Goal: Book appointment/travel/reservation

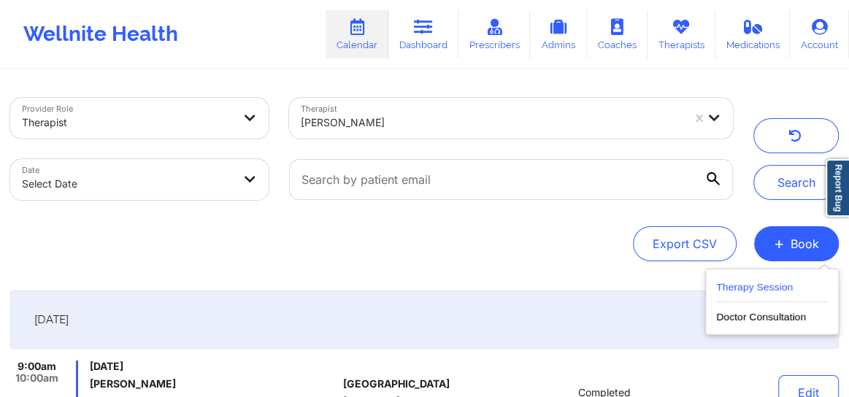
click at [745, 278] on button "Therapy Session" at bounding box center [773, 290] width 112 height 24
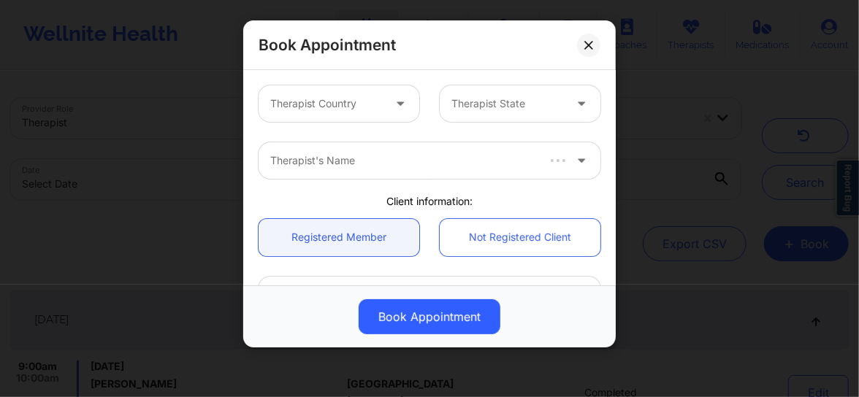
click at [327, 126] on div "Therapist Country Therapist State" at bounding box center [429, 103] width 362 height 57
click at [337, 103] on div at bounding box center [326, 104] width 112 height 18
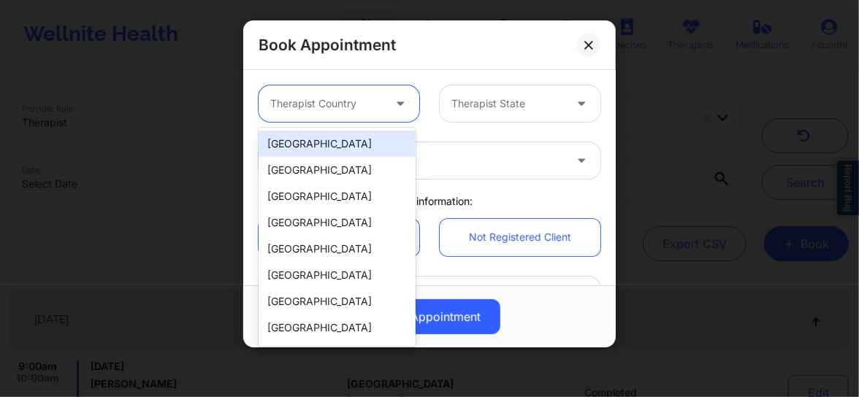
click at [350, 145] on div "[GEOGRAPHIC_DATA]" at bounding box center [337, 144] width 157 height 26
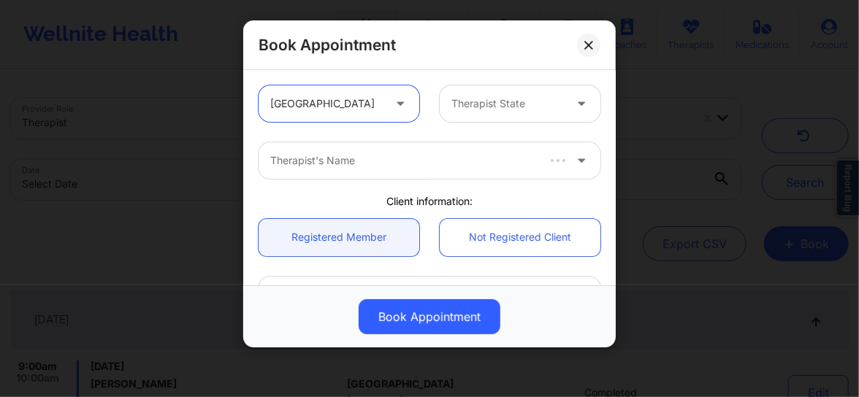
click at [455, 104] on div at bounding box center [507, 104] width 112 height 18
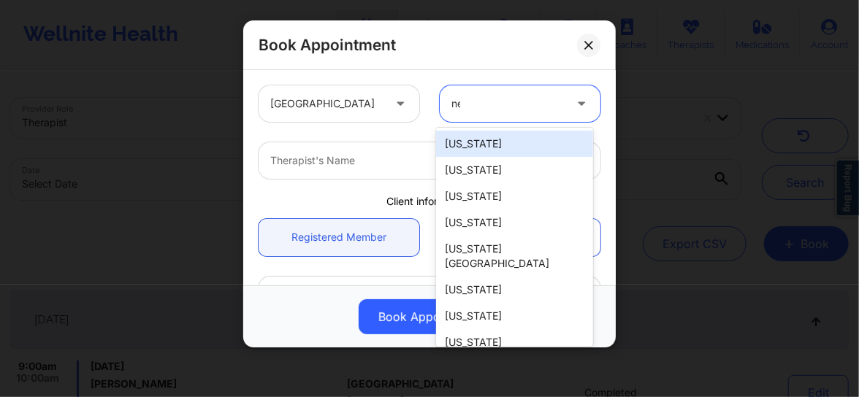
type input "new"
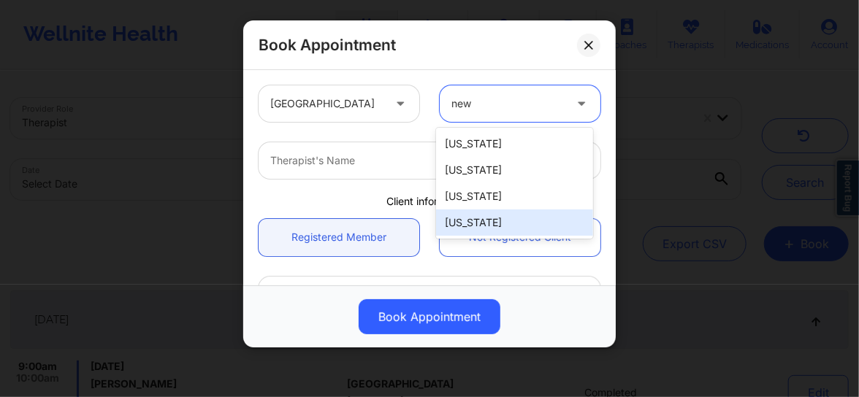
click at [478, 210] on div "[US_STATE]" at bounding box center [514, 223] width 157 height 26
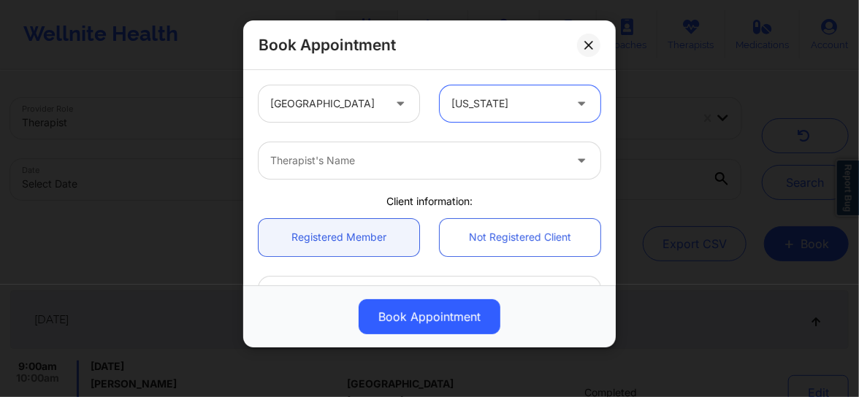
click at [365, 161] on div at bounding box center [417, 161] width 294 height 18
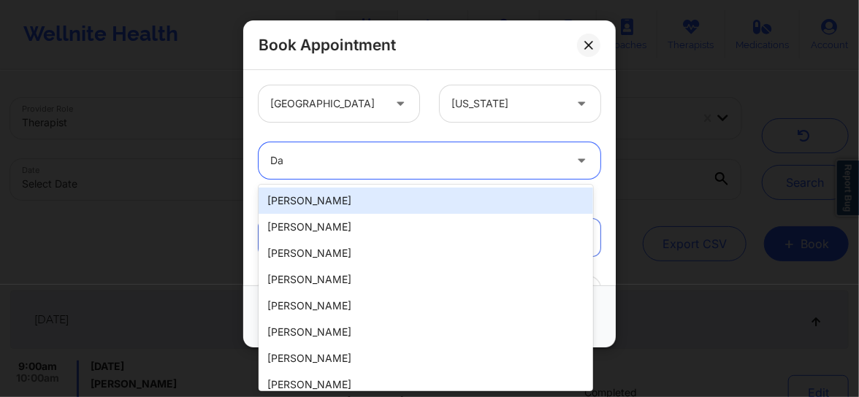
type input "D"
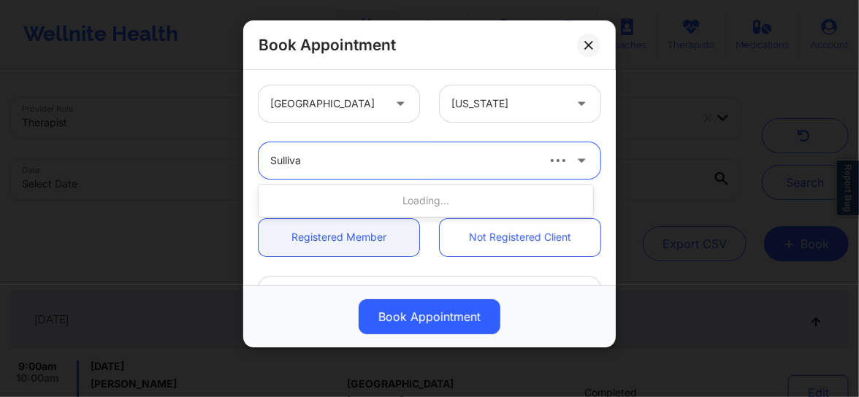
type input "Sullivan"
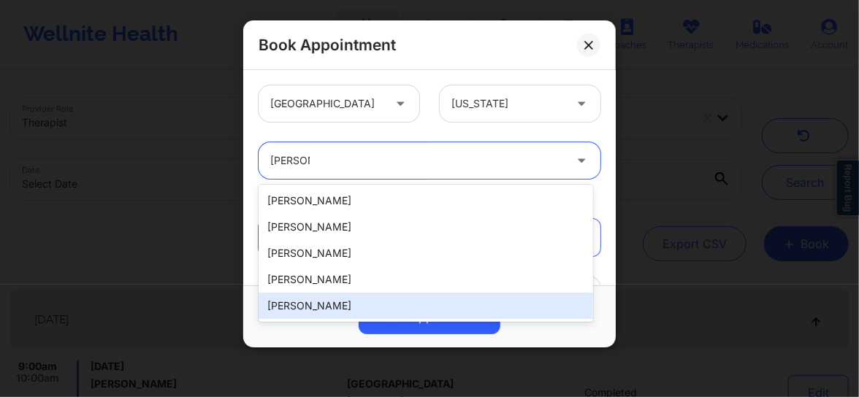
click at [324, 311] on div "David Sullivan" at bounding box center [426, 306] width 335 height 26
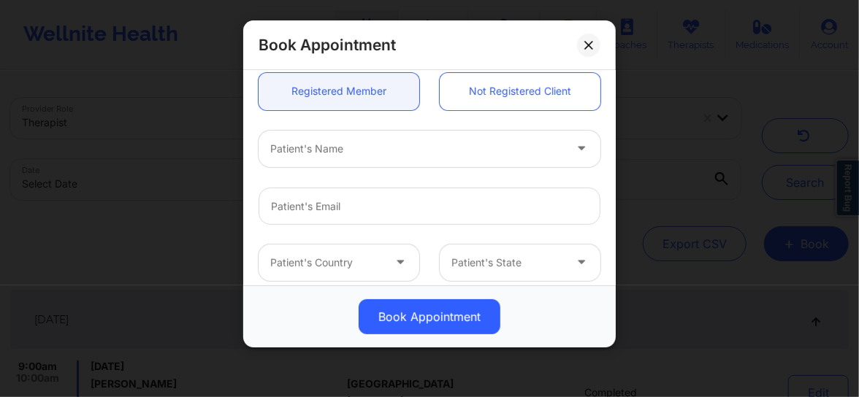
scroll to position [210, 0]
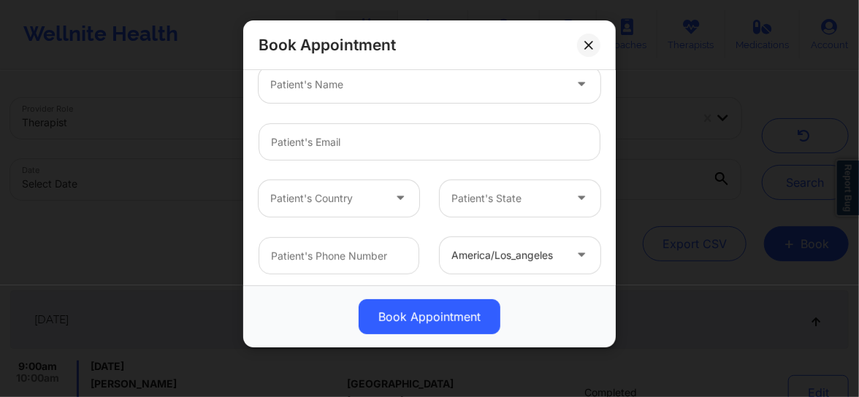
click at [317, 99] on div "Patient's Name" at bounding box center [412, 84] width 307 height 37
type input "Eva C"
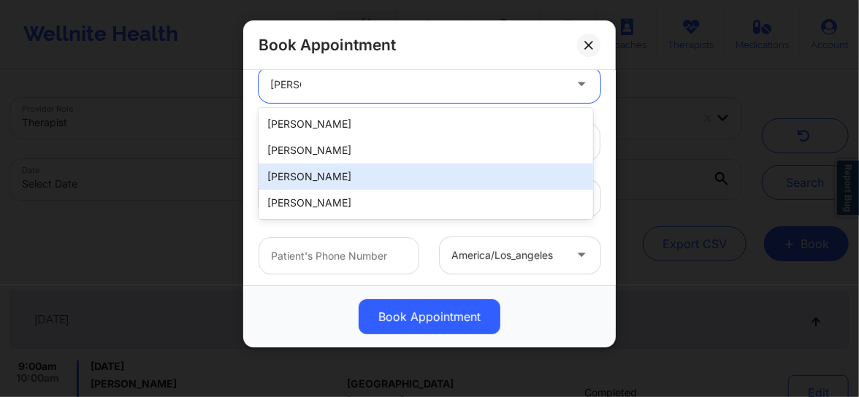
click at [293, 172] on div "Eva Chahrour" at bounding box center [426, 177] width 335 height 26
type input "squally-champ0w@icloud.com"
type input "+1313-788-4788"
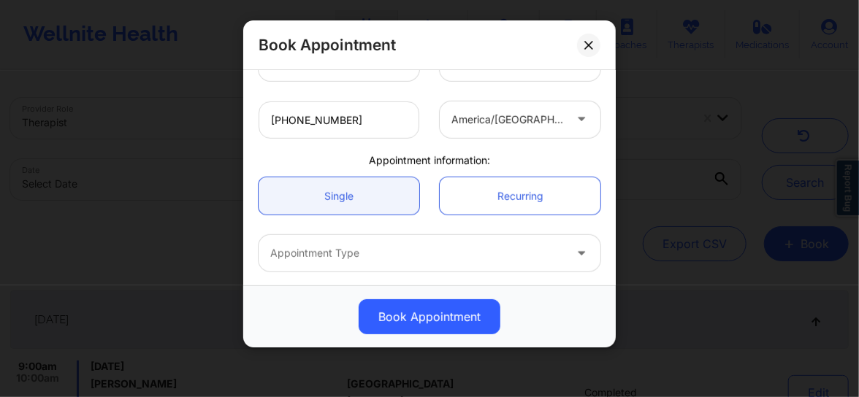
scroll to position [365, 0]
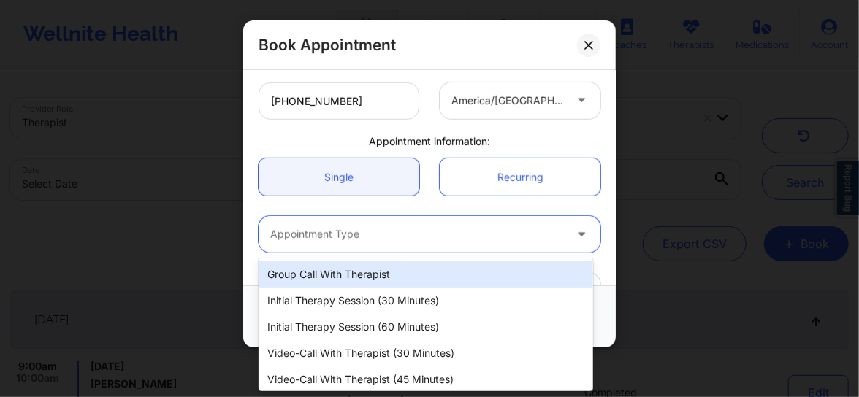
click at [321, 235] on div at bounding box center [417, 235] width 294 height 18
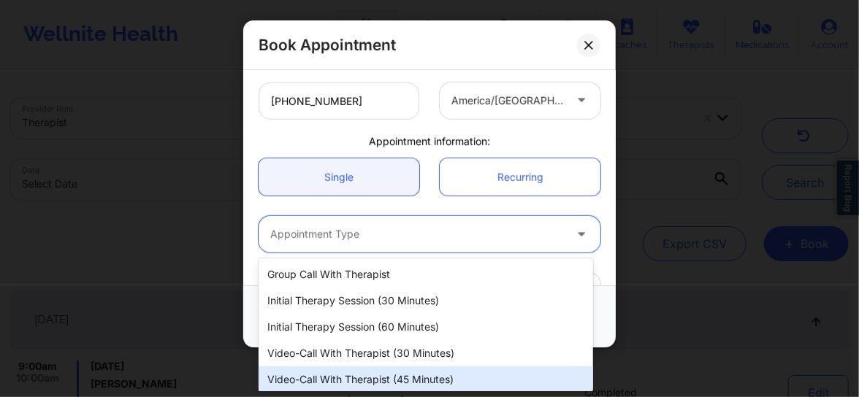
click at [350, 378] on div "Video-Call with Therapist (45 minutes)" at bounding box center [426, 380] width 335 height 26
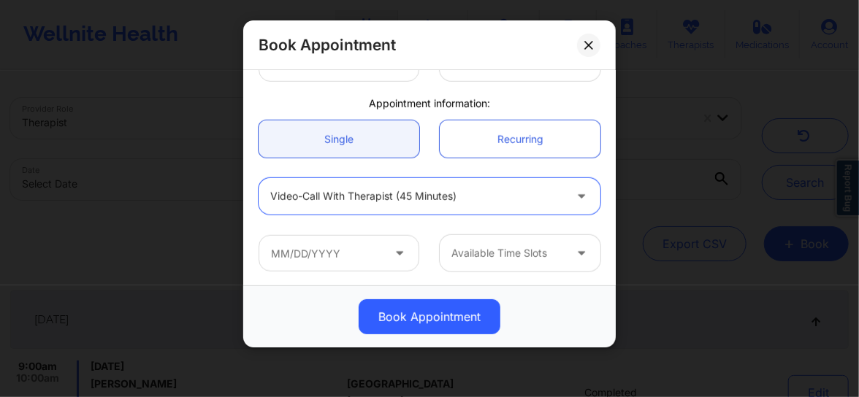
scroll to position [405, 0]
click at [352, 253] on input "text" at bounding box center [339, 252] width 161 height 37
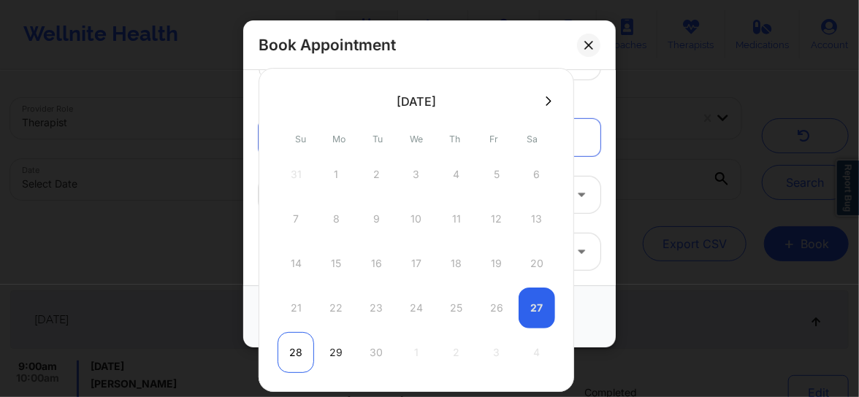
click at [295, 351] on div "28" at bounding box center [296, 352] width 37 height 41
type input "09/28/2025"
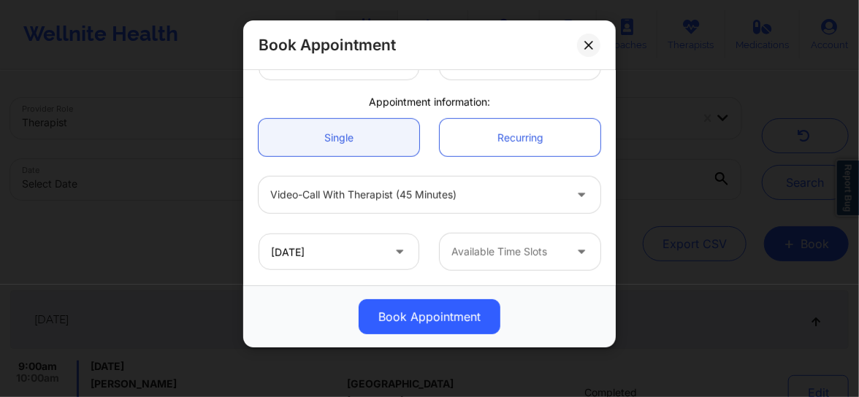
click at [487, 252] on div at bounding box center [507, 252] width 112 height 18
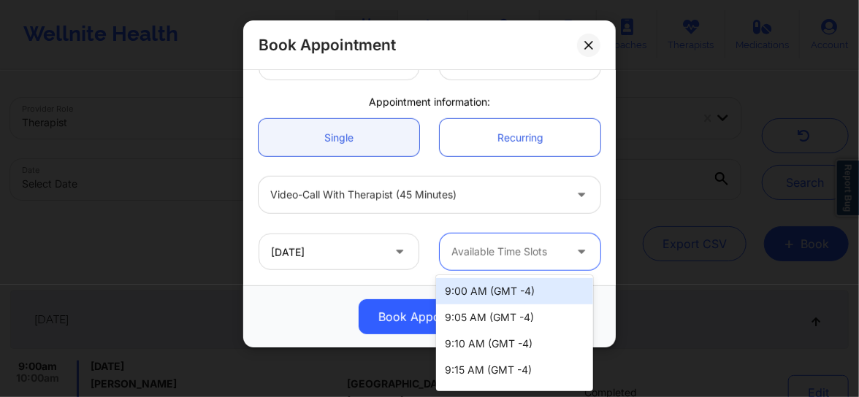
click at [481, 288] on div "9:00 AM (GMT -4)" at bounding box center [514, 291] width 157 height 26
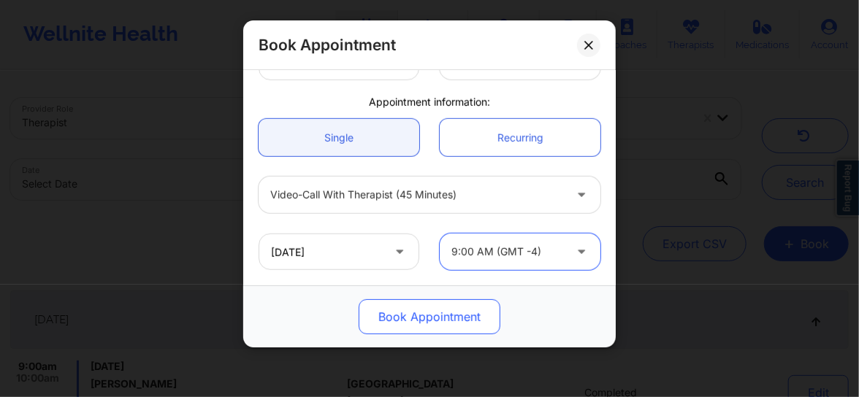
click at [437, 318] on button "Book Appointment" at bounding box center [430, 316] width 142 height 35
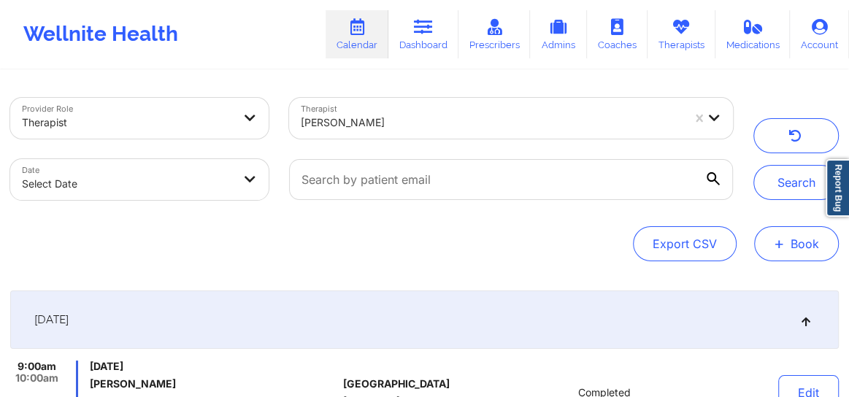
click at [789, 252] on button "+ Book" at bounding box center [797, 243] width 85 height 35
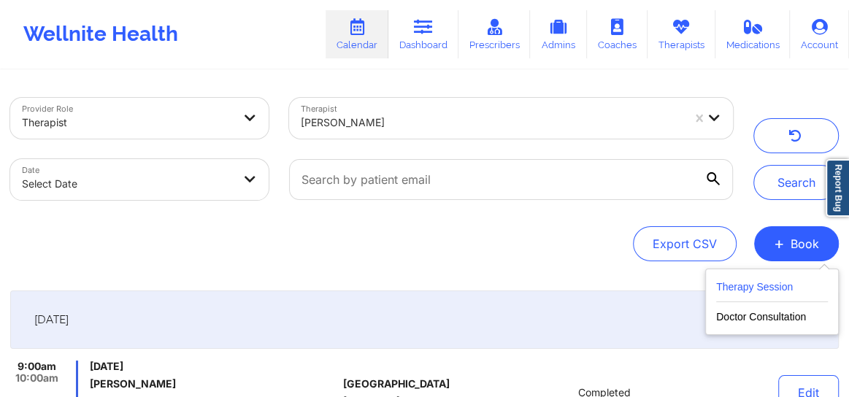
click at [761, 284] on button "Therapy Session" at bounding box center [773, 290] width 112 height 24
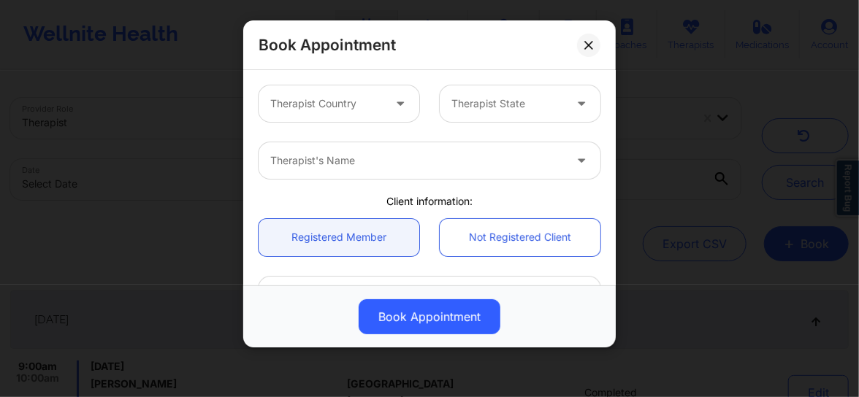
click at [364, 104] on div at bounding box center [326, 104] width 112 height 18
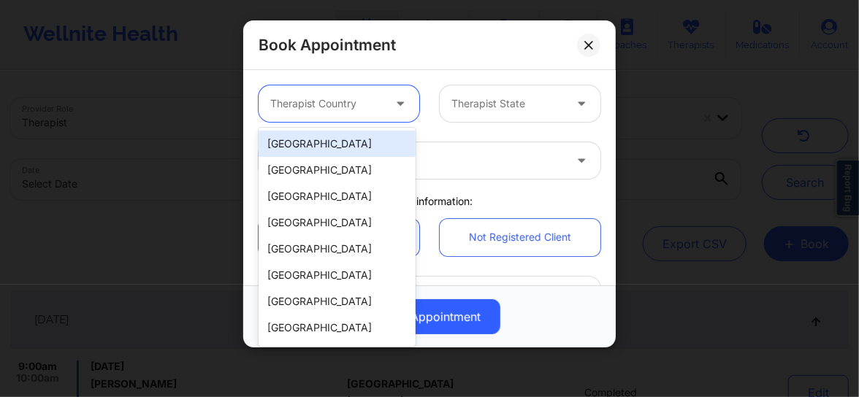
click at [342, 146] on div "[GEOGRAPHIC_DATA]" at bounding box center [337, 144] width 157 height 26
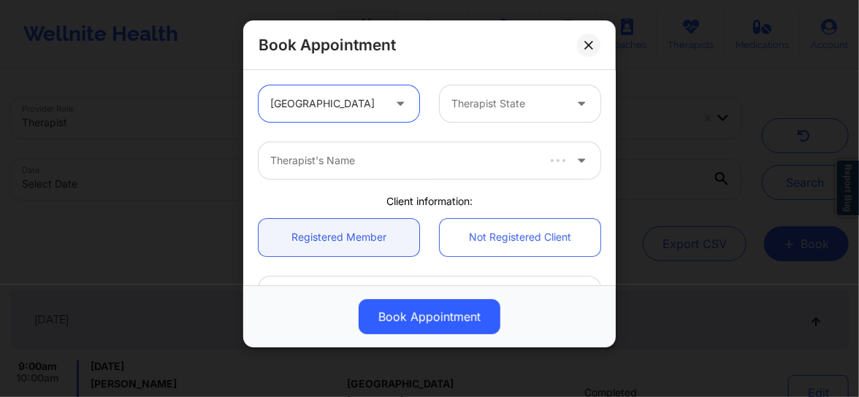
click at [486, 102] on div at bounding box center [507, 104] width 112 height 18
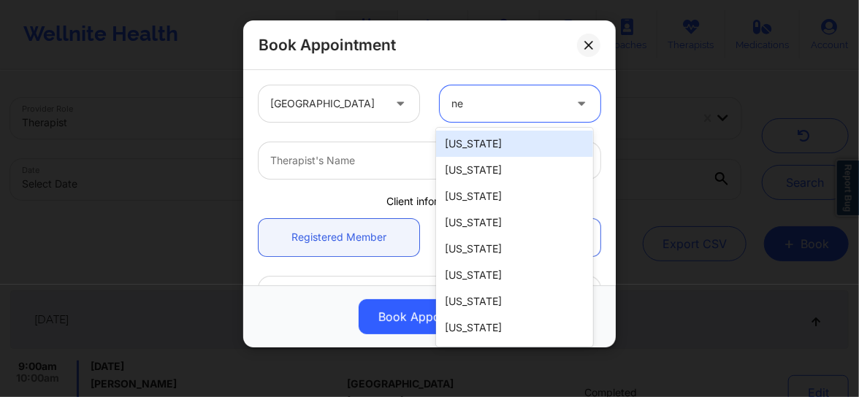
type input "new"
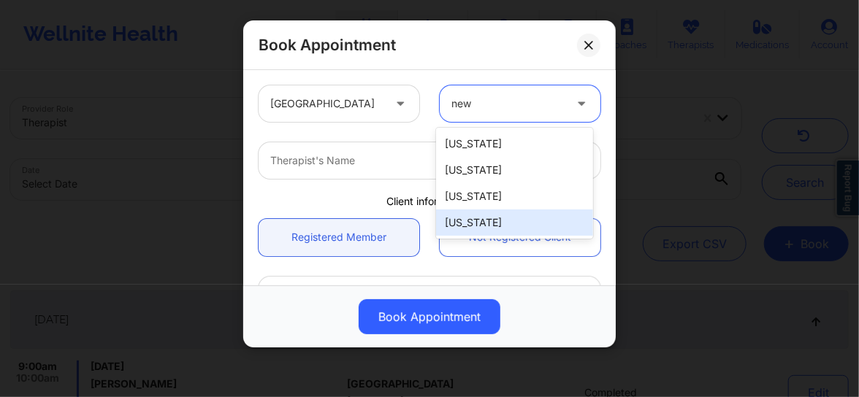
click at [467, 220] on div "[US_STATE]" at bounding box center [514, 223] width 157 height 26
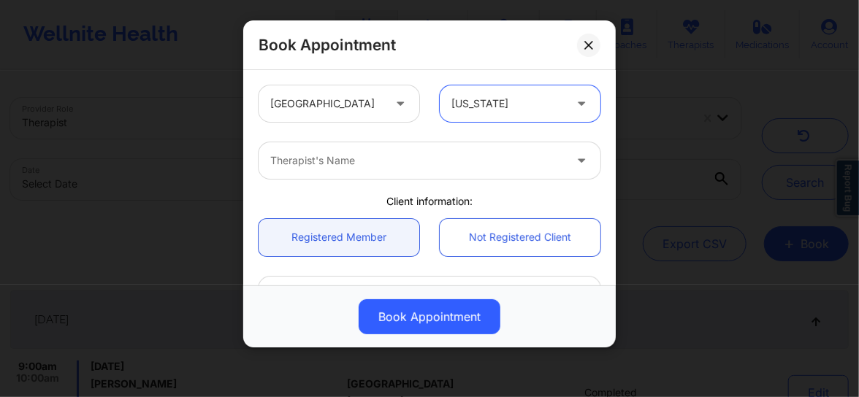
click at [380, 152] on div at bounding box center [417, 161] width 294 height 18
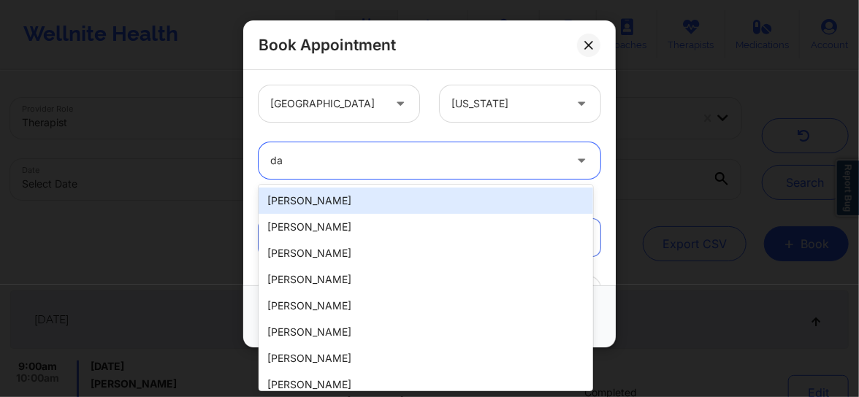
type input "d"
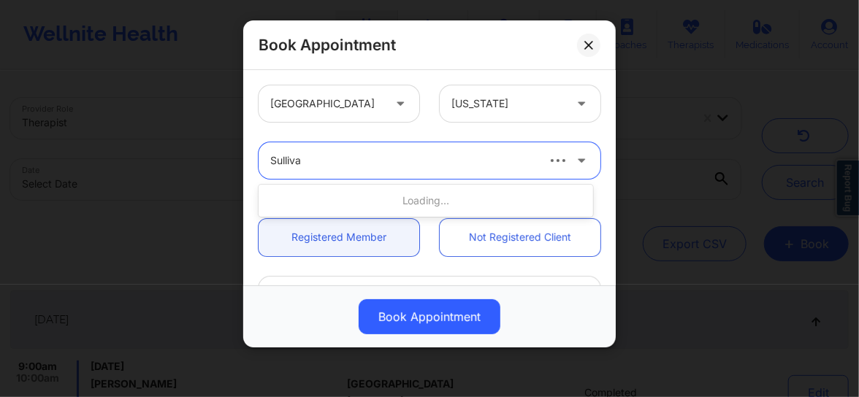
type input "Sullivan"
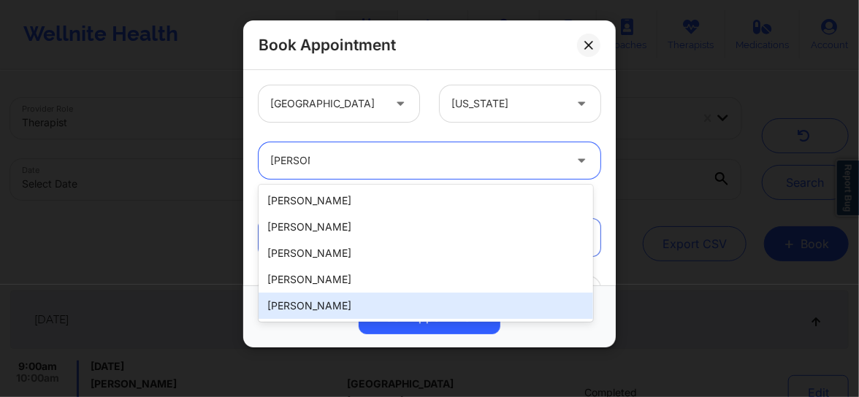
click at [309, 298] on div "David Sullivan" at bounding box center [426, 306] width 335 height 26
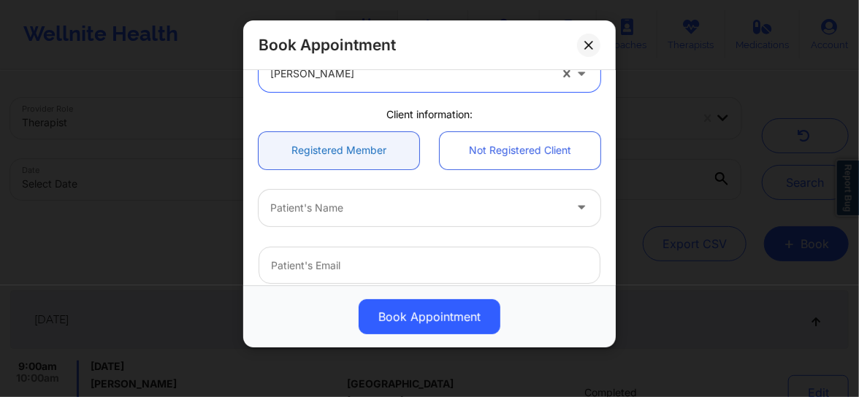
scroll to position [110, 0]
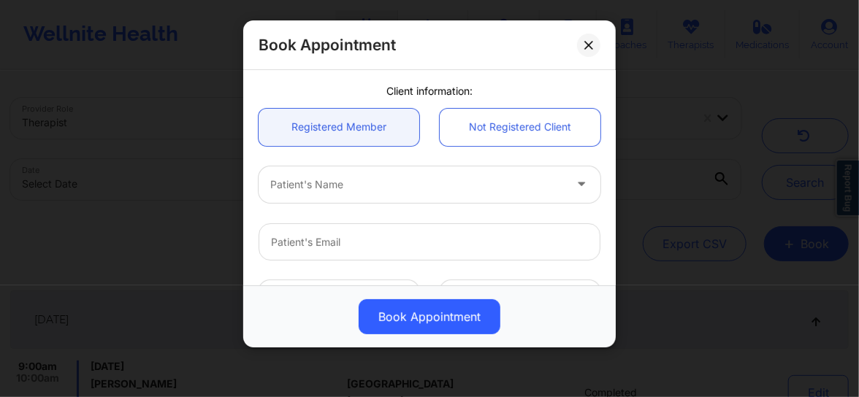
click at [337, 192] on div "Patient's Name" at bounding box center [412, 185] width 307 height 37
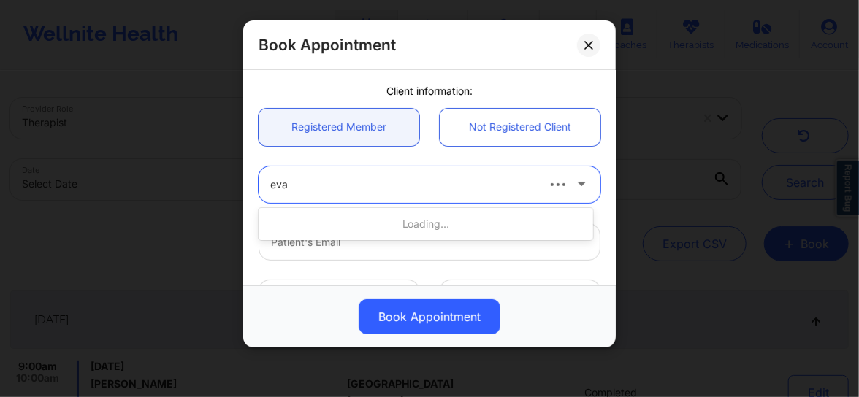
type input "eva C"
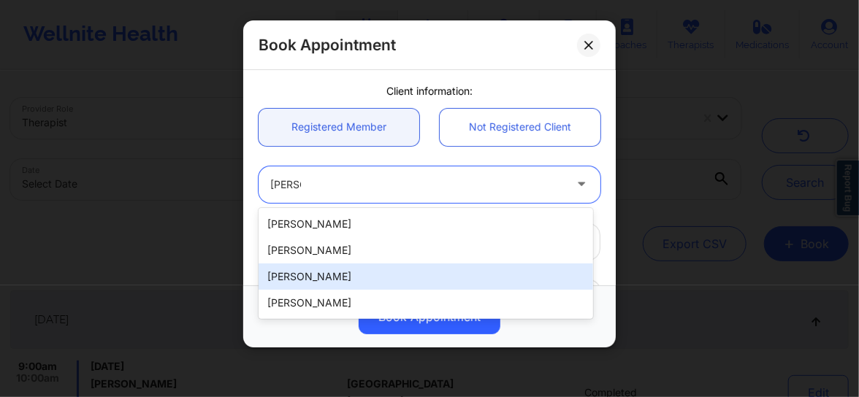
click at [316, 280] on div "Eva Chahrour" at bounding box center [426, 277] width 335 height 26
type input "squally-champ0w@icloud.com"
type input "+1313-788-4788"
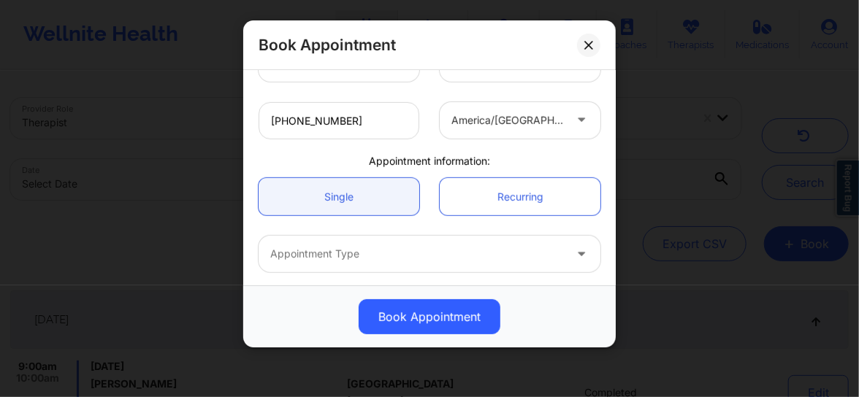
scroll to position [376, 0]
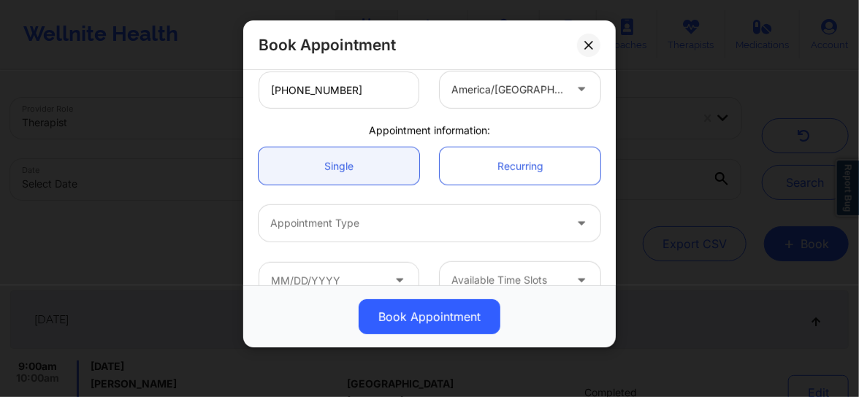
click at [324, 240] on div "Appointment Type" at bounding box center [412, 223] width 307 height 37
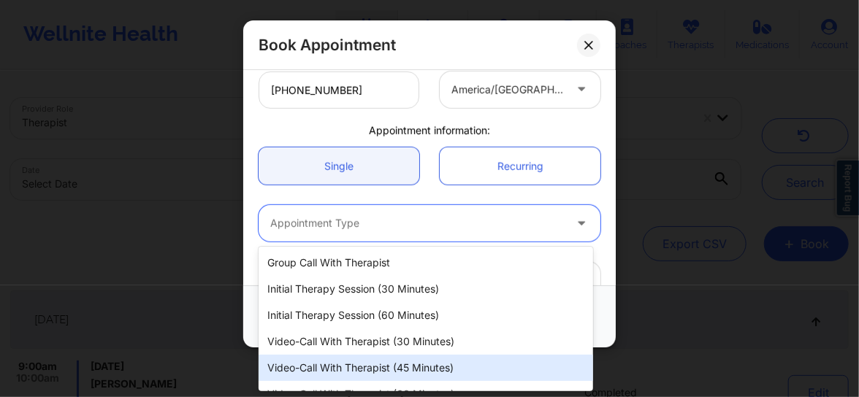
click at [354, 359] on div "Video-Call with Therapist (45 minutes)" at bounding box center [426, 368] width 335 height 26
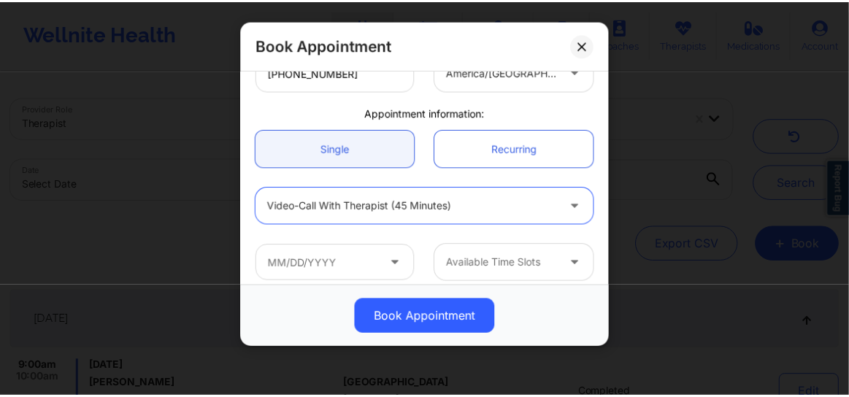
scroll to position [405, 0]
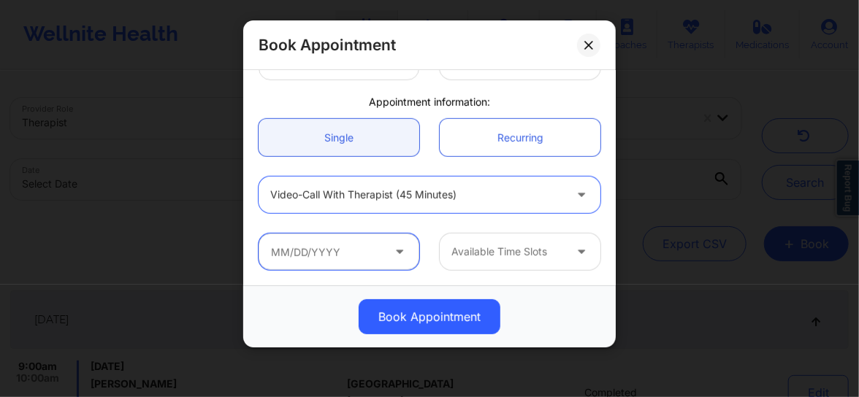
click at [343, 256] on input "text" at bounding box center [339, 252] width 161 height 37
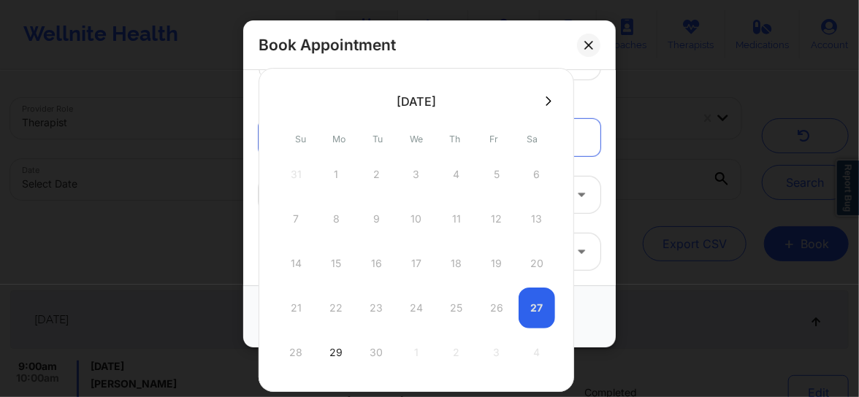
click at [546, 102] on icon at bounding box center [549, 100] width 6 height 9
click at [299, 218] on div "5" at bounding box center [296, 219] width 37 height 41
type input "10/05/2025"
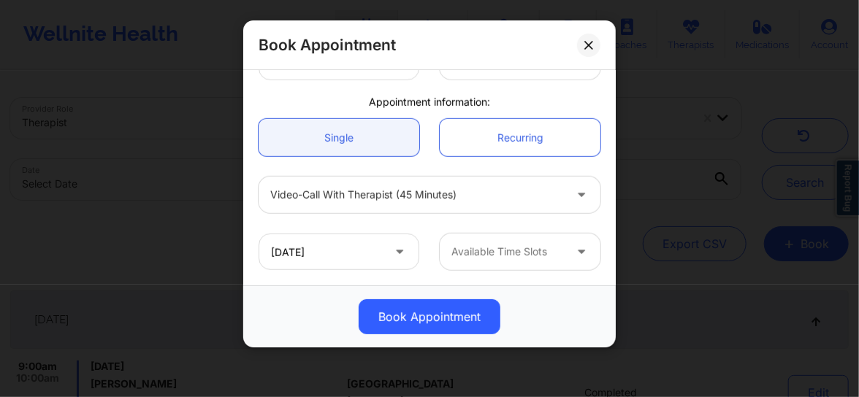
click at [464, 248] on div at bounding box center [507, 252] width 112 height 18
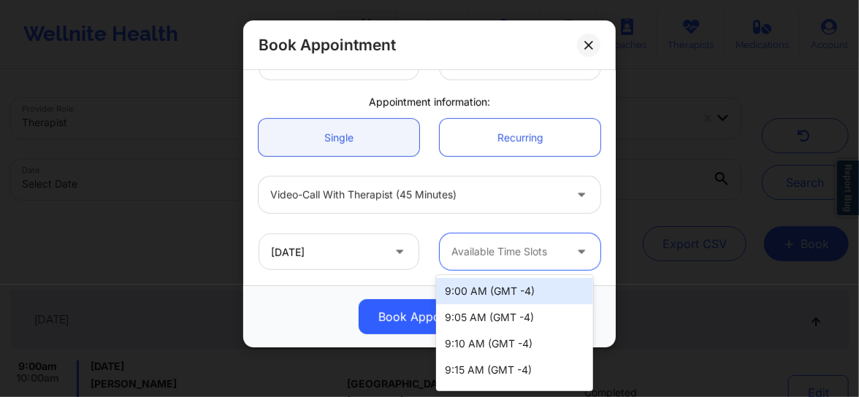
click at [479, 297] on div "9:00 AM (GMT -4)" at bounding box center [514, 291] width 157 height 26
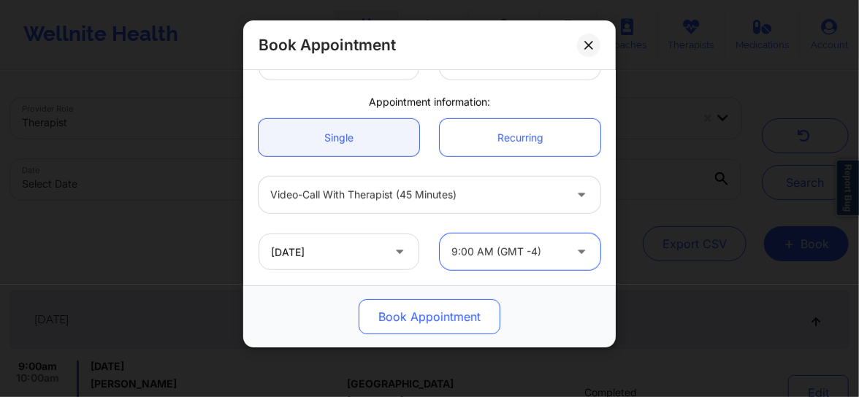
click at [424, 321] on button "Book Appointment" at bounding box center [430, 316] width 142 height 35
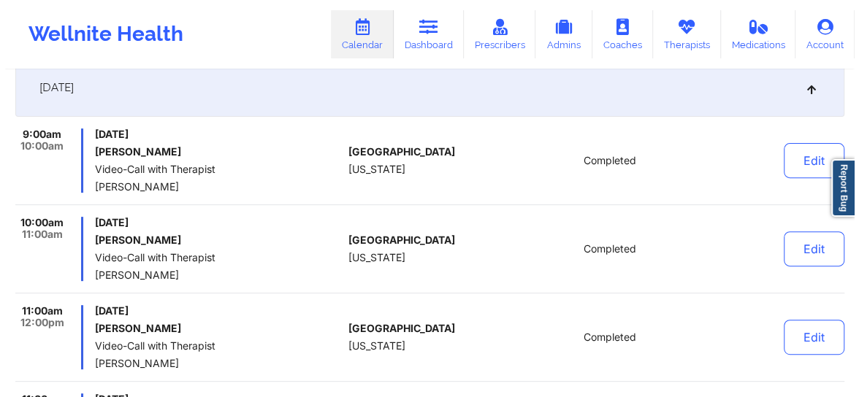
scroll to position [0, 0]
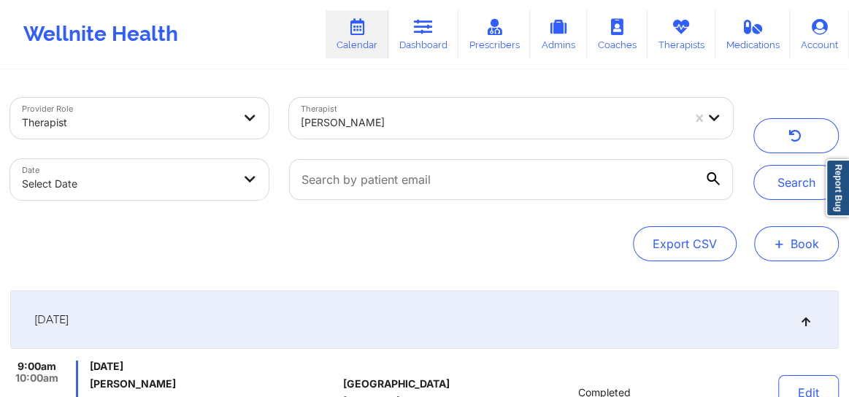
click at [802, 259] on button "+ Book" at bounding box center [797, 243] width 85 height 35
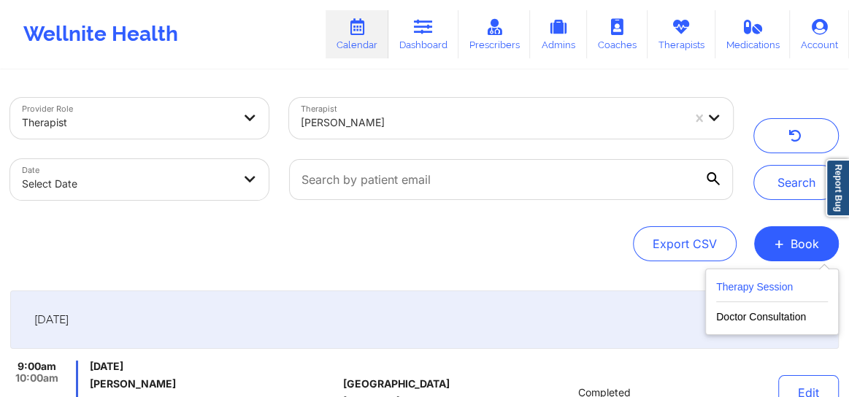
click at [759, 285] on button "Therapy Session" at bounding box center [773, 290] width 112 height 24
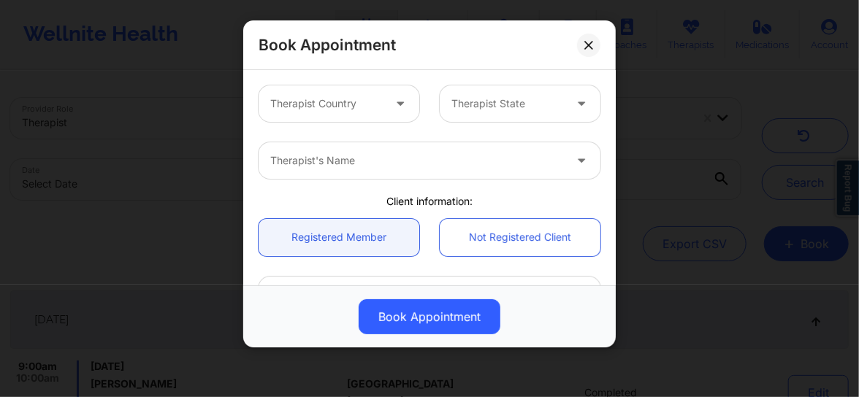
click at [311, 108] on div at bounding box center [326, 104] width 112 height 18
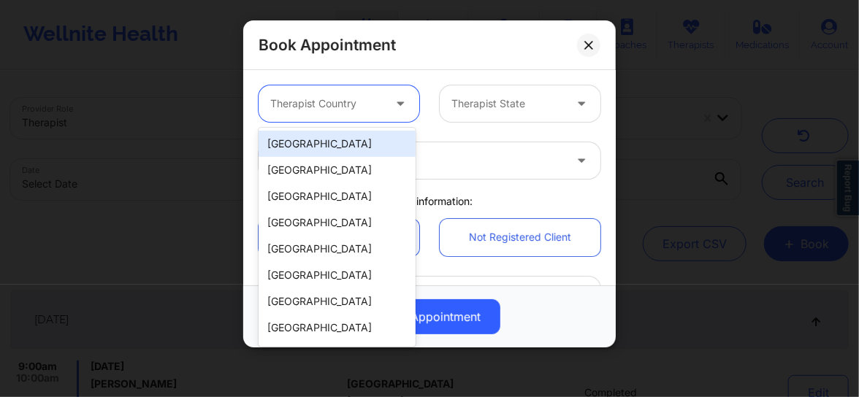
click at [316, 144] on div "[GEOGRAPHIC_DATA]" at bounding box center [337, 144] width 157 height 26
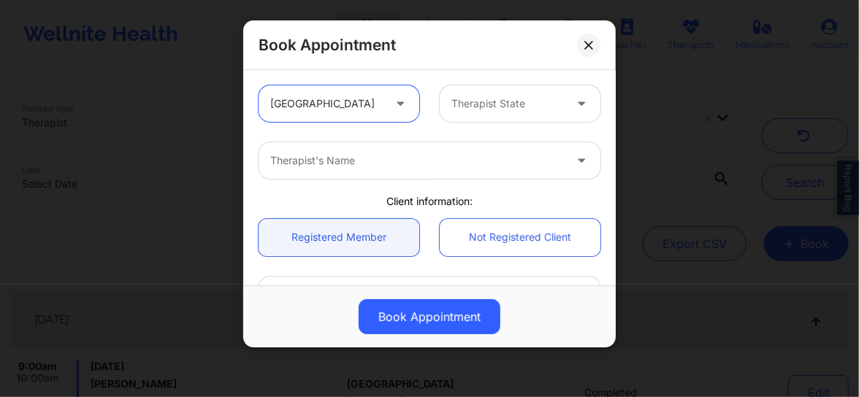
click at [452, 112] on div "Therapist State" at bounding box center [503, 103] width 126 height 37
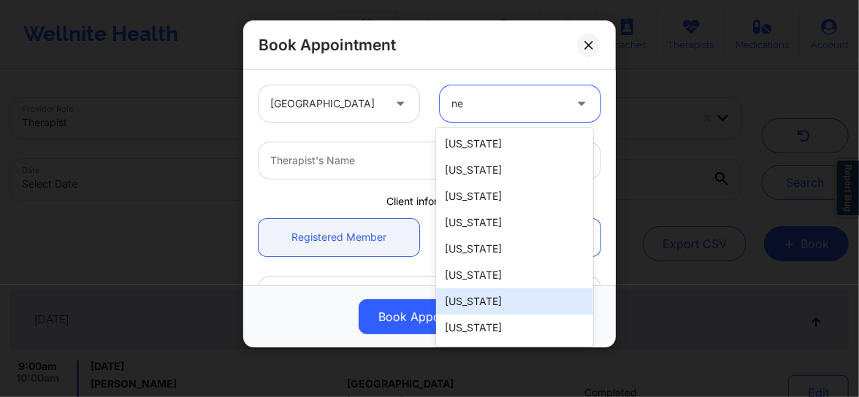
type input "new"
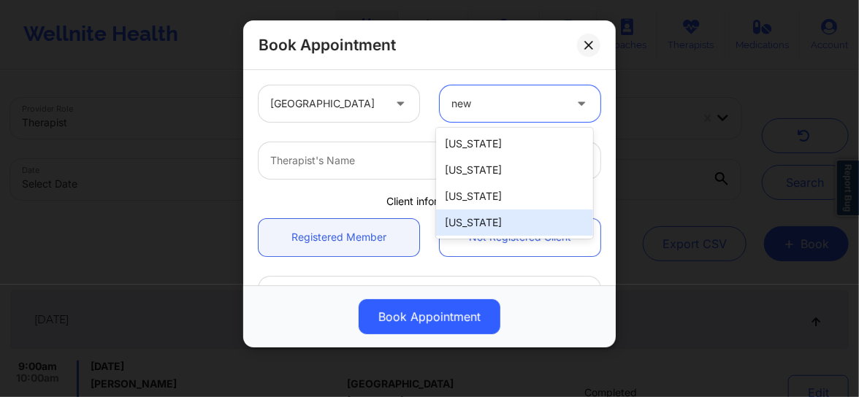
click at [486, 219] on div "[US_STATE]" at bounding box center [514, 223] width 157 height 26
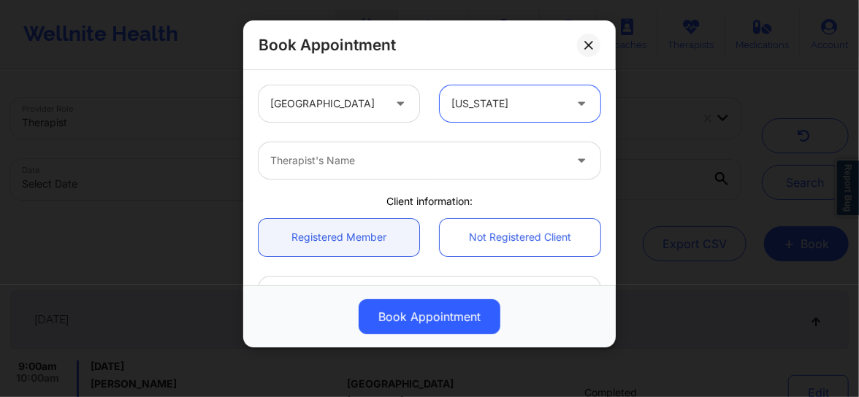
click at [335, 165] on div at bounding box center [417, 161] width 294 height 18
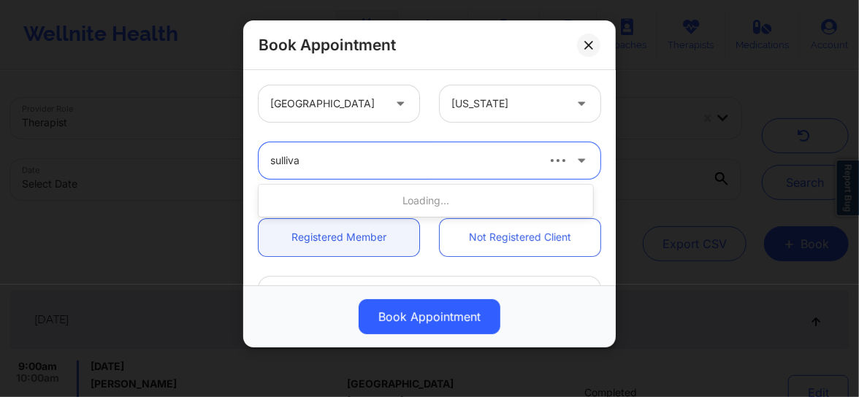
type input "sullivan"
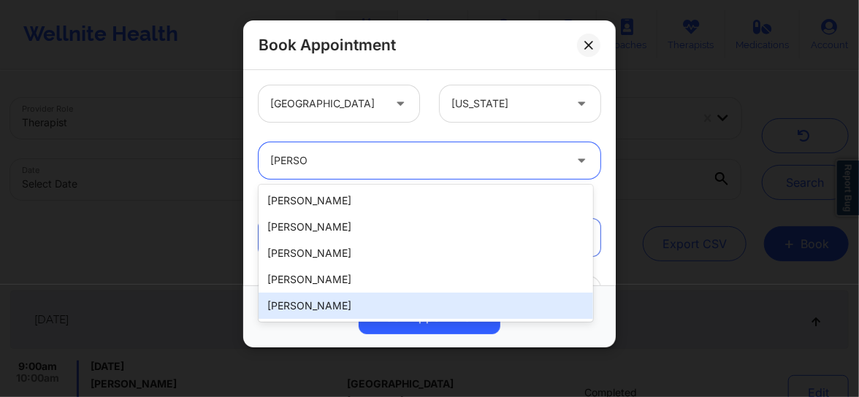
click at [298, 308] on div "David Sullivan" at bounding box center [426, 306] width 335 height 26
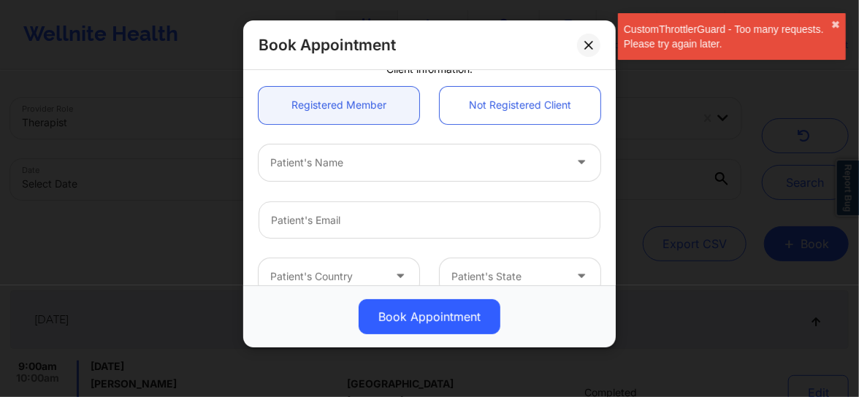
scroll to position [121, 0]
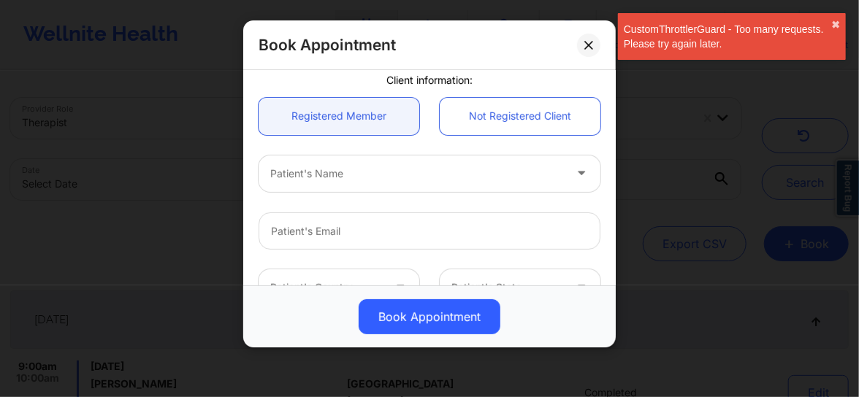
click at [305, 165] on div at bounding box center [417, 174] width 294 height 18
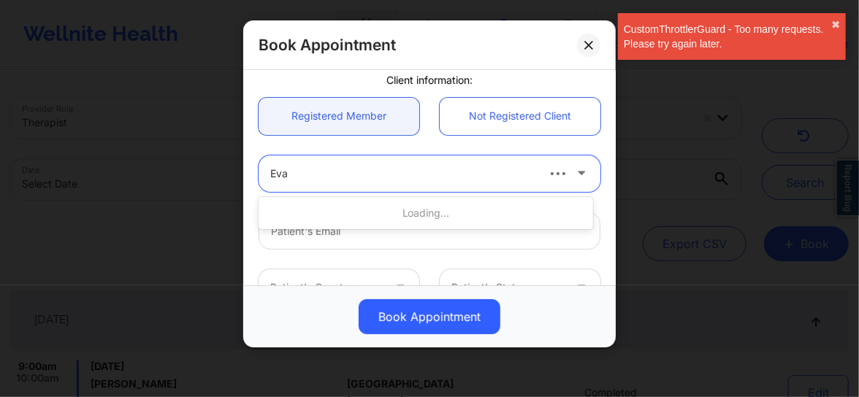
type input "Eva C"
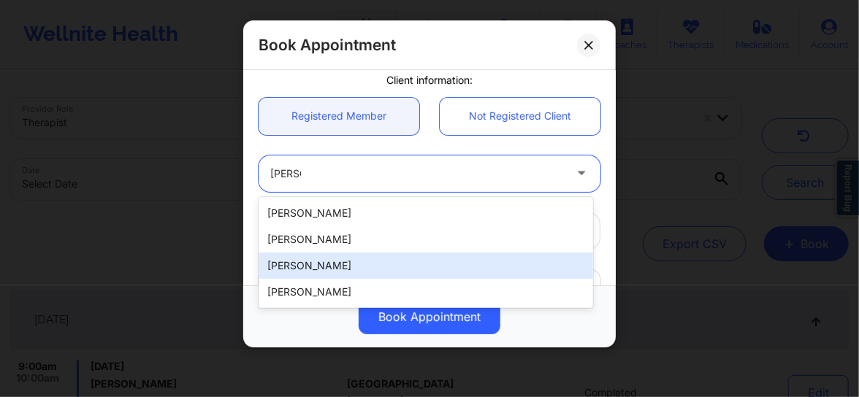
click at [297, 270] on div "Eva Chahrour" at bounding box center [426, 266] width 335 height 26
type input "squally-champ0w@icloud.com"
type input "+1313-788-4788"
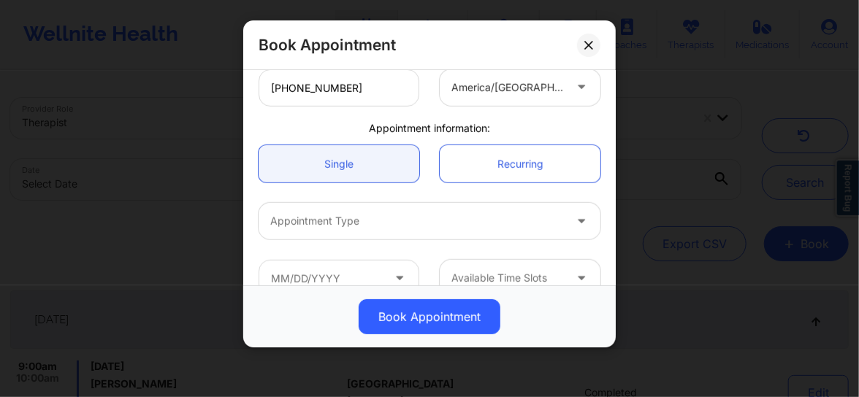
scroll to position [387, 0]
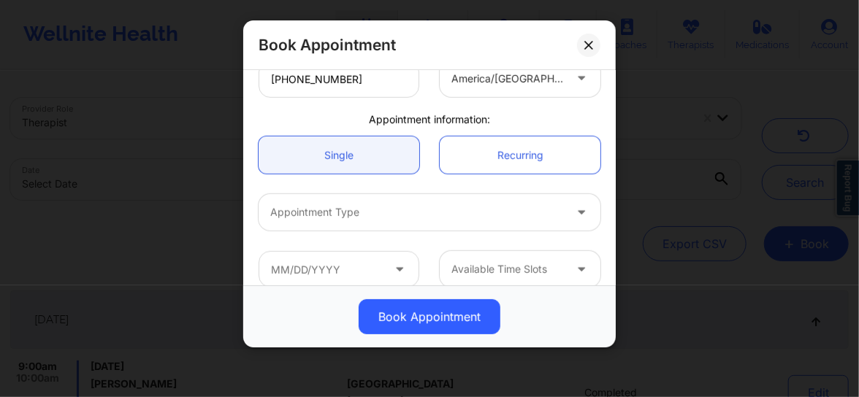
click at [320, 232] on div "Appointment Type" at bounding box center [429, 212] width 362 height 57
click at [326, 221] on div "Appointment Type" at bounding box center [412, 212] width 307 height 37
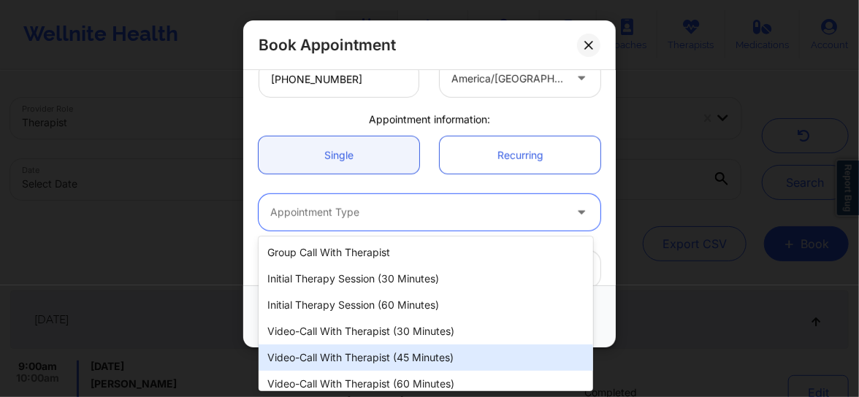
click at [324, 356] on div "Video-Call with Therapist (45 minutes)" at bounding box center [426, 358] width 335 height 26
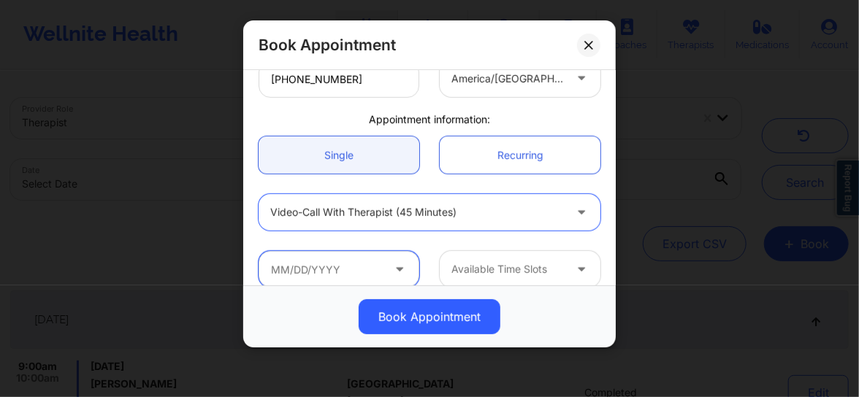
click at [321, 276] on input "text" at bounding box center [339, 269] width 161 height 37
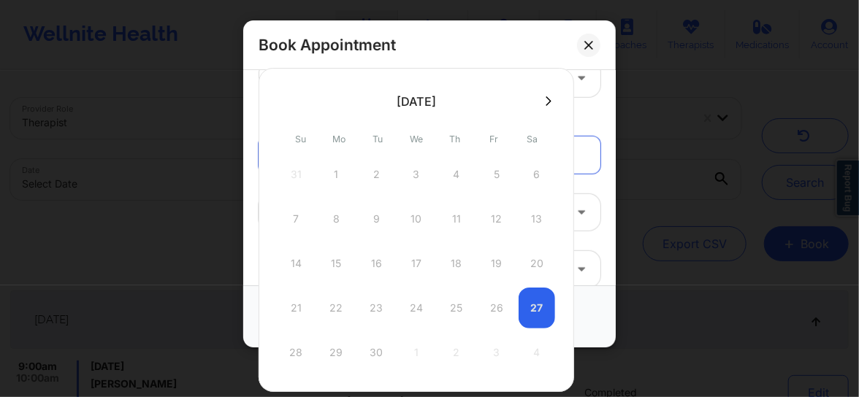
click at [548, 99] on button at bounding box center [548, 101] width 15 height 12
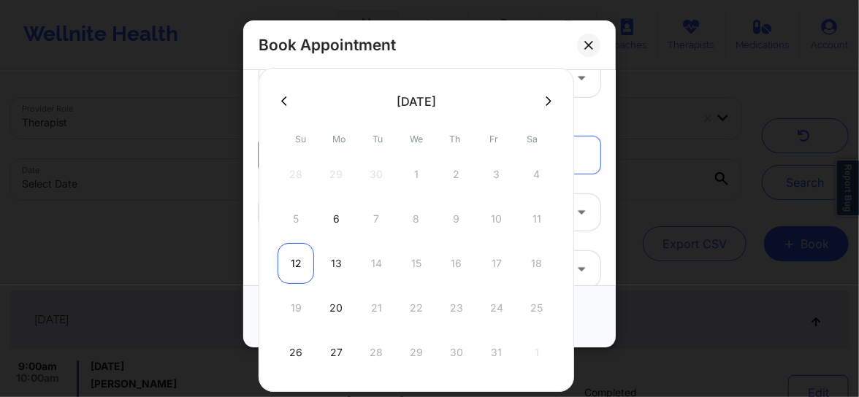
click at [297, 267] on div "12" at bounding box center [296, 263] width 37 height 41
type input "10/12/2025"
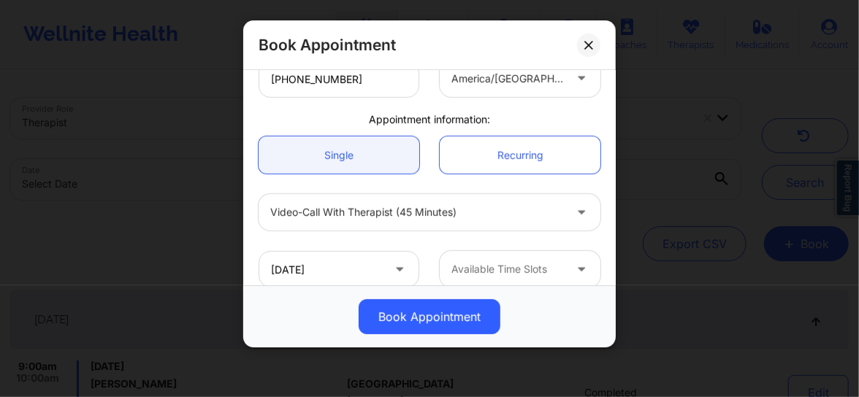
scroll to position [405, 0]
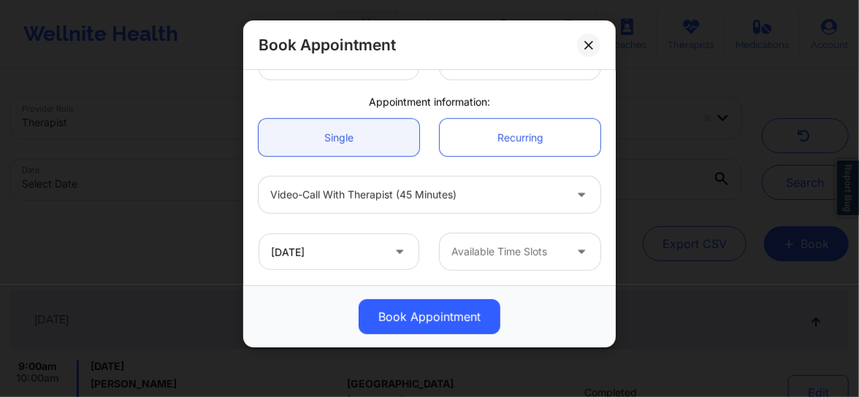
click at [484, 236] on div "Available Time Slots" at bounding box center [503, 252] width 126 height 37
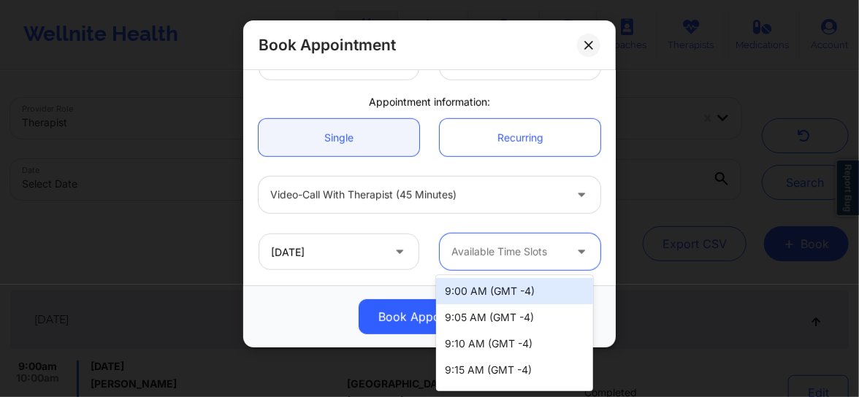
click at [483, 284] on div "9:00 AM (GMT -4)" at bounding box center [514, 291] width 157 height 26
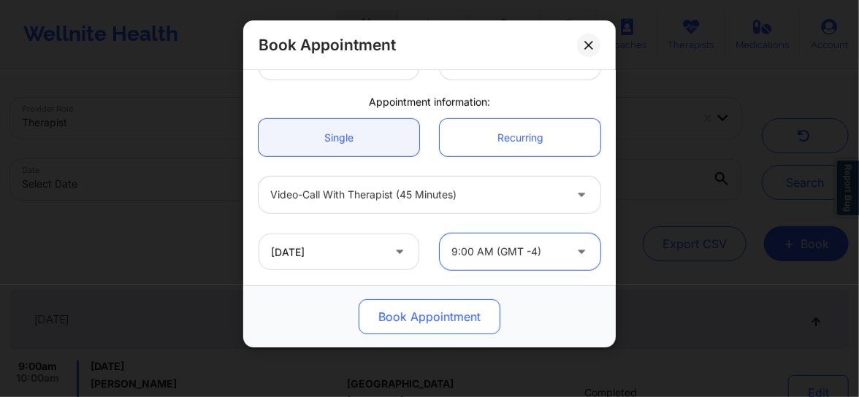
click at [416, 321] on button "Book Appointment" at bounding box center [430, 316] width 142 height 35
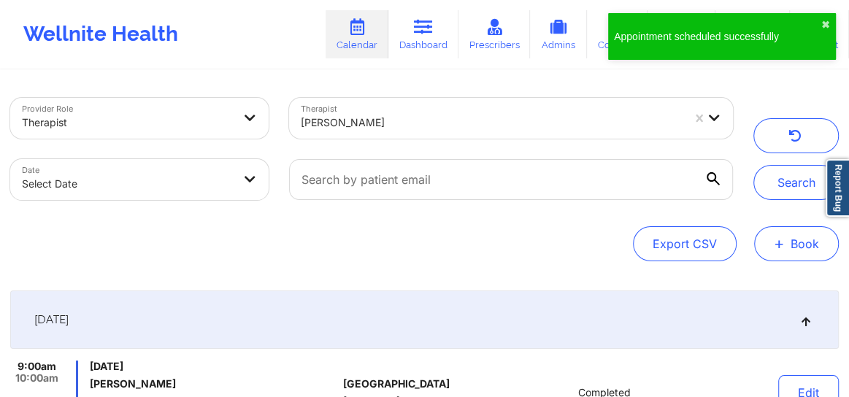
click at [791, 248] on button "+ Book" at bounding box center [797, 243] width 85 height 35
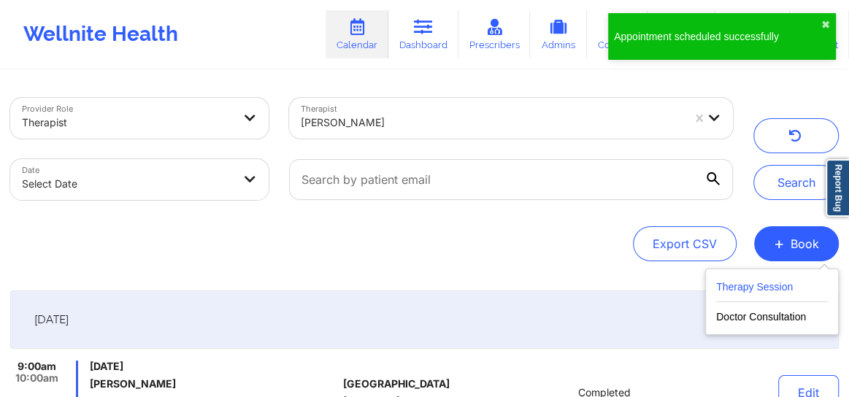
click at [750, 282] on button "Therapy Session" at bounding box center [773, 290] width 112 height 24
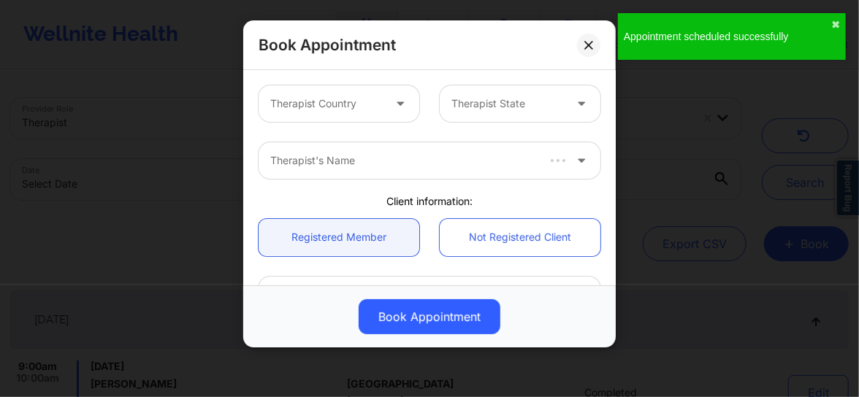
click at [343, 100] on div at bounding box center [326, 104] width 112 height 18
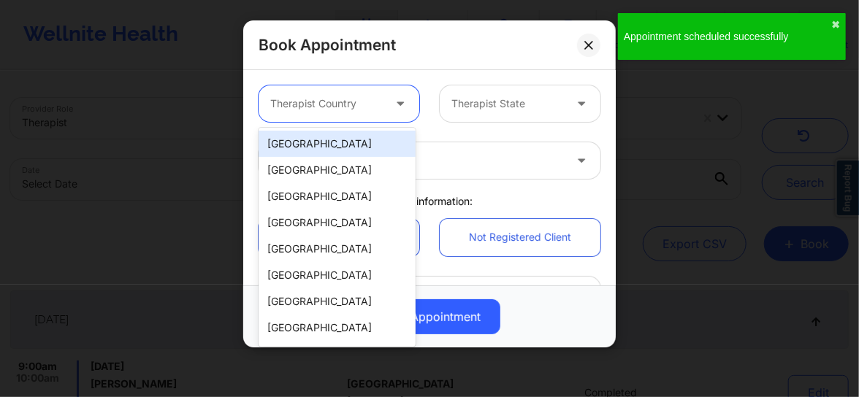
click at [335, 140] on div "[GEOGRAPHIC_DATA]" at bounding box center [337, 144] width 157 height 26
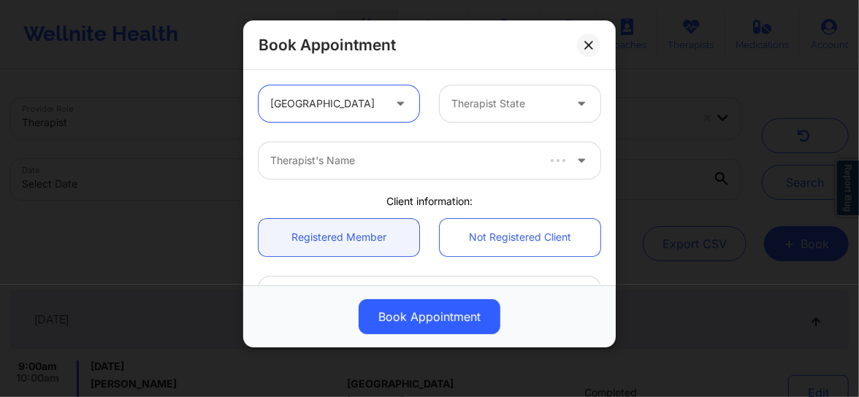
click at [481, 110] on div at bounding box center [507, 104] width 112 height 18
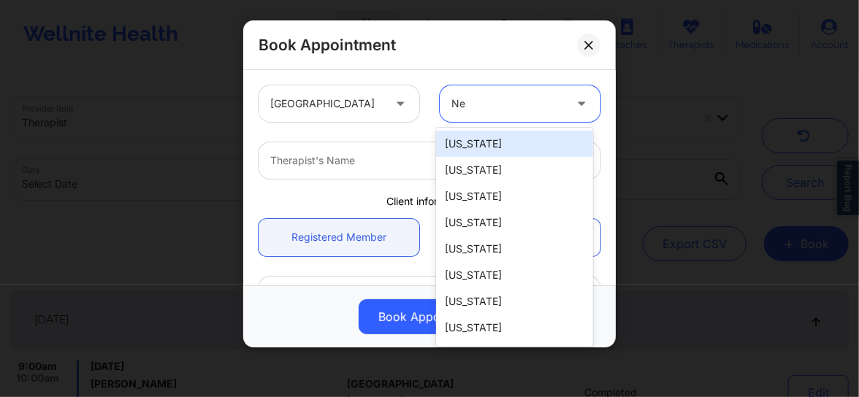
type input "New"
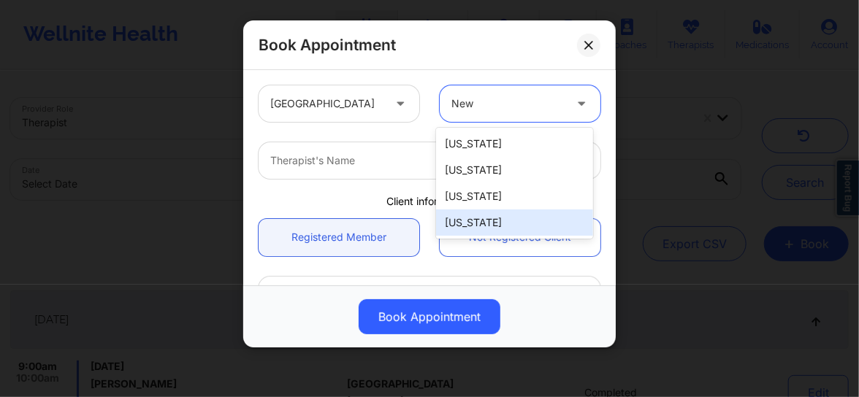
click at [471, 229] on div "[US_STATE]" at bounding box center [514, 223] width 157 height 26
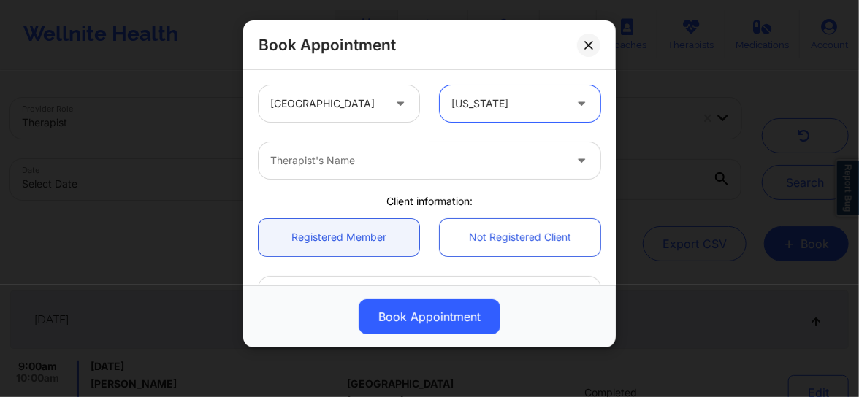
click at [362, 164] on div at bounding box center [417, 161] width 294 height 18
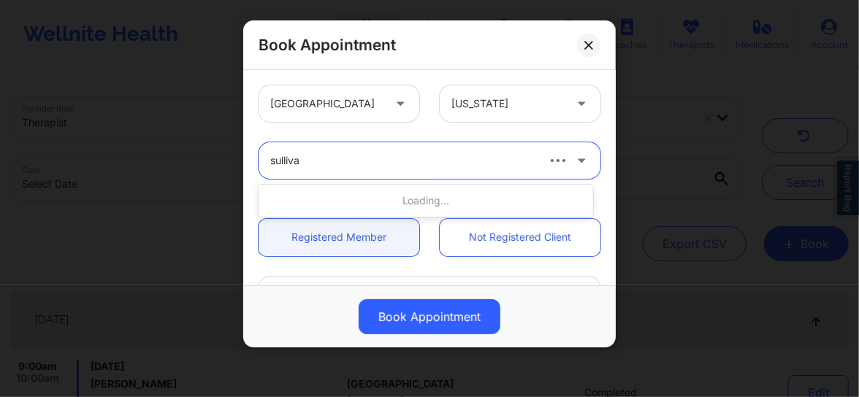
type input "sullivan"
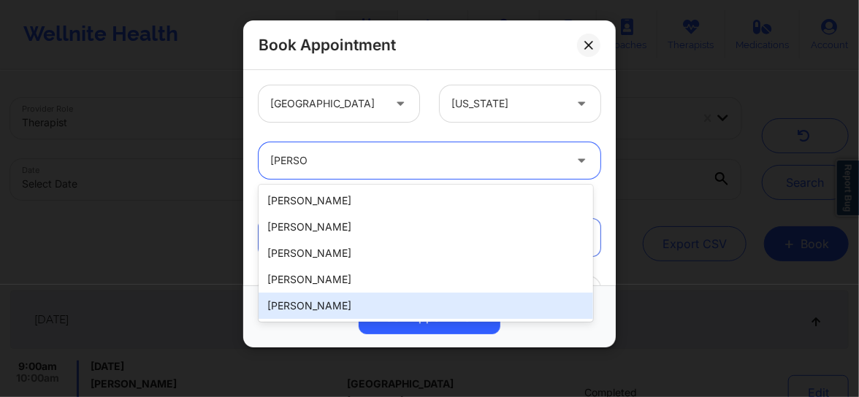
click at [305, 307] on div "David Sullivan" at bounding box center [426, 306] width 335 height 26
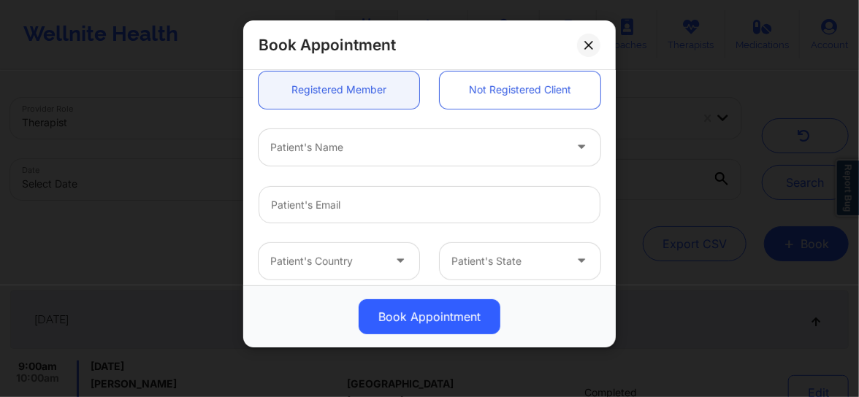
scroll to position [166, 0]
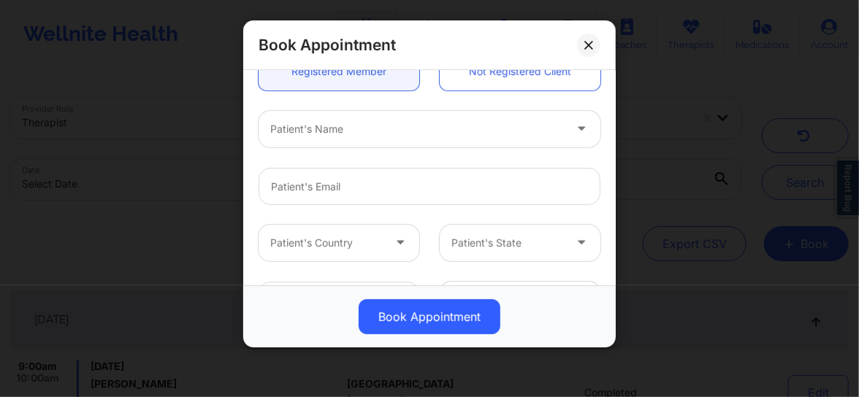
click at [316, 135] on div at bounding box center [417, 130] width 294 height 18
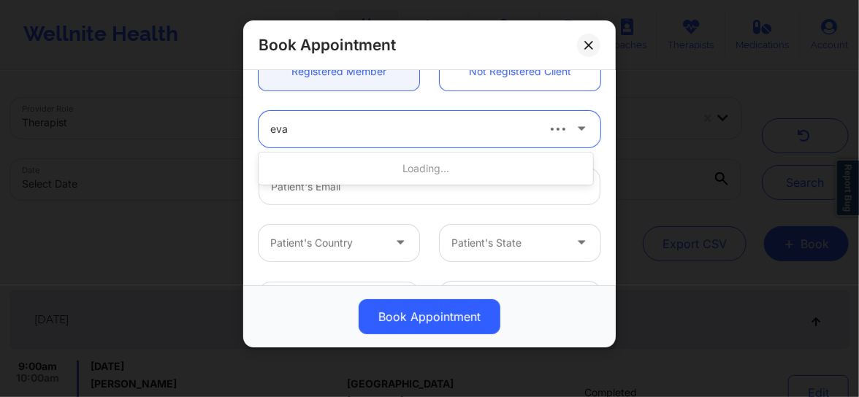
type input "eva c"
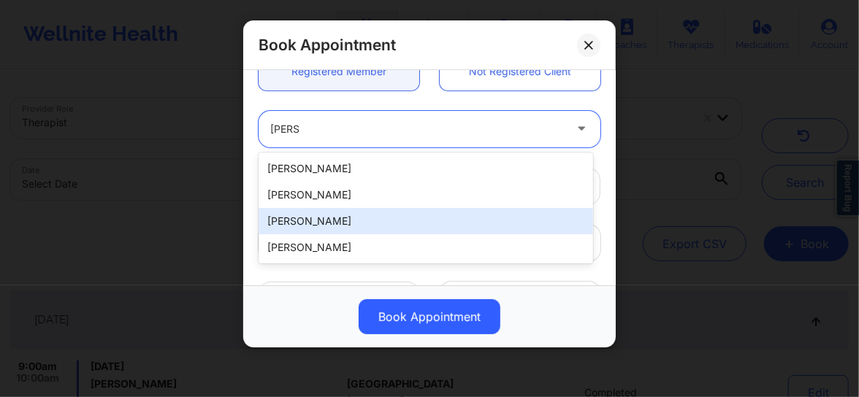
click at [313, 218] on div "Eva Chahrour" at bounding box center [426, 221] width 335 height 26
type input "squally-champ0w@icloud.com"
type input "+1313-788-4788"
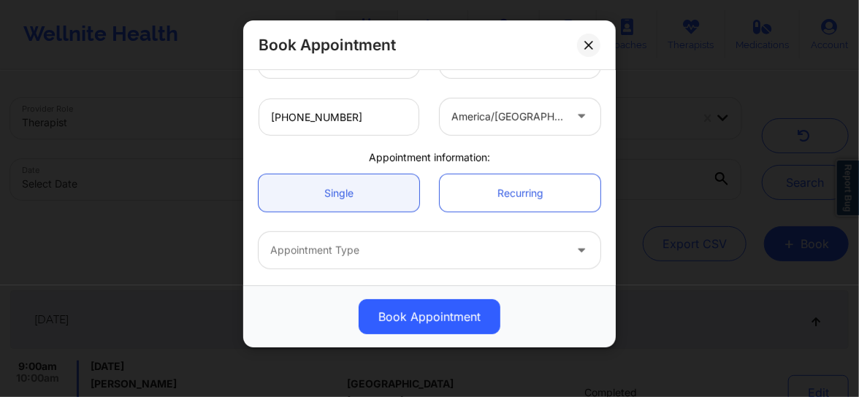
scroll to position [405, 0]
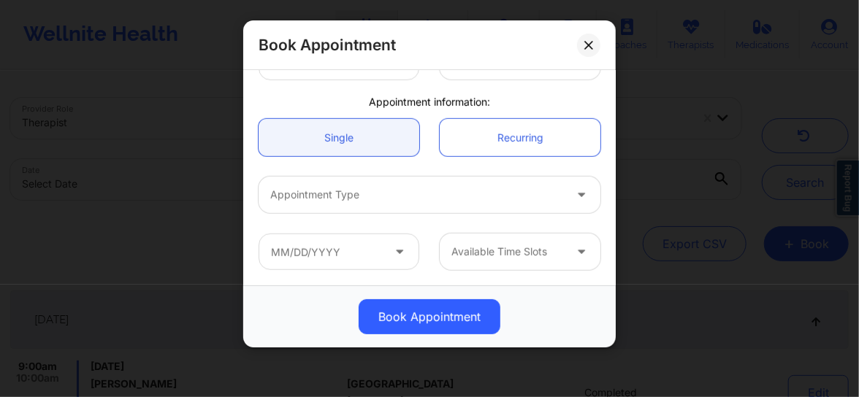
click at [329, 191] on div at bounding box center [417, 195] width 294 height 18
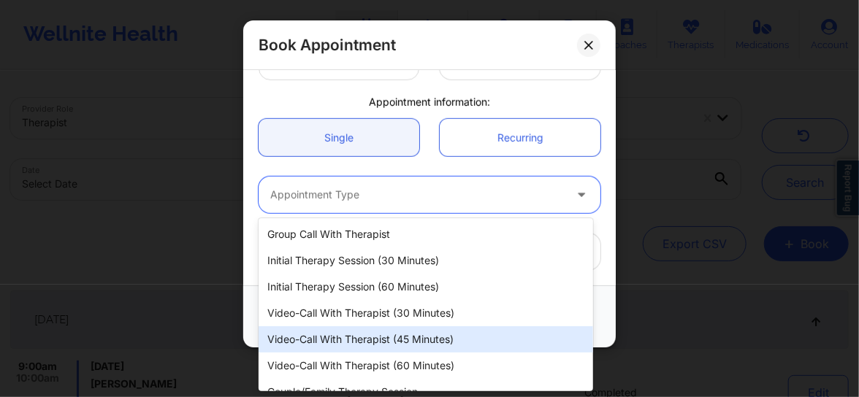
click at [328, 343] on div "Video-Call with Therapist (45 minutes)" at bounding box center [426, 339] width 335 height 26
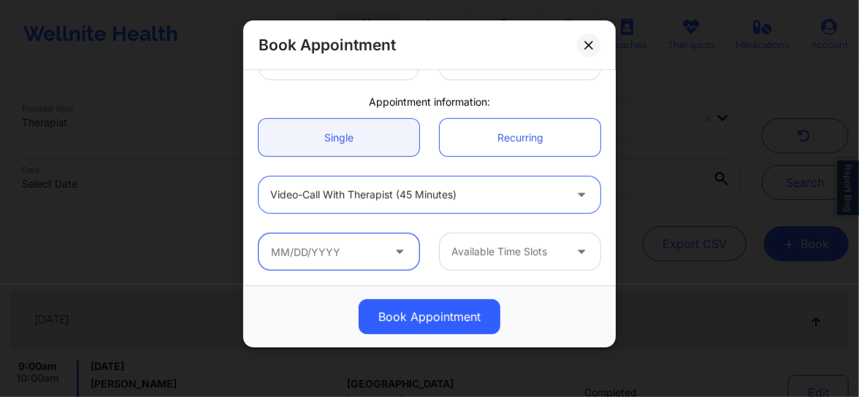
click at [310, 265] on input "text" at bounding box center [339, 252] width 161 height 37
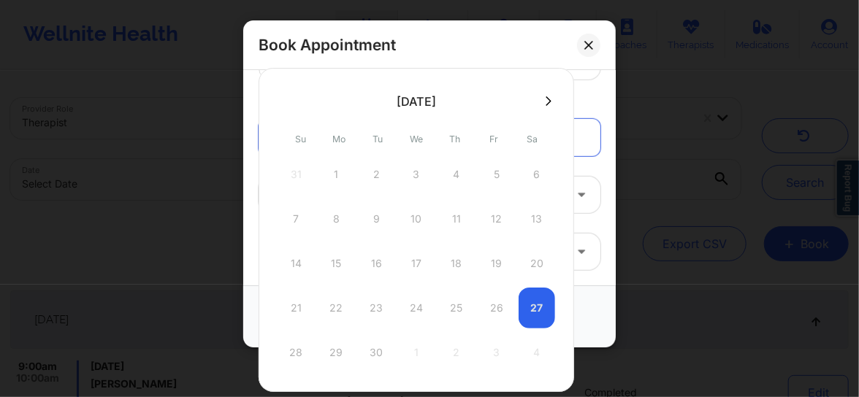
click at [541, 102] on button at bounding box center [548, 101] width 15 height 12
click at [294, 345] on div "26" at bounding box center [296, 352] width 37 height 41
type input "10/26/2025"
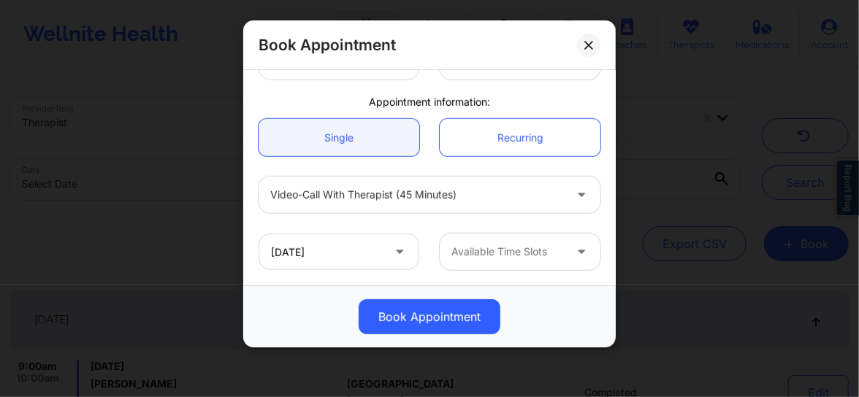
click at [503, 245] on div at bounding box center [507, 252] width 112 height 18
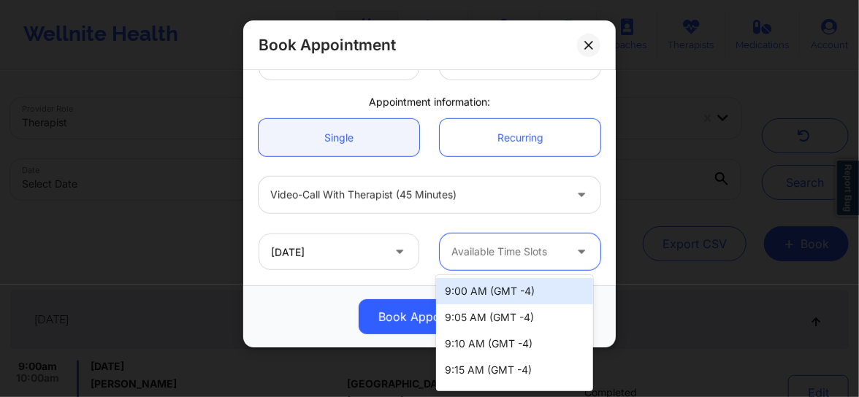
click at [516, 294] on div "9:00 AM (GMT -4)" at bounding box center [514, 291] width 157 height 26
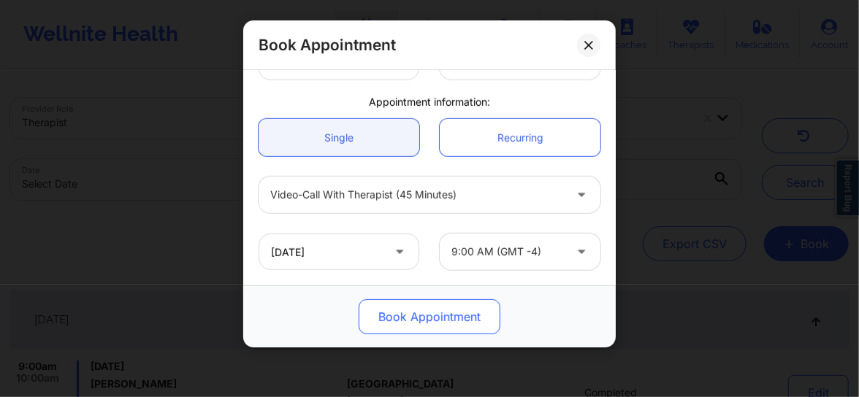
click at [440, 322] on button "Book Appointment" at bounding box center [430, 316] width 142 height 35
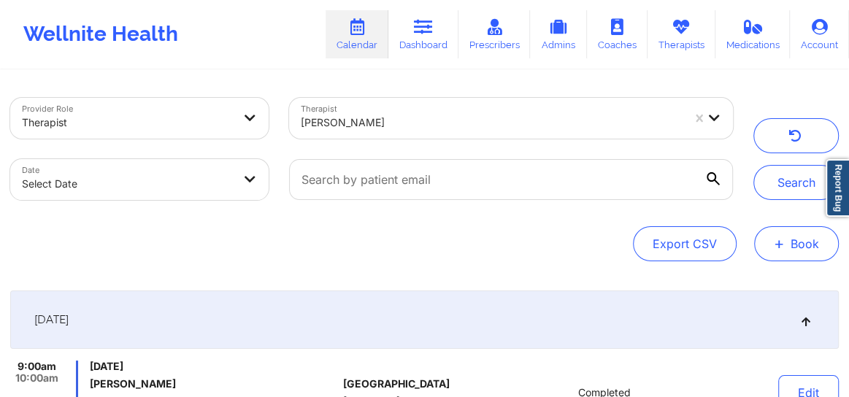
click at [787, 248] on button "+ Book" at bounding box center [797, 243] width 85 height 35
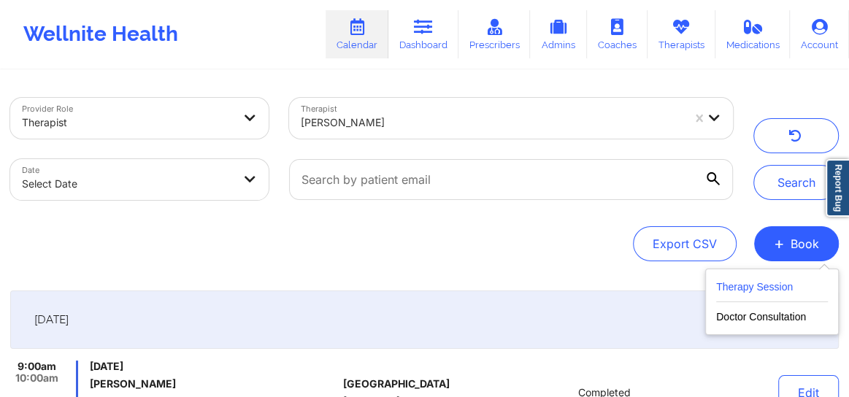
click at [744, 285] on button "Therapy Session" at bounding box center [773, 290] width 112 height 24
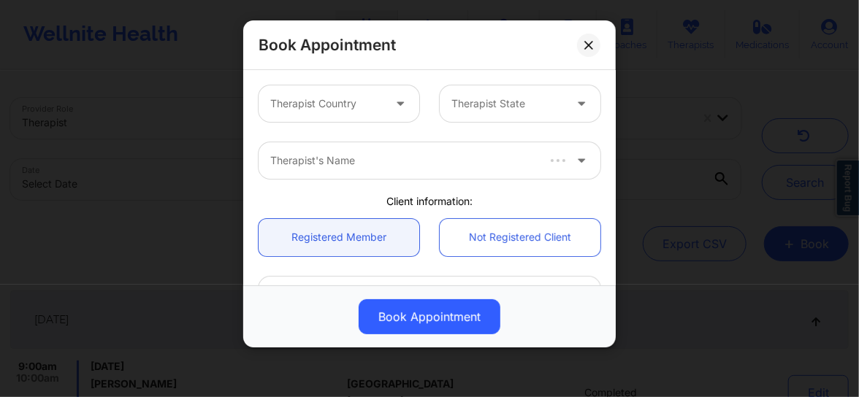
click at [398, 103] on icon at bounding box center [400, 101] width 15 height 12
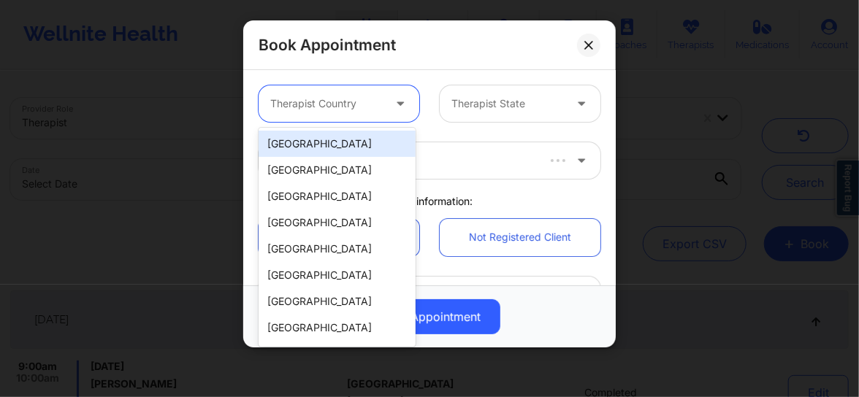
click at [373, 146] on div "[GEOGRAPHIC_DATA]" at bounding box center [337, 144] width 157 height 26
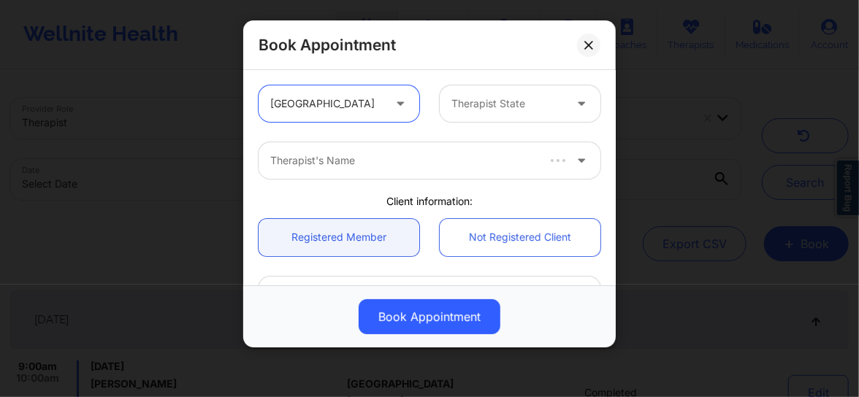
click at [486, 102] on div at bounding box center [507, 104] width 112 height 18
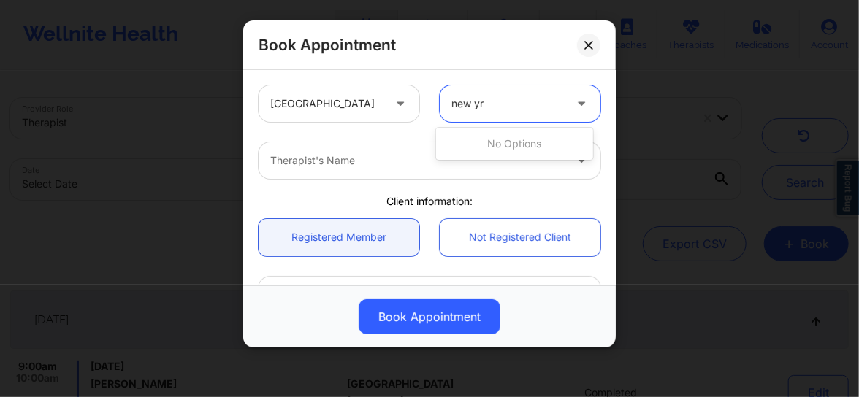
type input "new y"
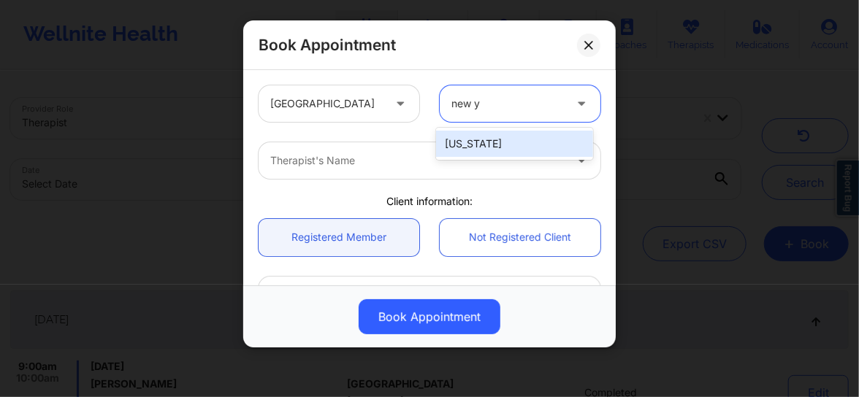
click at [469, 147] on div "[US_STATE]" at bounding box center [514, 144] width 157 height 26
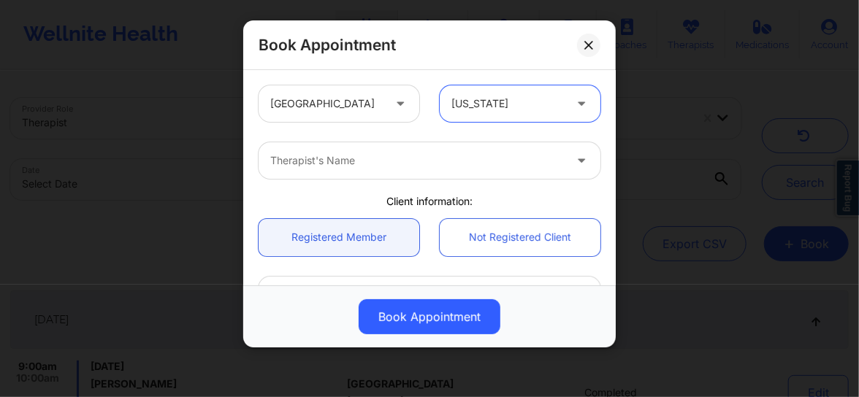
click at [411, 163] on div at bounding box center [417, 161] width 294 height 18
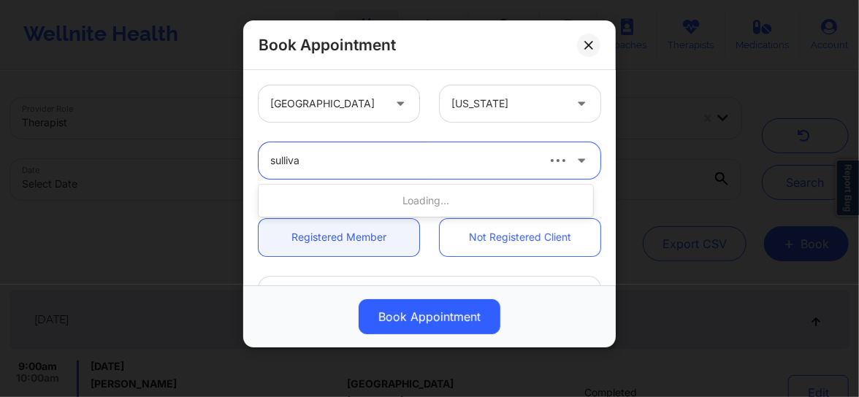
type input "sullivan"
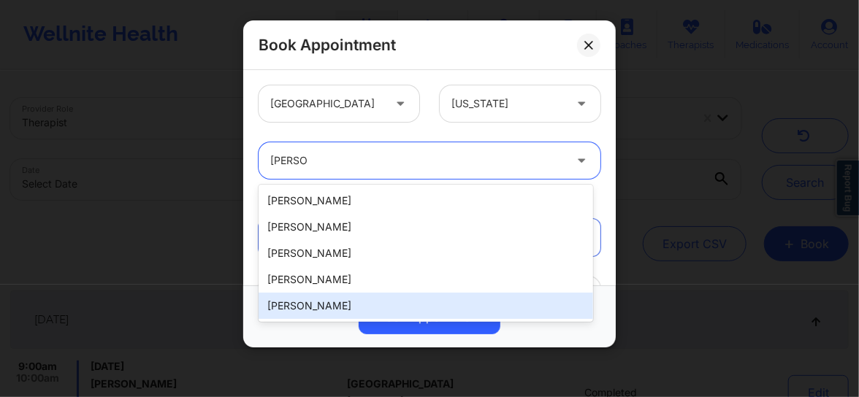
click at [313, 307] on div "David Sullivan" at bounding box center [426, 306] width 335 height 26
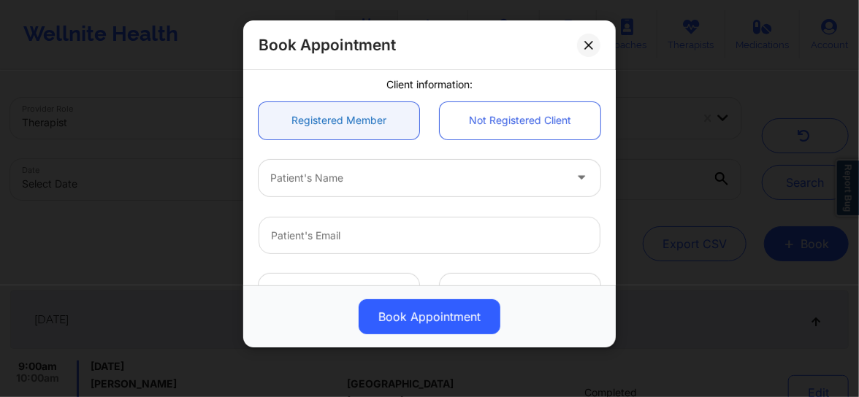
scroll to position [121, 0]
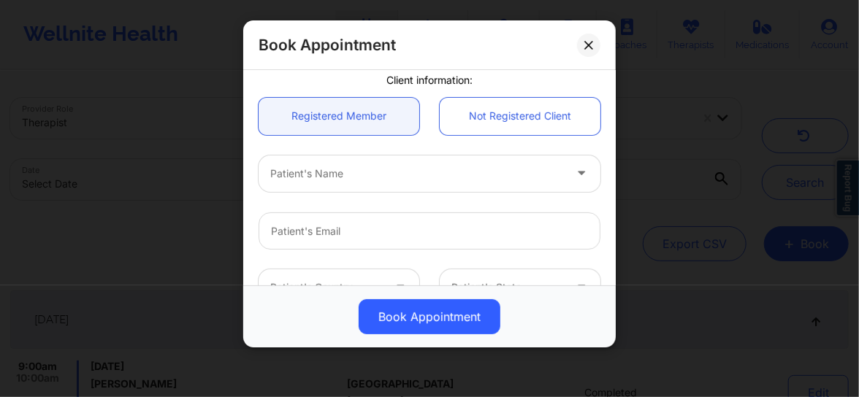
click at [330, 171] on div at bounding box center [417, 174] width 294 height 18
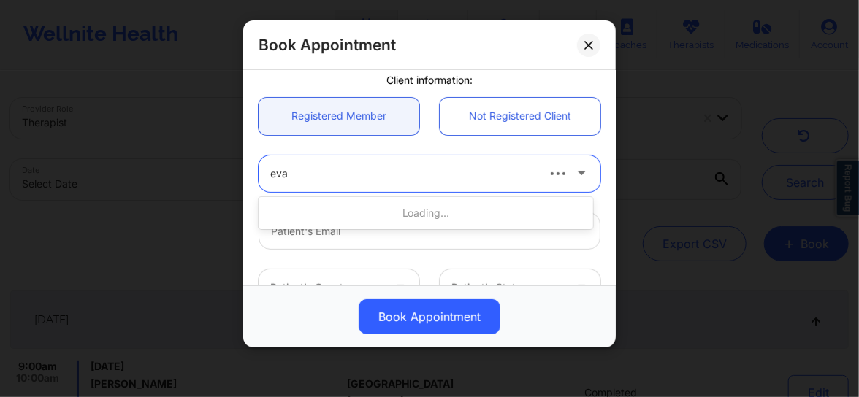
type input "eva c"
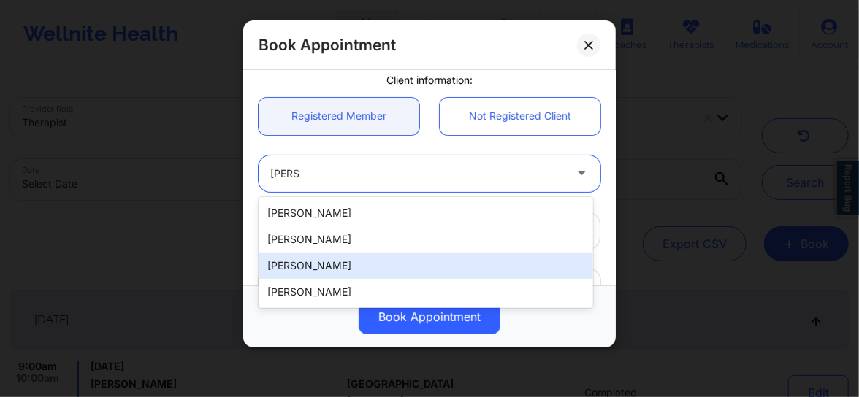
click at [316, 270] on div "Eva Chahrour" at bounding box center [426, 266] width 335 height 26
type input "squally-champ0w@icloud.com"
type input "+1313-788-4788"
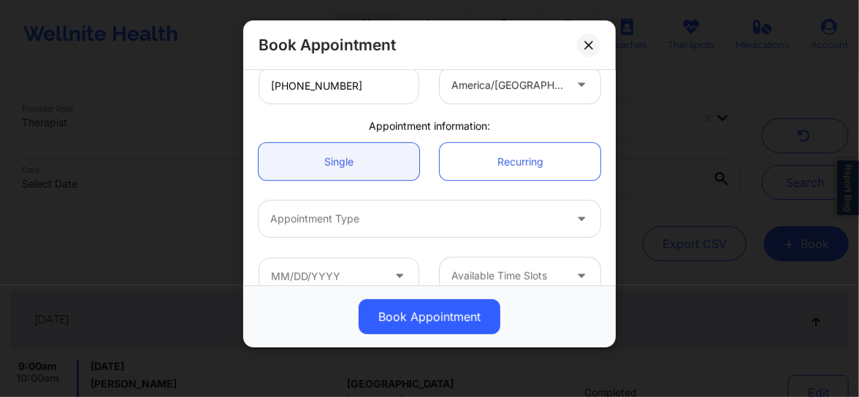
scroll to position [405, 0]
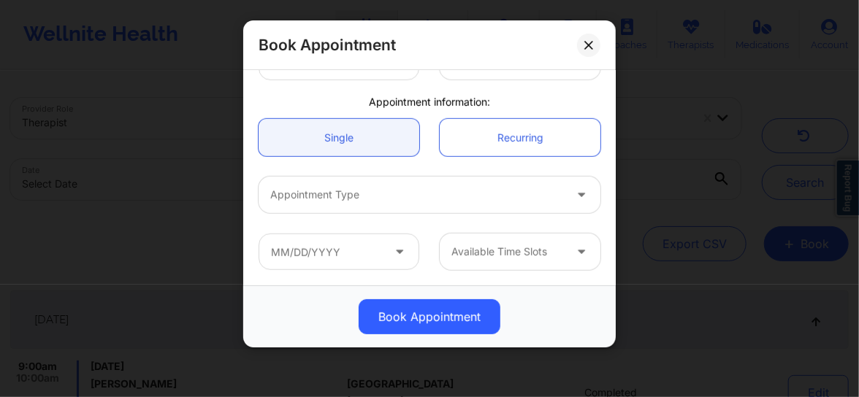
click at [316, 216] on div "Appointment Type" at bounding box center [429, 195] width 362 height 57
click at [316, 204] on div "Appointment Type" at bounding box center [412, 195] width 307 height 37
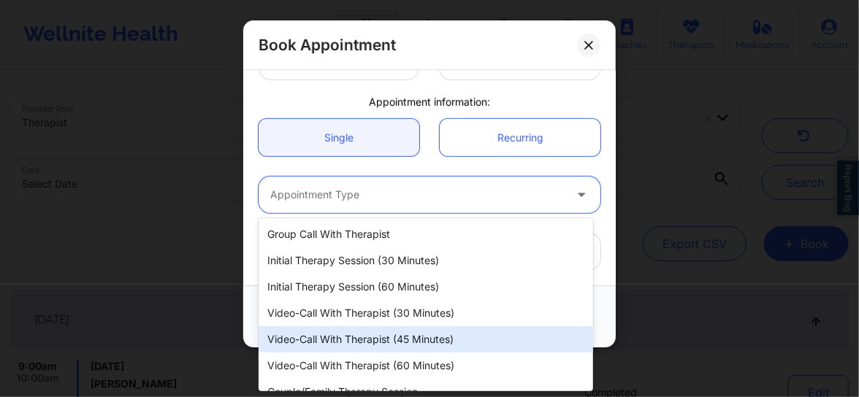
click at [338, 335] on div "Video-Call with Therapist (45 minutes)" at bounding box center [426, 339] width 335 height 26
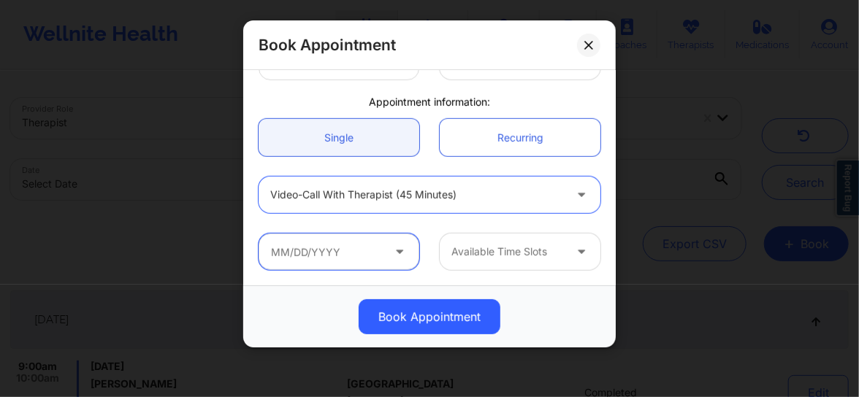
click at [318, 256] on input "text" at bounding box center [339, 252] width 161 height 37
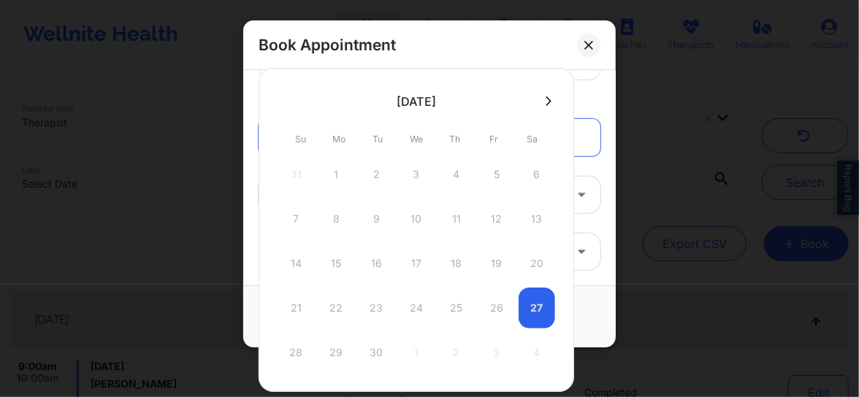
click at [546, 96] on icon at bounding box center [549, 101] width 6 height 11
click at [547, 99] on icon at bounding box center [549, 101] width 6 height 11
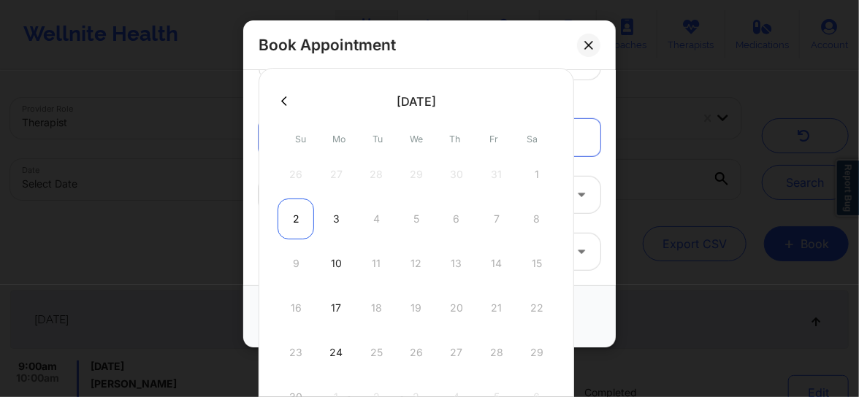
click at [293, 211] on div "2" at bounding box center [296, 219] width 37 height 41
type input "11/02/2025"
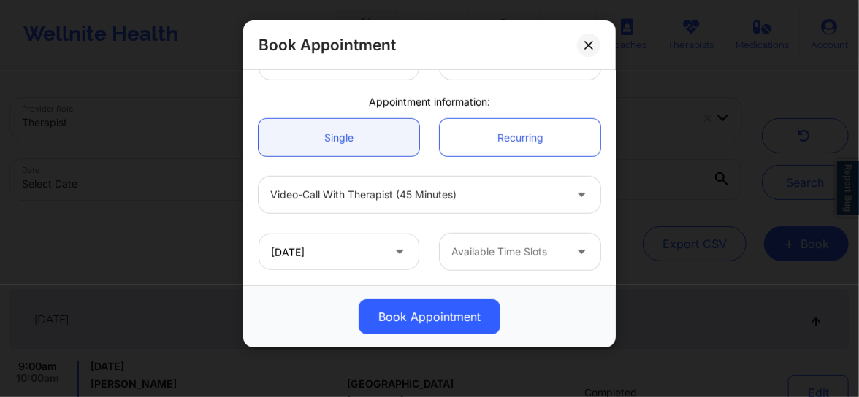
click at [475, 246] on div at bounding box center [507, 252] width 112 height 18
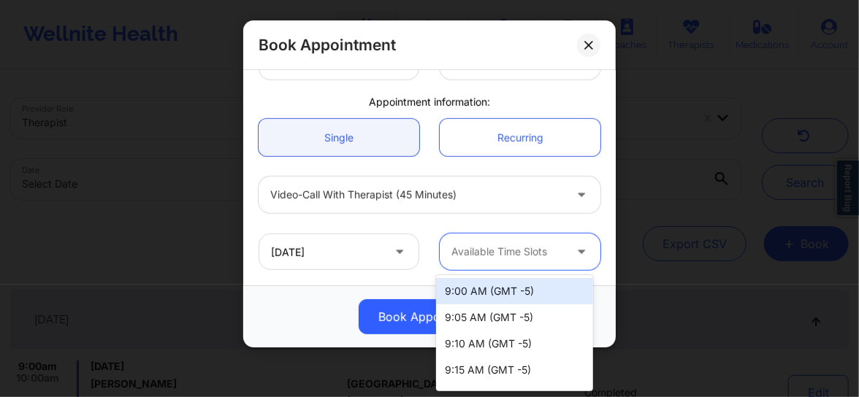
click at [475, 281] on div "9:00 AM (GMT -5)" at bounding box center [514, 291] width 157 height 26
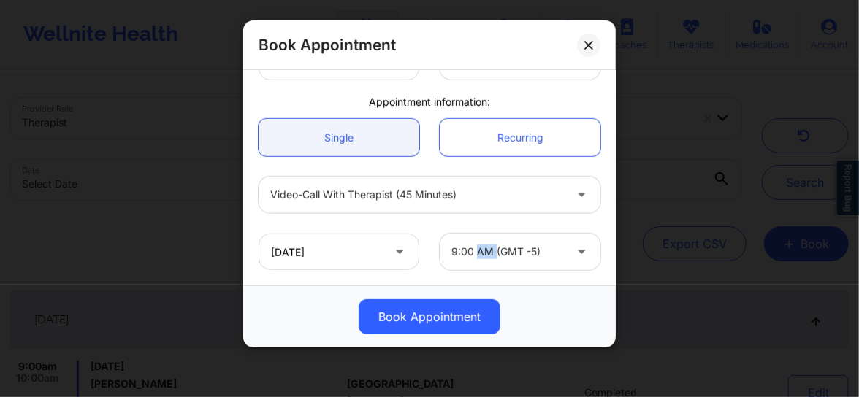
click at [475, 281] on div "United States New York David Sullivan Client information: Registered Member Not…" at bounding box center [429, 177] width 373 height 215
click at [494, 256] on div at bounding box center [507, 252] width 112 height 18
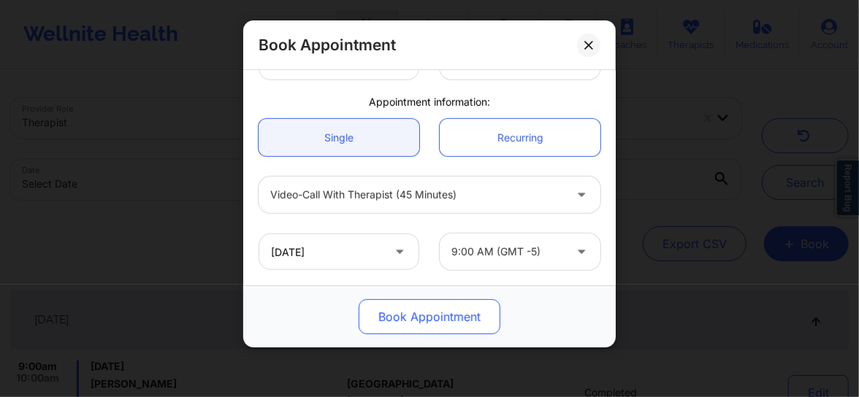
click at [427, 323] on button "Book Appointment" at bounding box center [430, 316] width 142 height 35
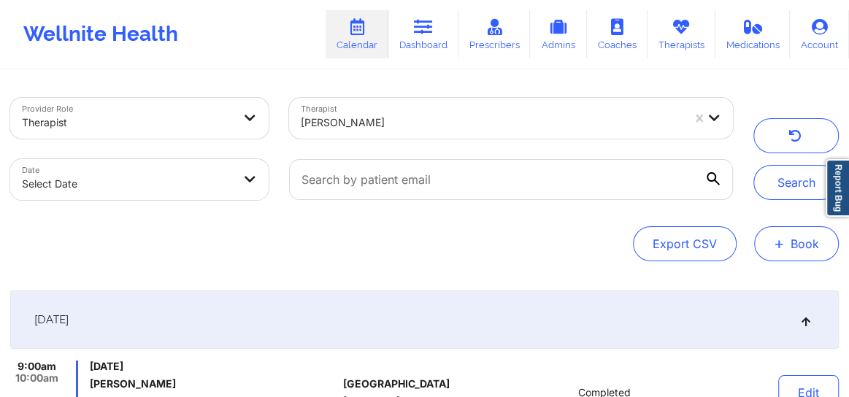
click at [778, 247] on span "+" at bounding box center [779, 244] width 11 height 8
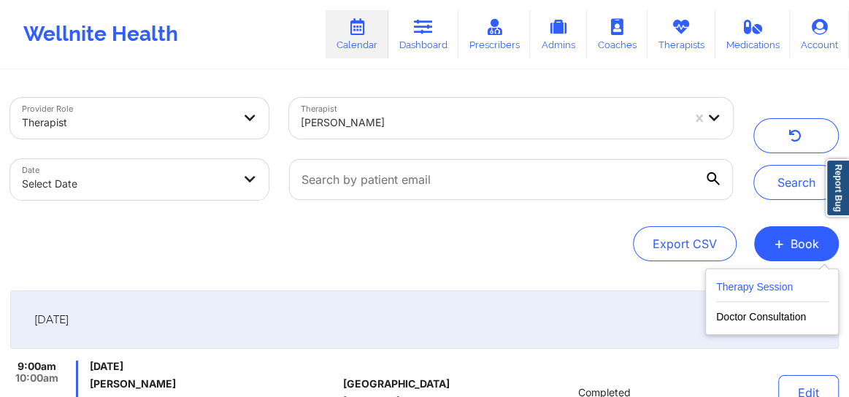
click at [753, 289] on button "Therapy Session" at bounding box center [773, 290] width 112 height 24
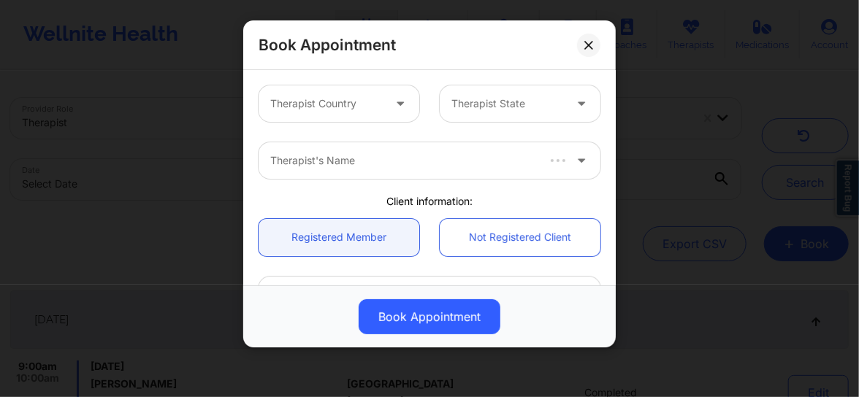
click at [393, 102] on icon at bounding box center [400, 101] width 15 height 12
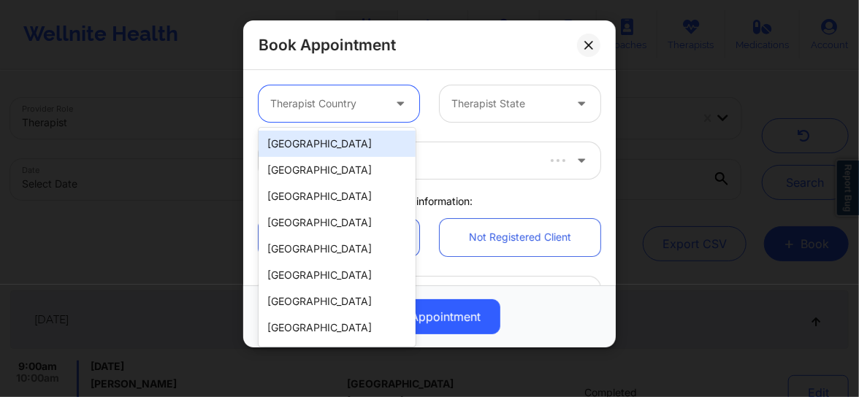
click at [353, 145] on div "[GEOGRAPHIC_DATA]" at bounding box center [337, 144] width 157 height 26
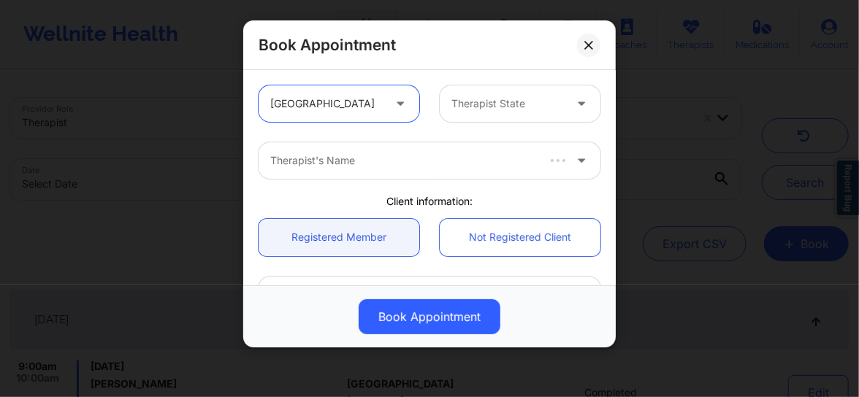
click at [478, 102] on div at bounding box center [507, 104] width 112 height 18
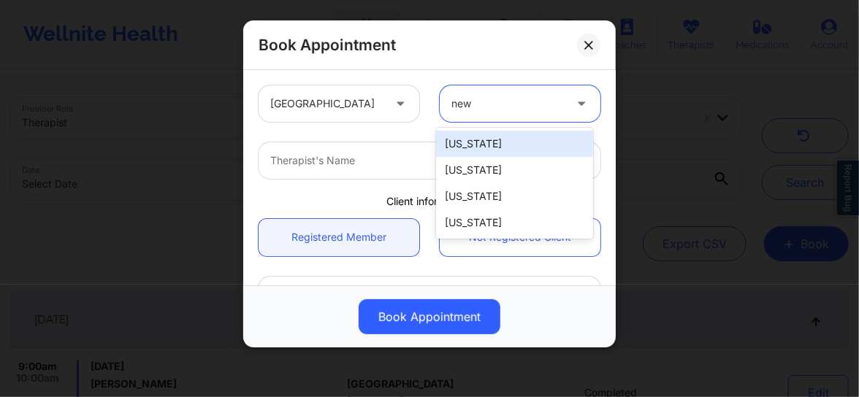
type input "new y"
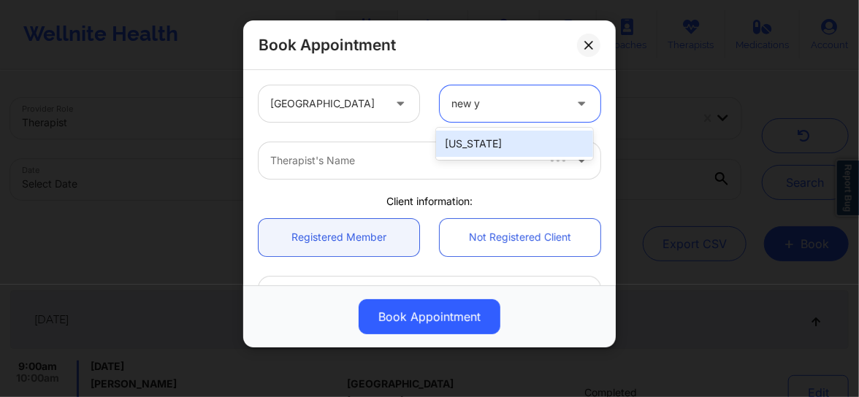
click at [469, 140] on div "[US_STATE]" at bounding box center [514, 144] width 157 height 26
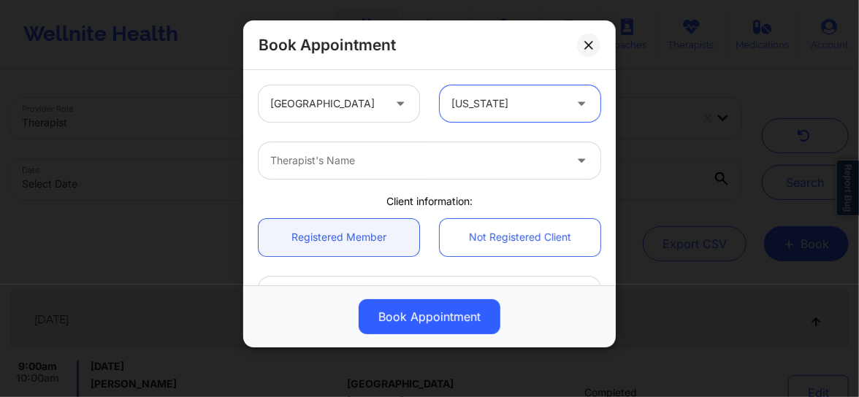
click at [350, 175] on div "Therapist's Name" at bounding box center [412, 160] width 307 height 37
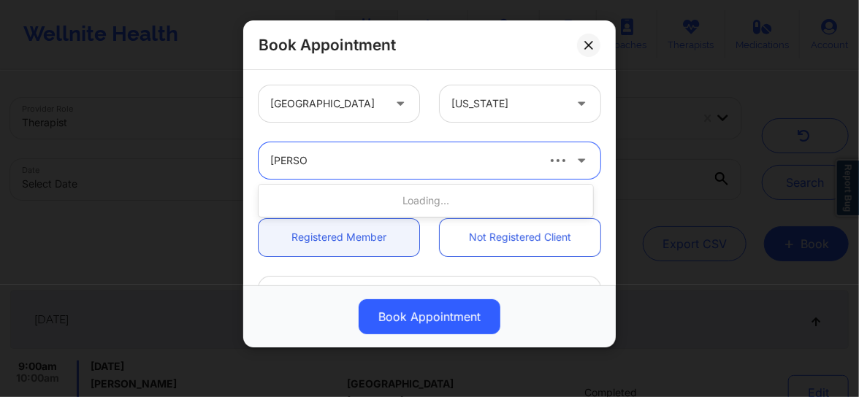
type input "david su"
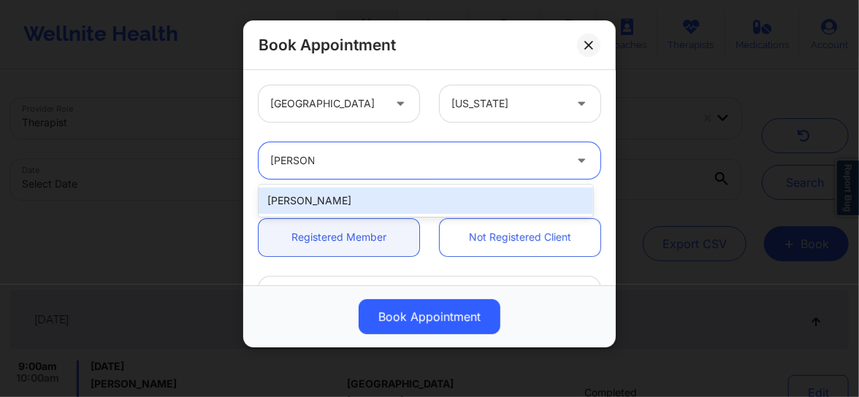
click at [346, 213] on div "David Sullivan" at bounding box center [426, 201] width 335 height 26
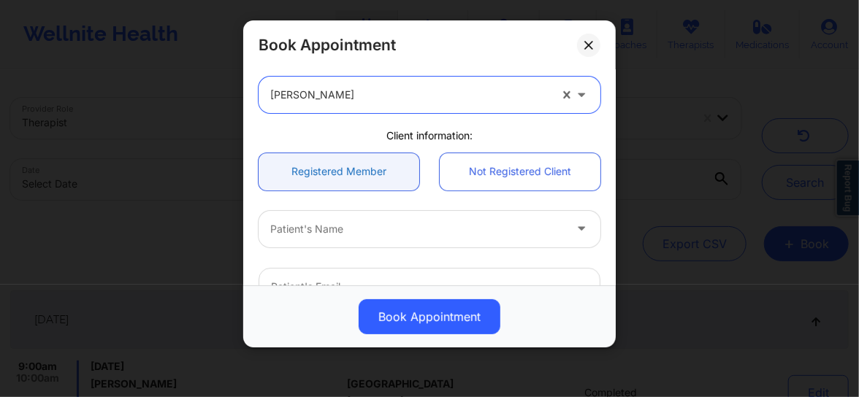
scroll to position [66, 0]
click at [330, 234] on div at bounding box center [417, 230] width 294 height 18
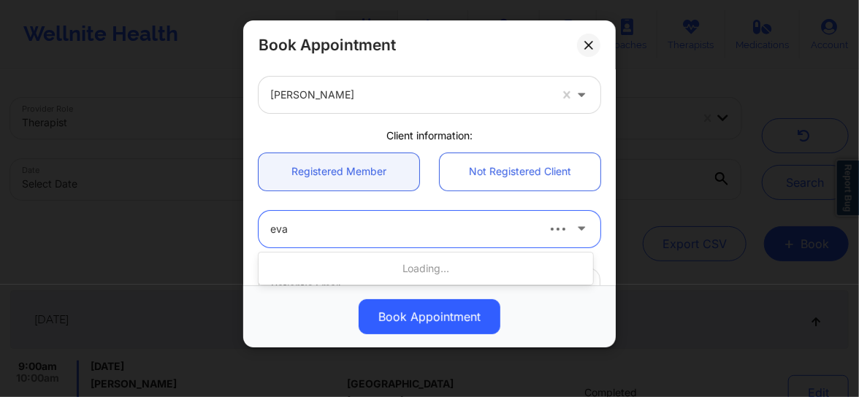
type input "eva C"
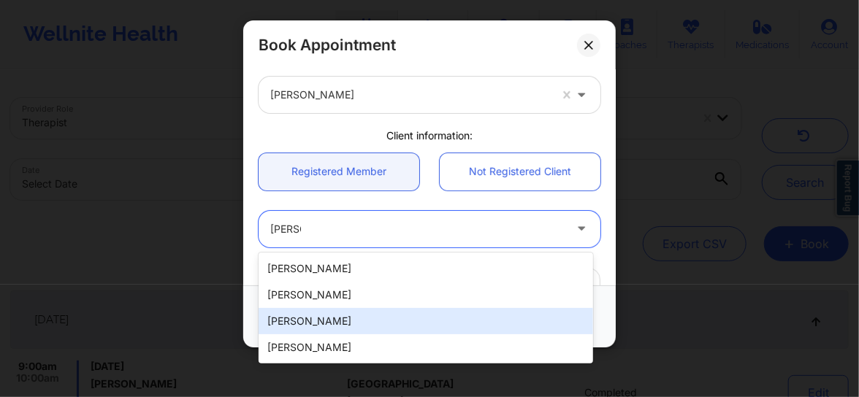
click at [302, 323] on div "Eva Chahrour" at bounding box center [426, 321] width 335 height 26
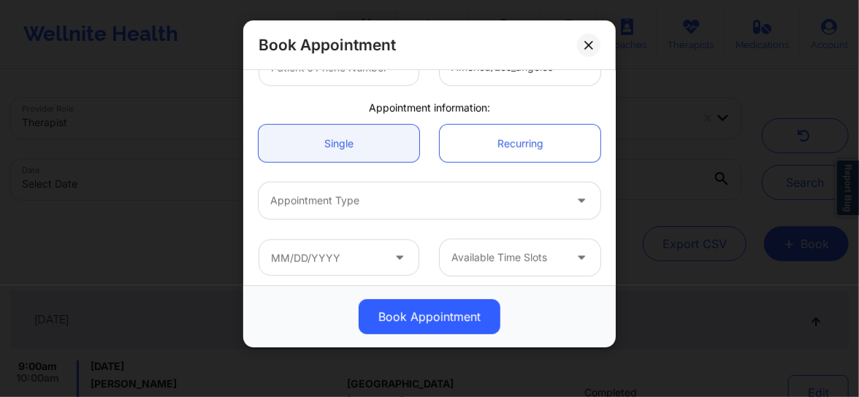
scroll to position [405, 0]
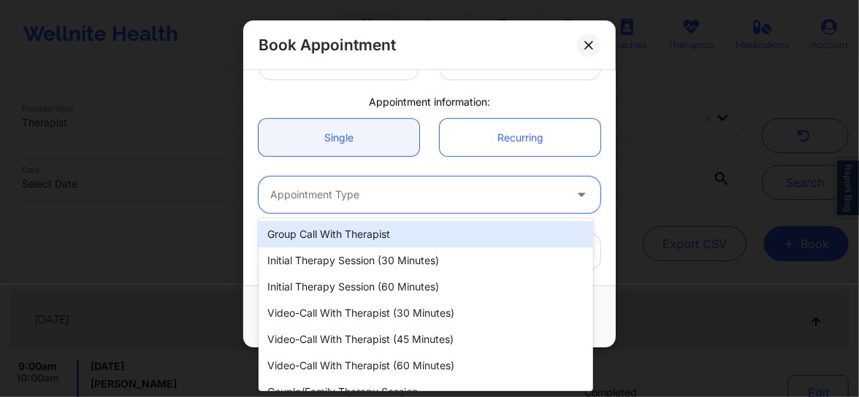
click at [328, 192] on div at bounding box center [417, 195] width 294 height 18
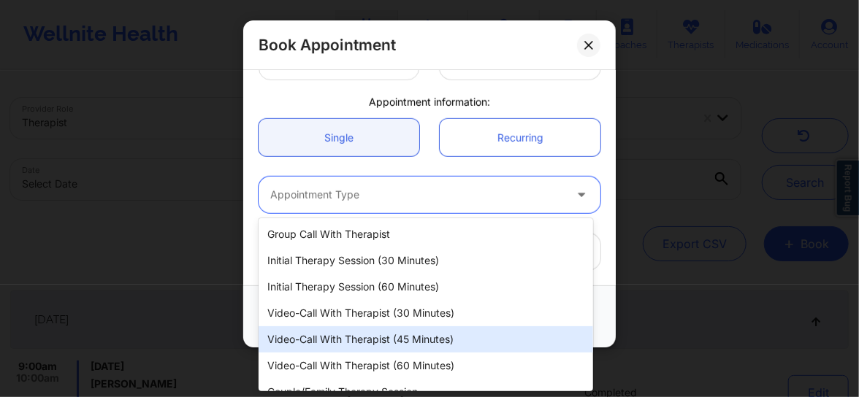
click at [364, 340] on div "Video-Call with Therapist (45 minutes)" at bounding box center [426, 339] width 335 height 26
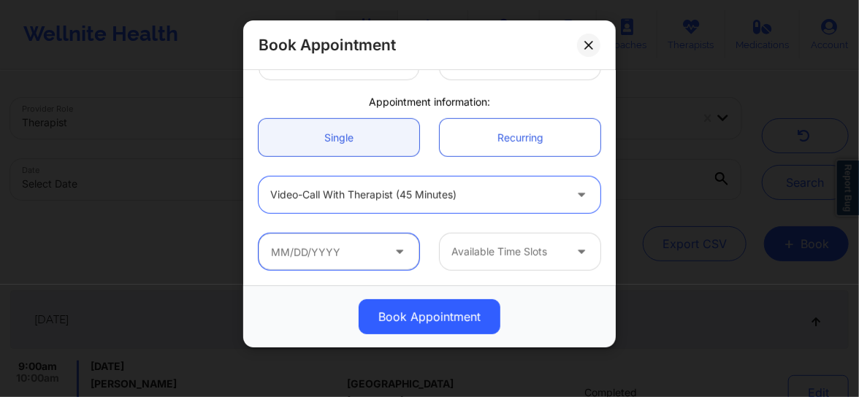
click at [356, 263] on input "text" at bounding box center [339, 252] width 161 height 37
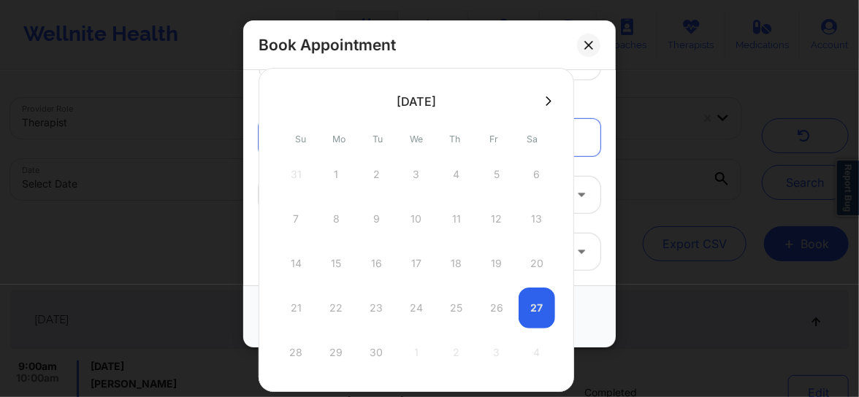
click at [546, 101] on icon at bounding box center [549, 101] width 6 height 11
click at [330, 213] on div "6" at bounding box center [336, 219] width 37 height 41
type input "10/06/2025"
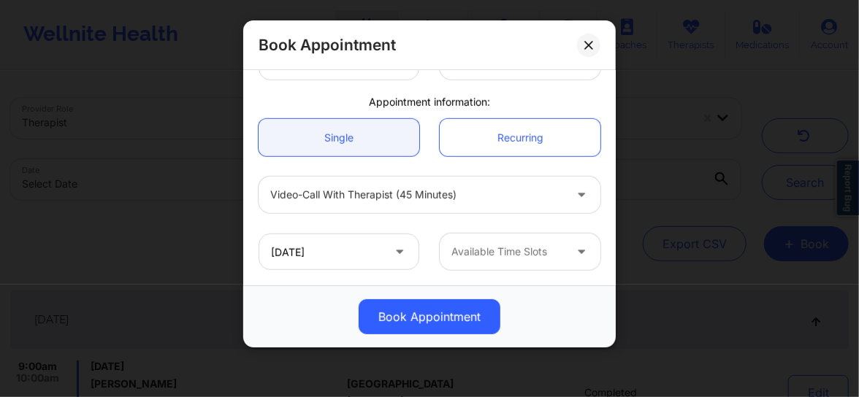
click at [501, 261] on div "Available Time Slots" at bounding box center [503, 252] width 126 height 37
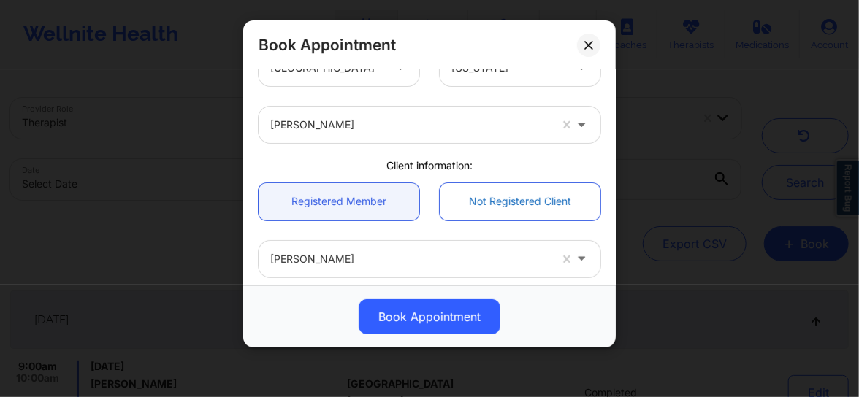
scroll to position [0, 0]
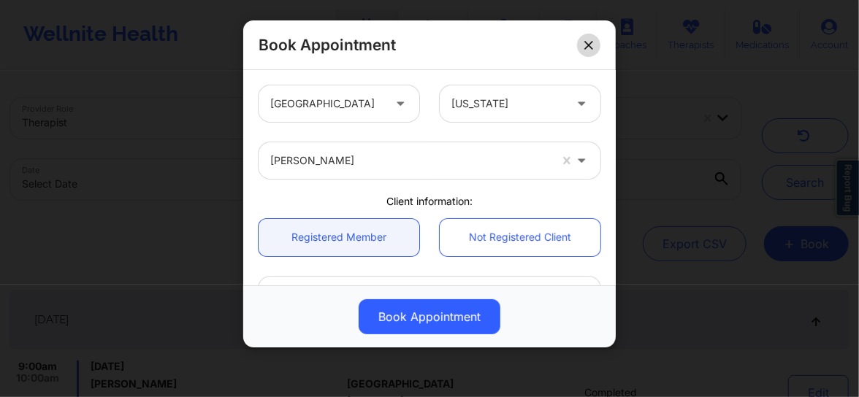
click at [590, 47] on icon at bounding box center [588, 45] width 9 height 9
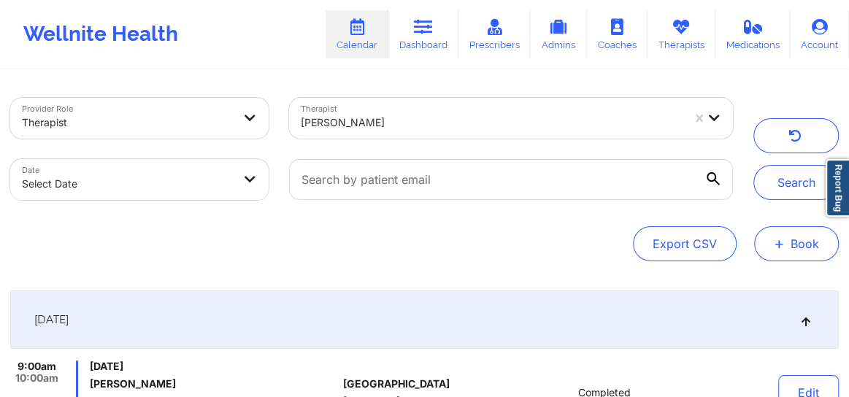
click at [777, 245] on span "+" at bounding box center [779, 244] width 11 height 8
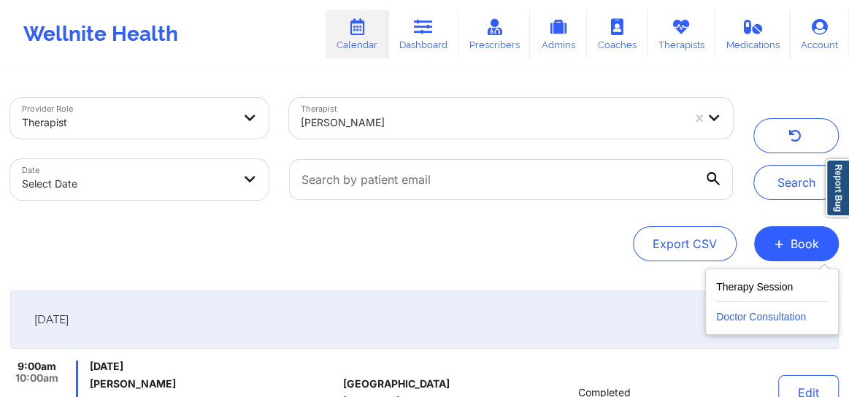
click at [752, 320] on button "Doctor Consultation" at bounding box center [773, 313] width 112 height 23
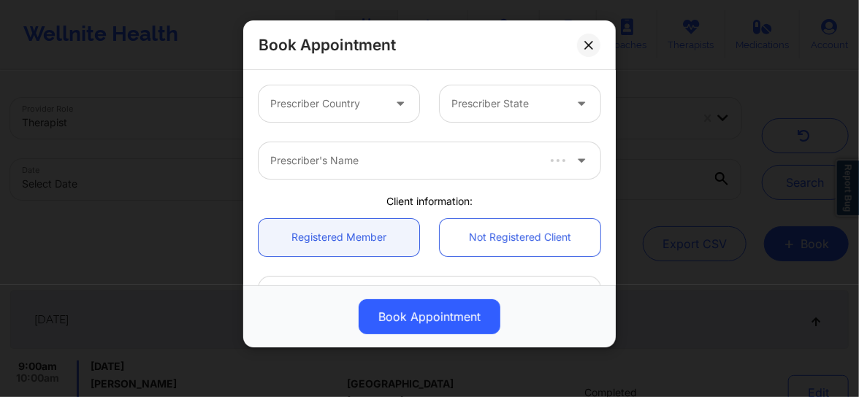
click at [350, 104] on div at bounding box center [326, 104] width 112 height 18
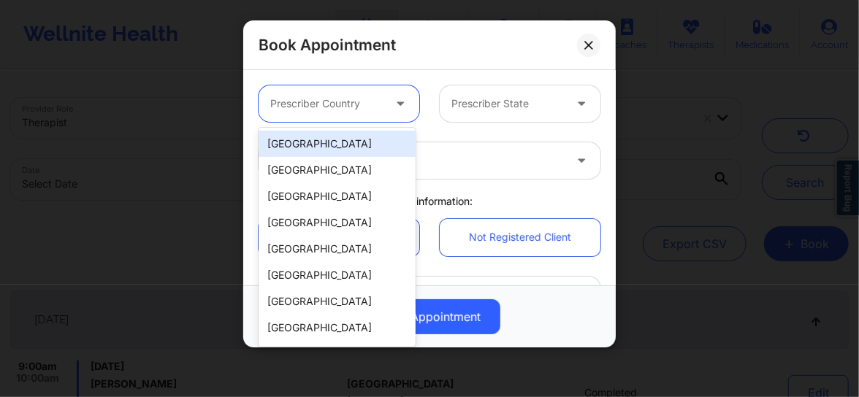
click at [335, 146] on div "[GEOGRAPHIC_DATA]" at bounding box center [337, 144] width 157 height 26
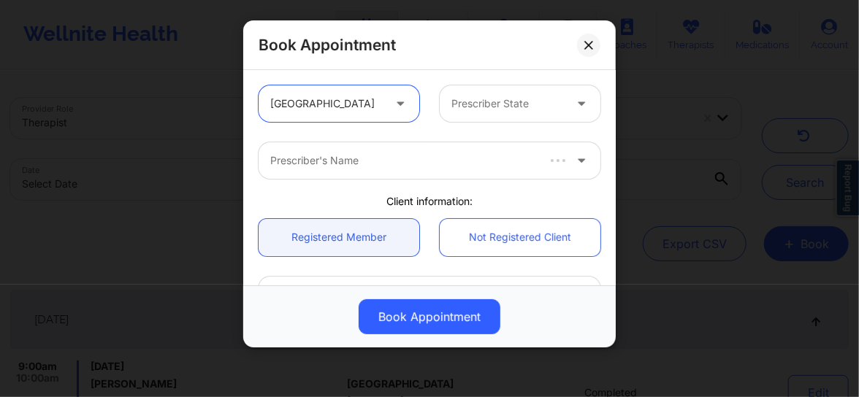
click at [511, 97] on div at bounding box center [507, 104] width 112 height 18
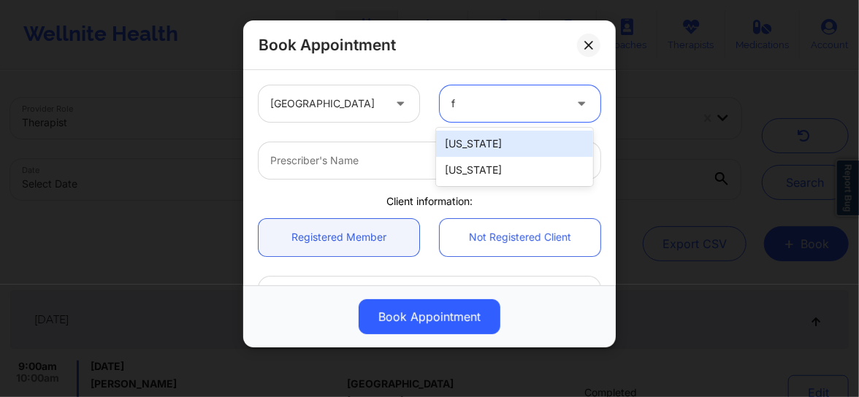
type input "fl"
click at [482, 137] on div "[US_STATE]" at bounding box center [514, 144] width 157 height 26
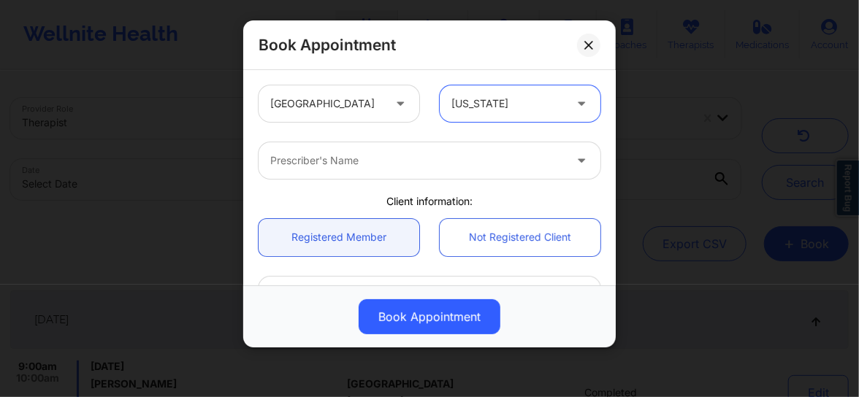
click at [418, 170] on div "Prescriber's Name" at bounding box center [412, 160] width 307 height 37
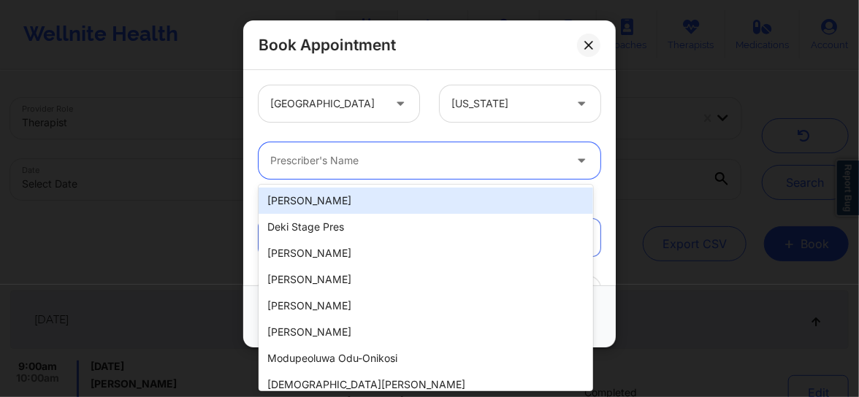
type input "C"
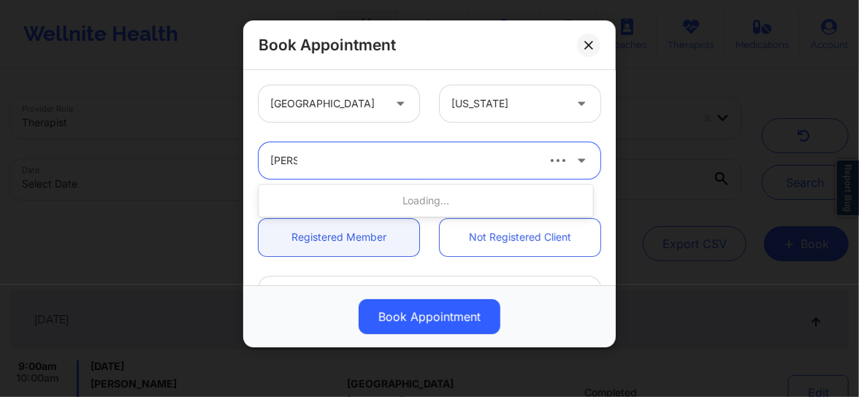
type input "Renee"
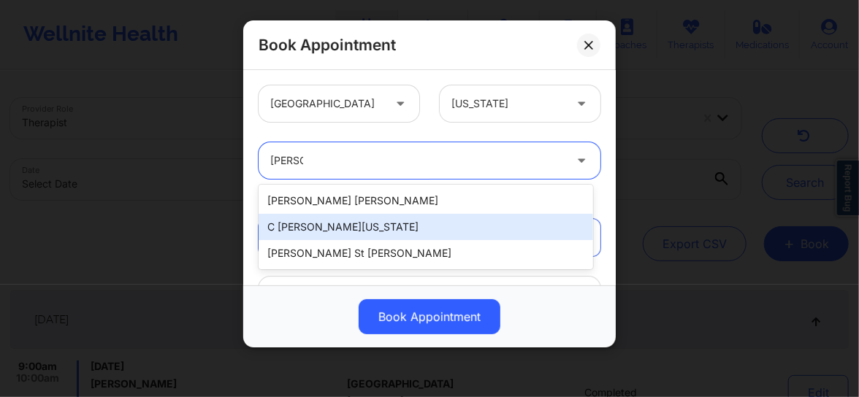
click at [383, 226] on div "C Renee WASHINGTON-HYDE" at bounding box center [426, 227] width 335 height 26
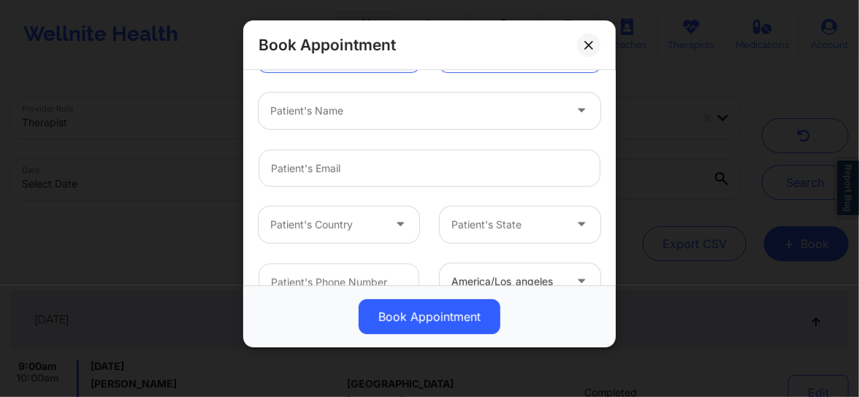
scroll to position [188, 0]
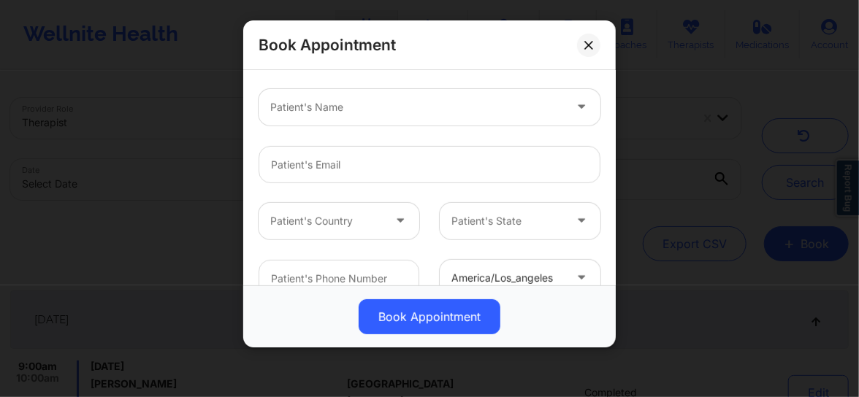
click at [335, 102] on div at bounding box center [417, 108] width 294 height 18
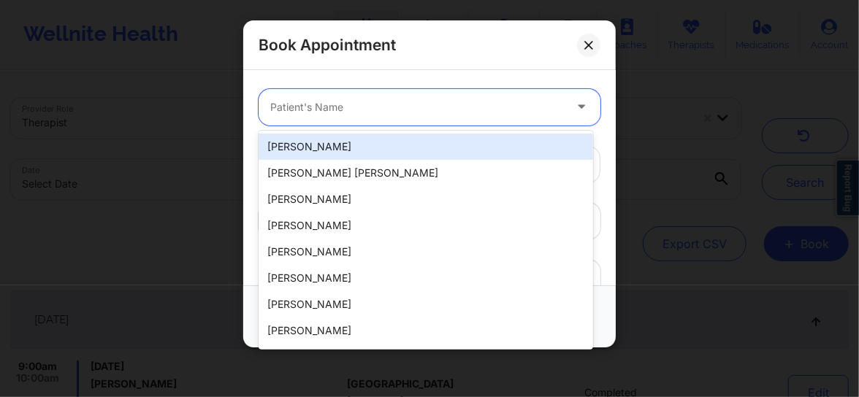
click at [335, 102] on div at bounding box center [417, 108] width 294 height 18
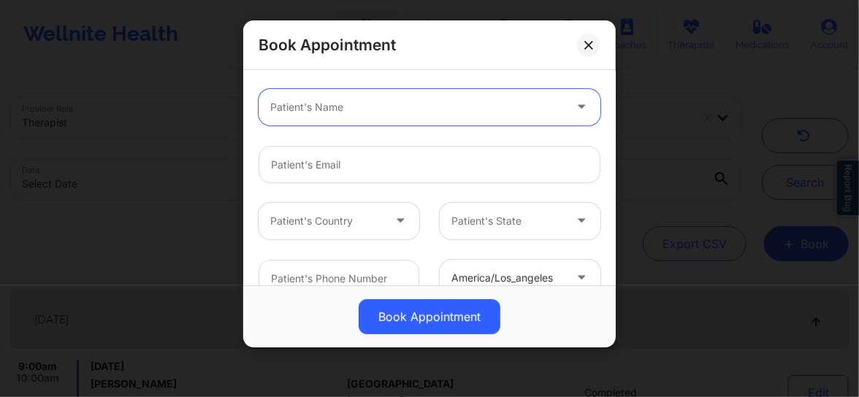
click at [335, 105] on div at bounding box center [417, 108] width 294 height 18
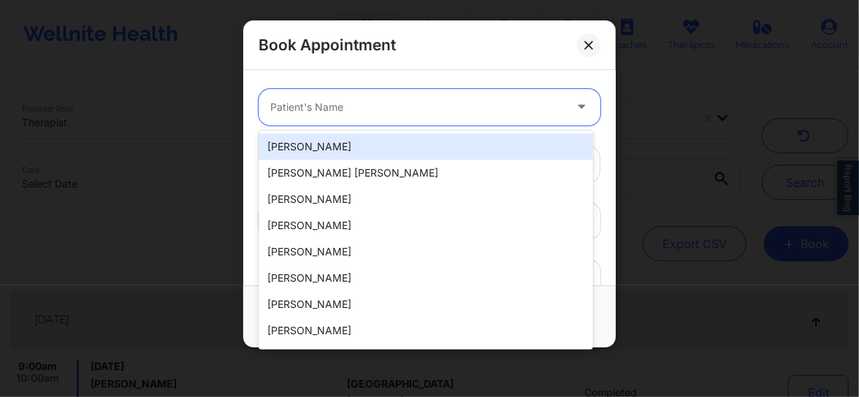
click at [321, 156] on div "[PERSON_NAME]" at bounding box center [426, 147] width 335 height 26
type input "samlewis1618@gmail.com"
type input "+15169658175"
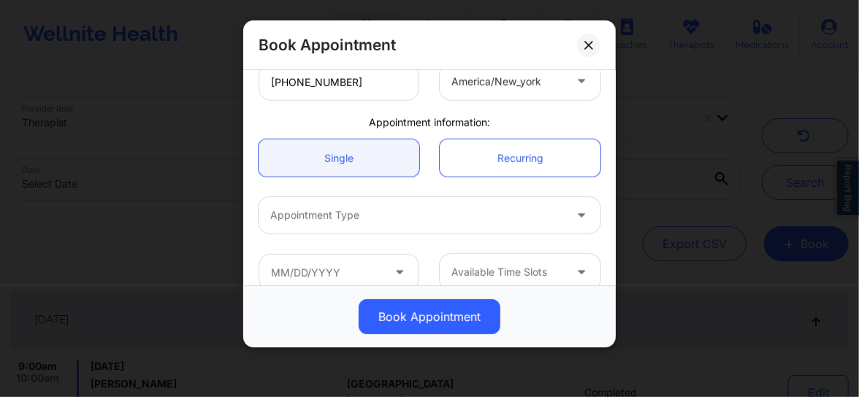
scroll to position [387, 0]
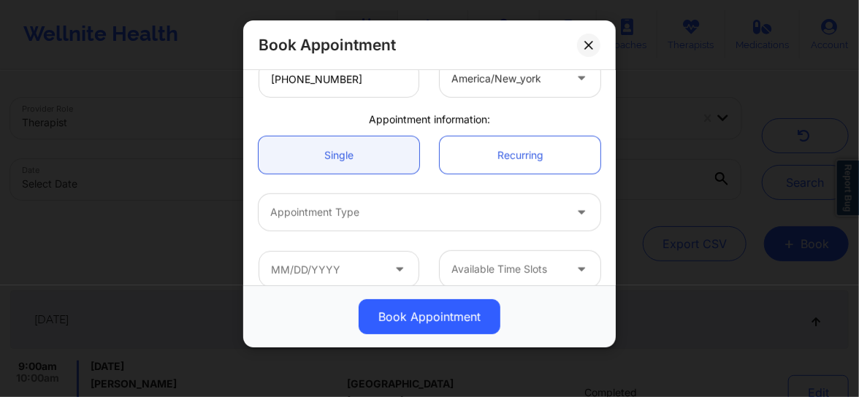
click at [314, 205] on div at bounding box center [417, 213] width 294 height 18
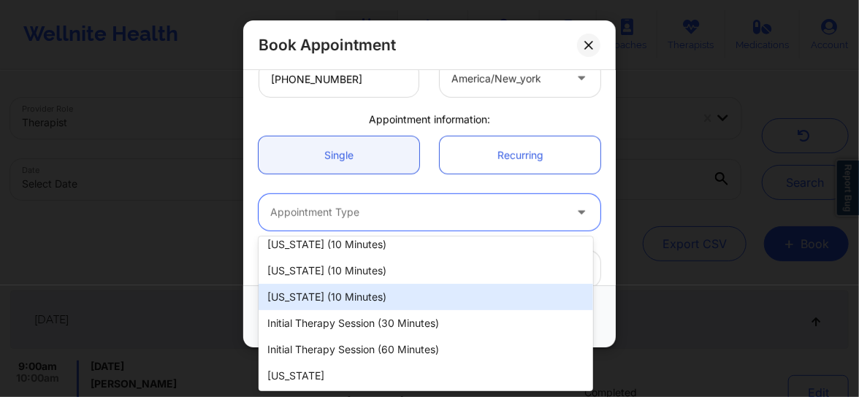
scroll to position [0, 0]
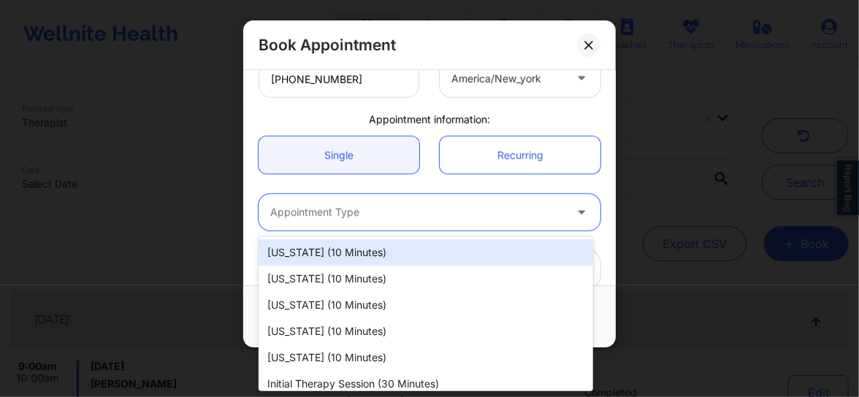
click at [324, 252] on div "Florida (10 minutes)" at bounding box center [426, 253] width 335 height 26
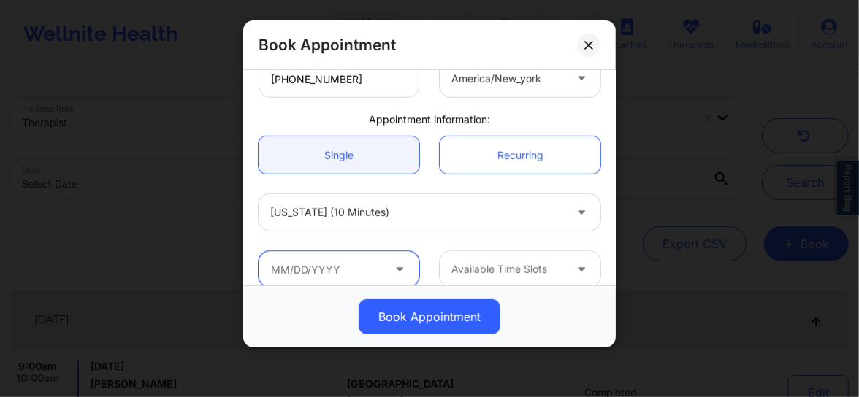
click at [314, 265] on input "text" at bounding box center [339, 269] width 161 height 37
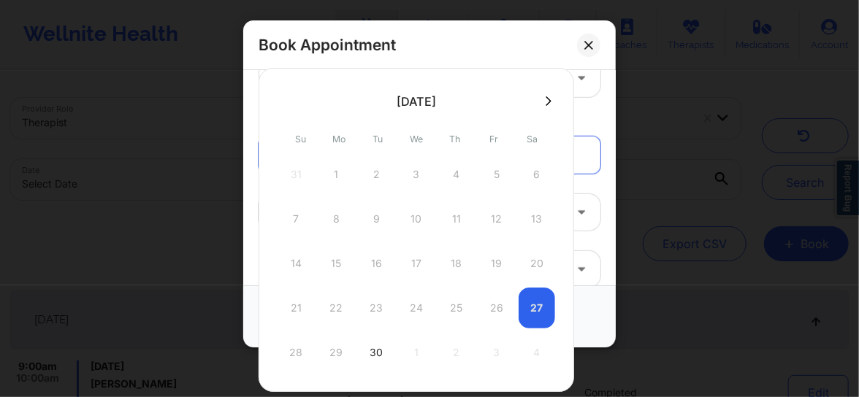
click at [546, 101] on icon at bounding box center [549, 101] width 6 height 11
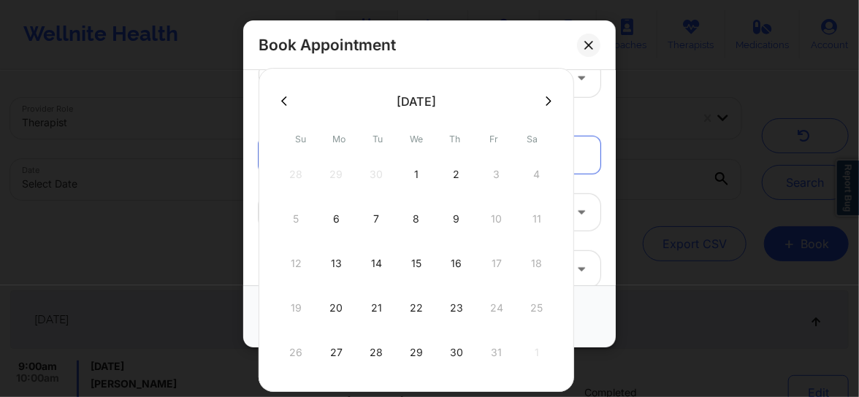
click at [288, 100] on button at bounding box center [284, 101] width 15 height 12
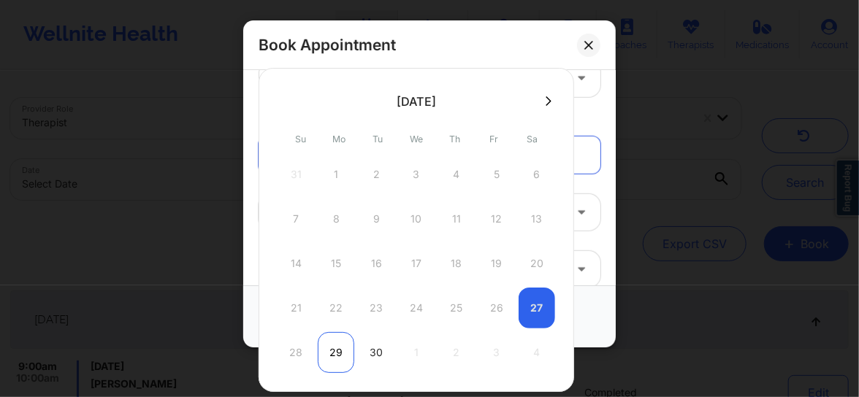
click at [335, 352] on div "29" at bounding box center [336, 352] width 37 height 41
type input "09/29/2025"
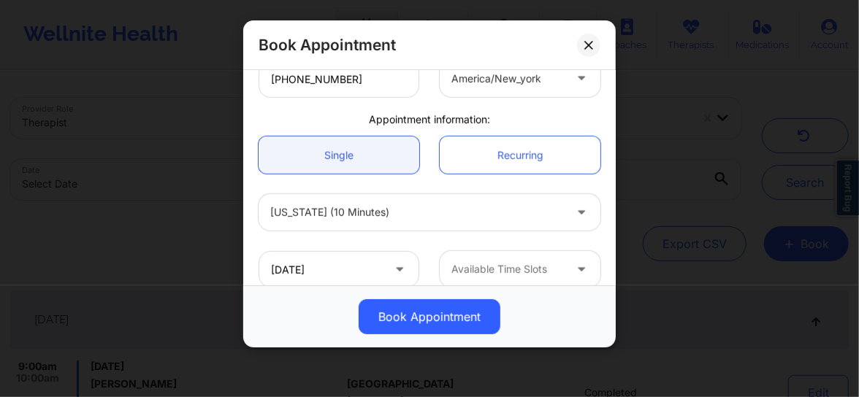
scroll to position [405, 0]
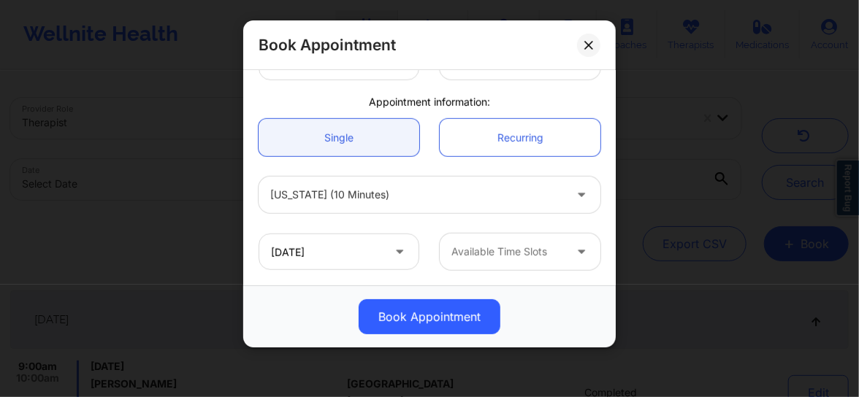
click at [456, 248] on div at bounding box center [507, 252] width 112 height 18
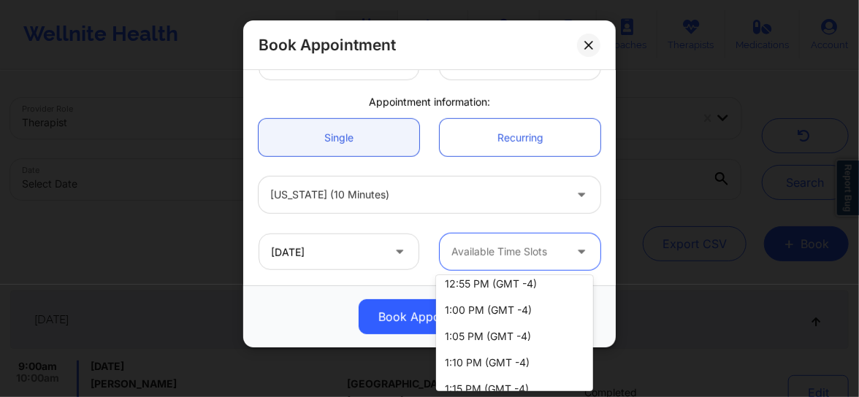
scroll to position [1125, 0]
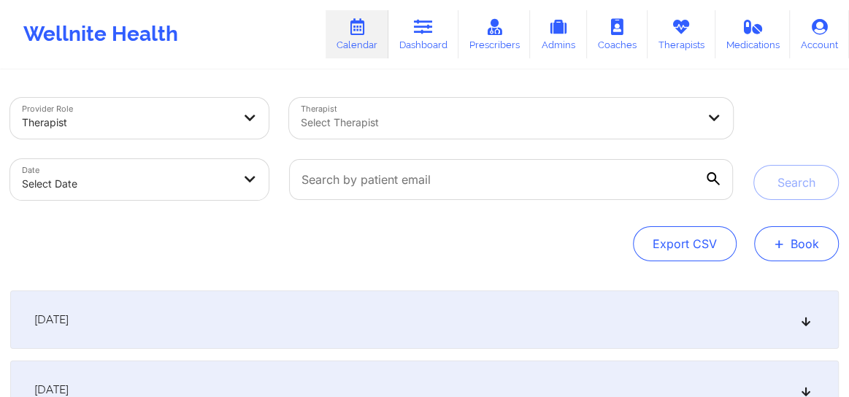
click at [794, 240] on button "+ Book" at bounding box center [797, 243] width 85 height 35
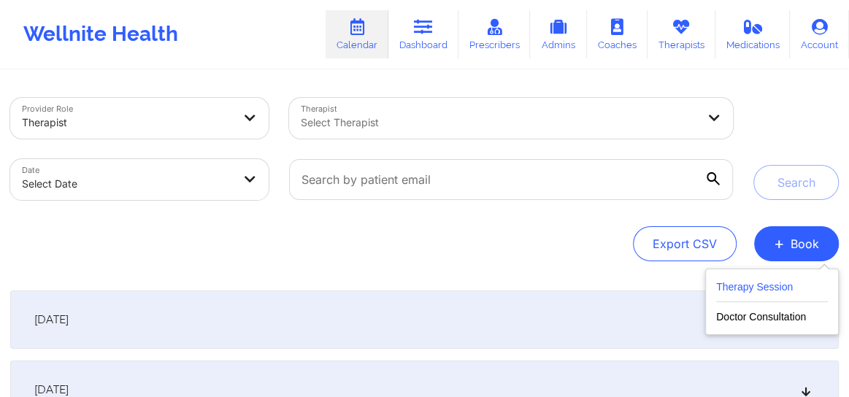
click at [770, 280] on button "Therapy Session" at bounding box center [773, 290] width 112 height 24
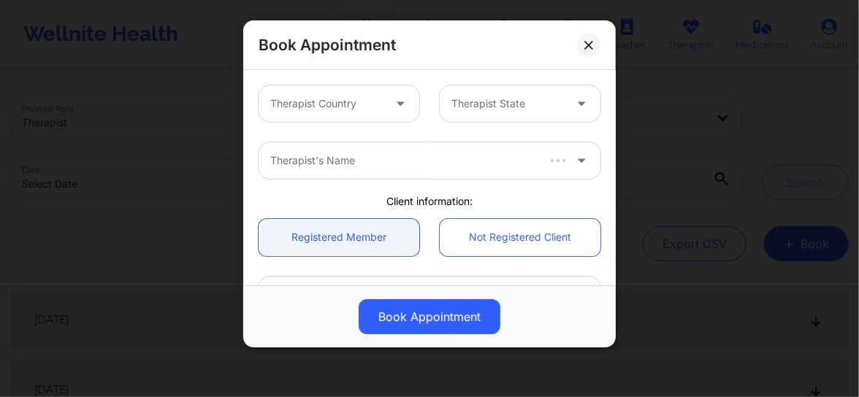
click at [384, 105] on div at bounding box center [401, 103] width 35 height 37
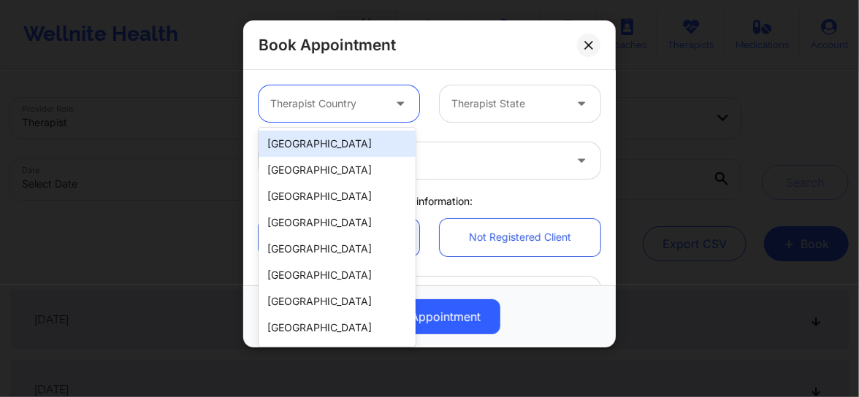
click at [352, 153] on div "[GEOGRAPHIC_DATA]" at bounding box center [337, 144] width 157 height 26
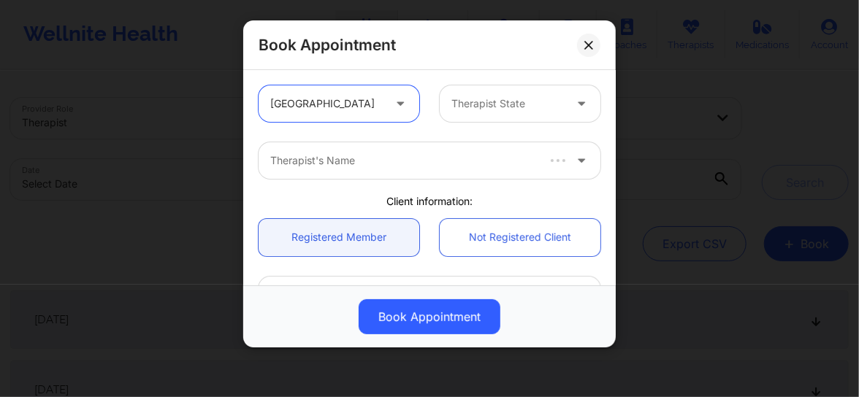
click at [482, 107] on div at bounding box center [507, 104] width 112 height 18
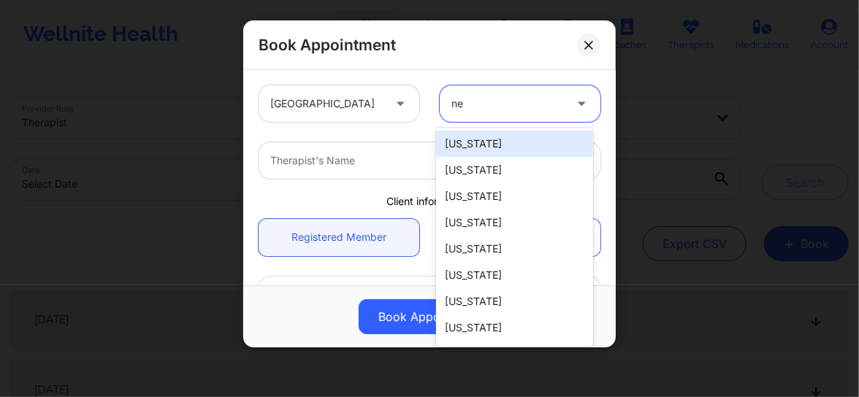
type input "new"
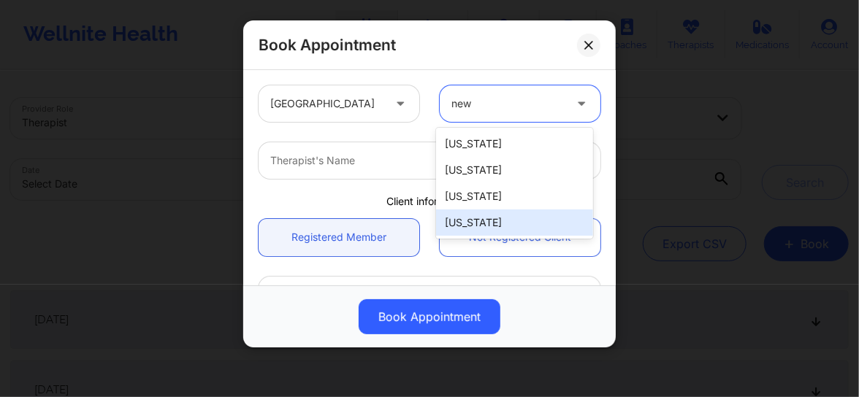
click at [483, 226] on div "[US_STATE]" at bounding box center [514, 223] width 157 height 26
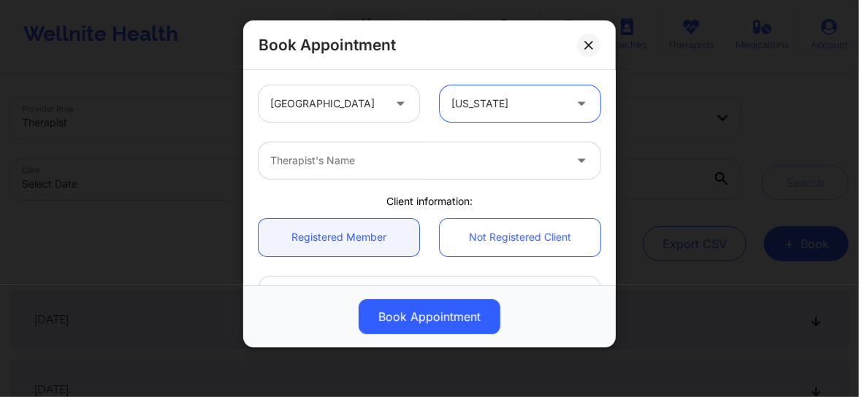
click at [386, 158] on div at bounding box center [417, 161] width 294 height 18
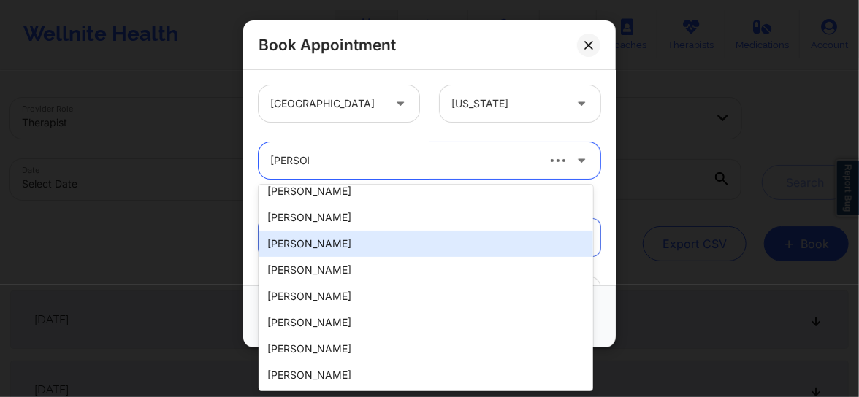
scroll to position [324, 0]
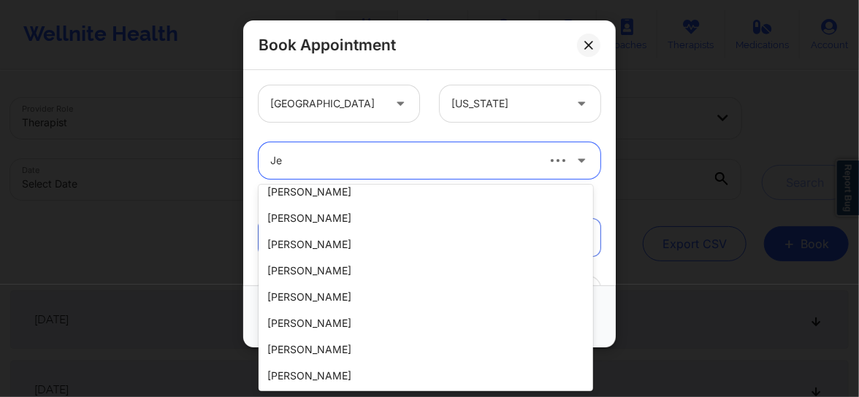
type input "J"
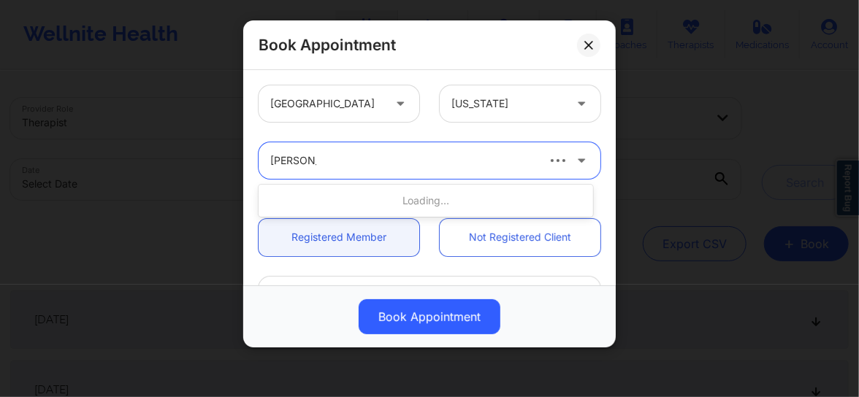
type input "Campbell"
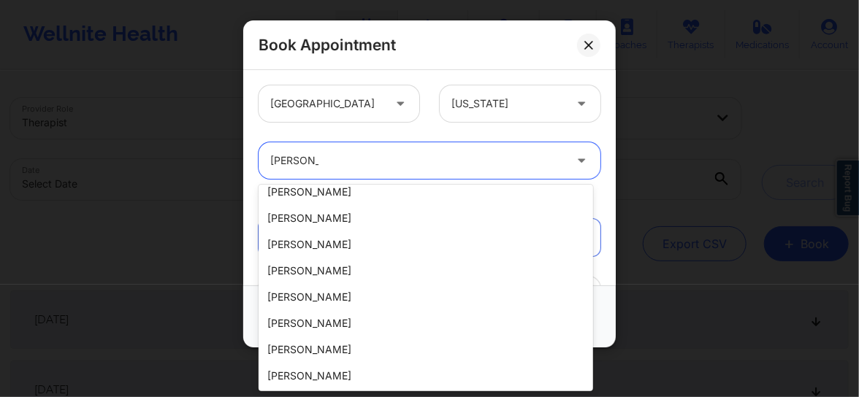
scroll to position [298, 0]
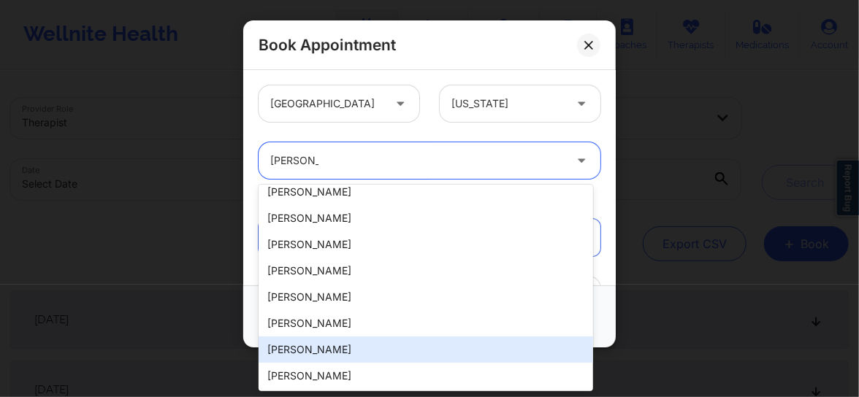
click at [326, 348] on div "[PERSON_NAME]" at bounding box center [426, 350] width 335 height 26
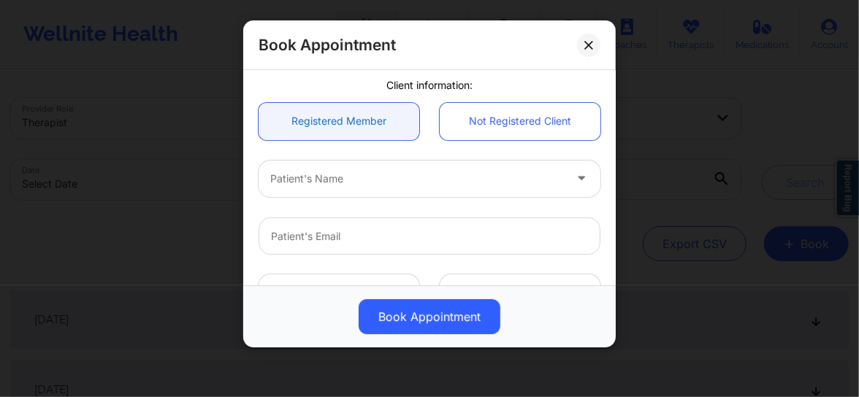
scroll to position [154, 0]
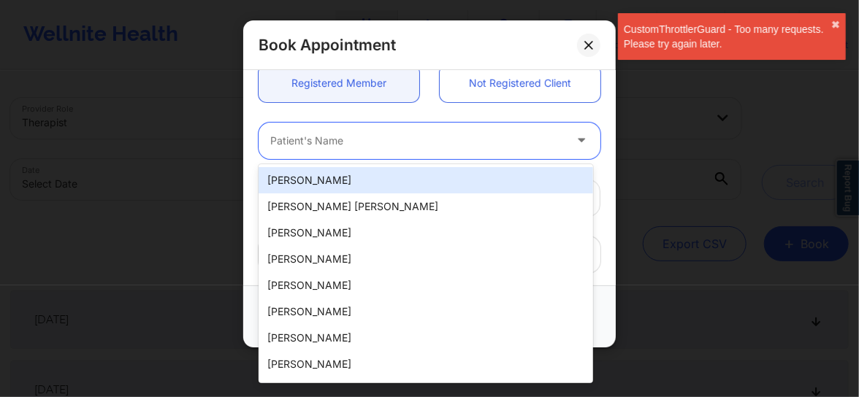
click at [316, 142] on div at bounding box center [417, 141] width 294 height 18
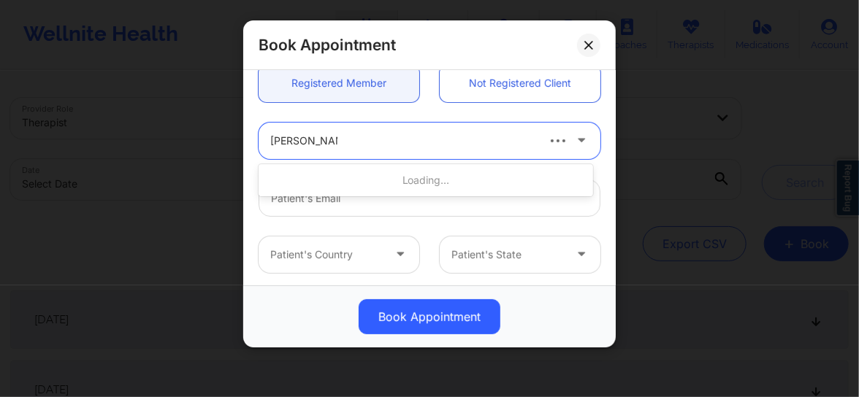
type input "Christopher co"
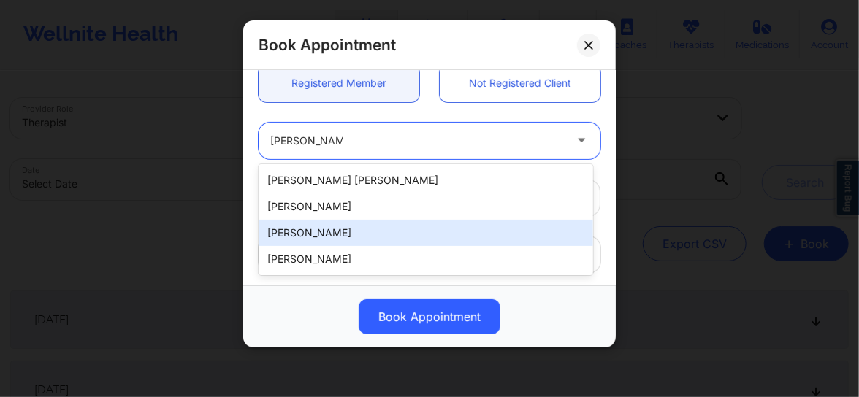
click at [311, 226] on div "[PERSON_NAME]" at bounding box center [426, 233] width 335 height 26
type input "[EMAIL_ADDRESS][DOMAIN_NAME]"
type input "[PHONE_NUMBER]"
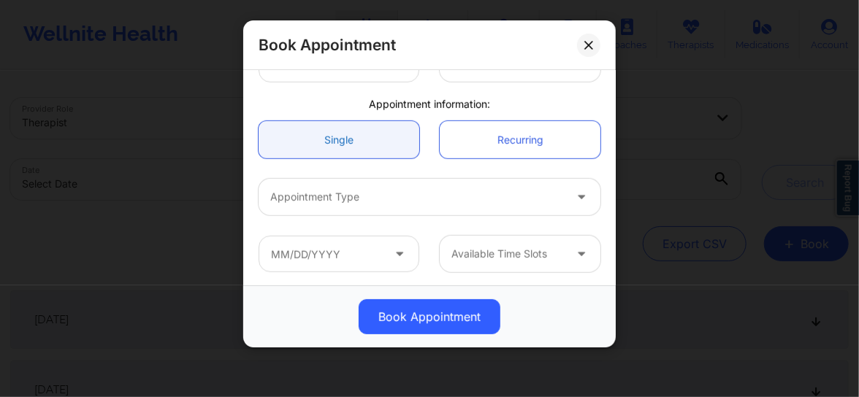
scroll to position [405, 0]
click at [335, 203] on div at bounding box center [417, 195] width 294 height 18
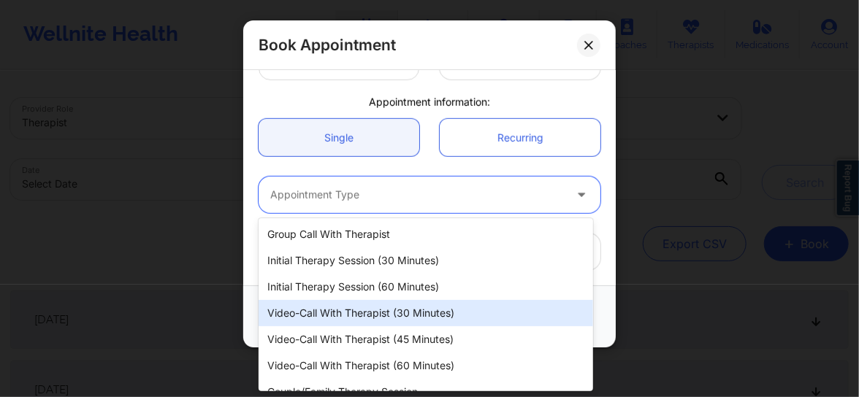
click at [347, 323] on div "Video-Call with Therapist (30 minutes)" at bounding box center [426, 313] width 335 height 26
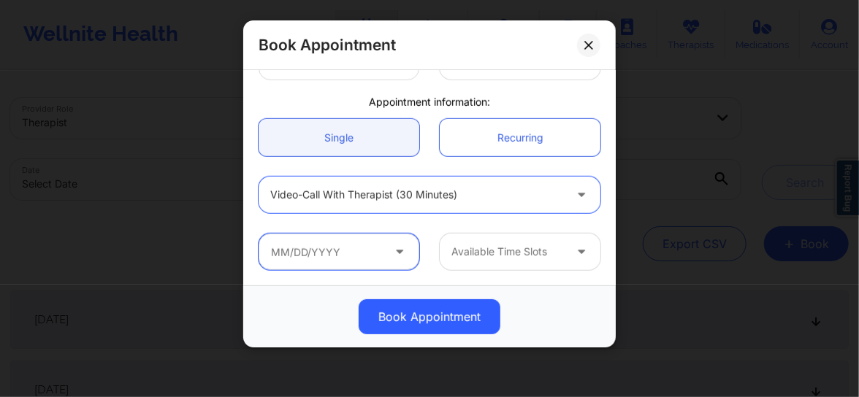
click at [325, 253] on input "text" at bounding box center [339, 252] width 161 height 37
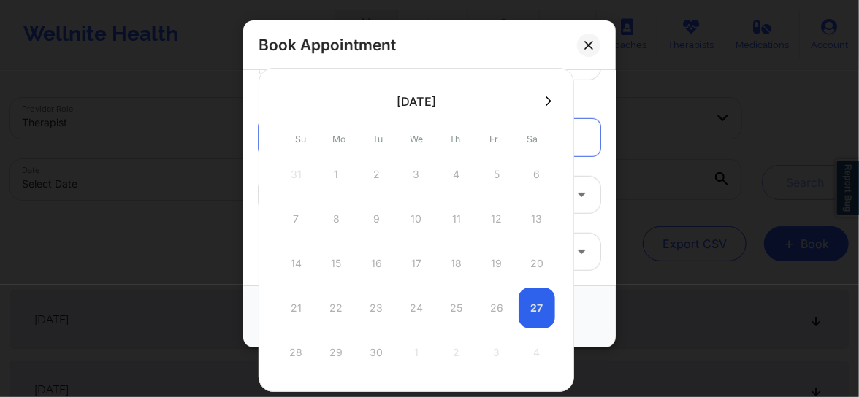
click at [540, 310] on div "21 22 23 24 25 26 27" at bounding box center [417, 308] width 278 height 41
click at [541, 102] on button at bounding box center [548, 101] width 15 height 12
click at [286, 102] on icon at bounding box center [284, 101] width 6 height 11
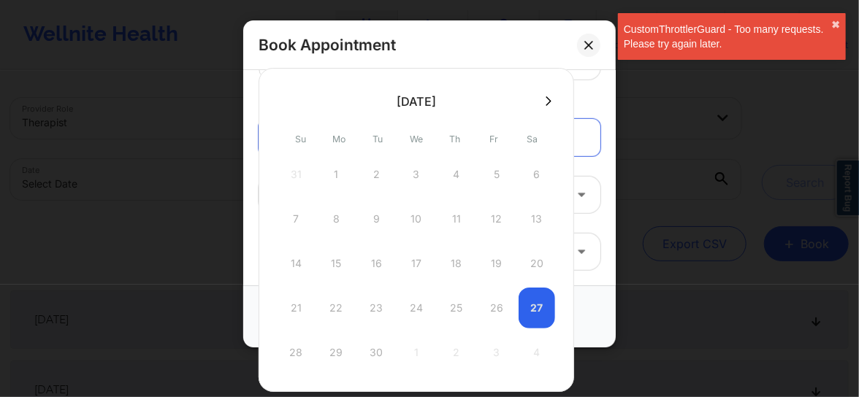
click at [532, 321] on div "21 22 23 24 25 26 27" at bounding box center [417, 308] width 278 height 41
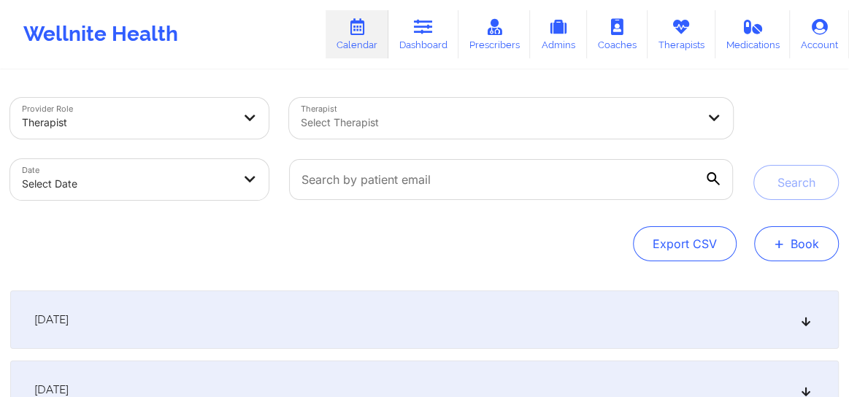
click at [827, 243] on button "+ Book" at bounding box center [797, 243] width 85 height 35
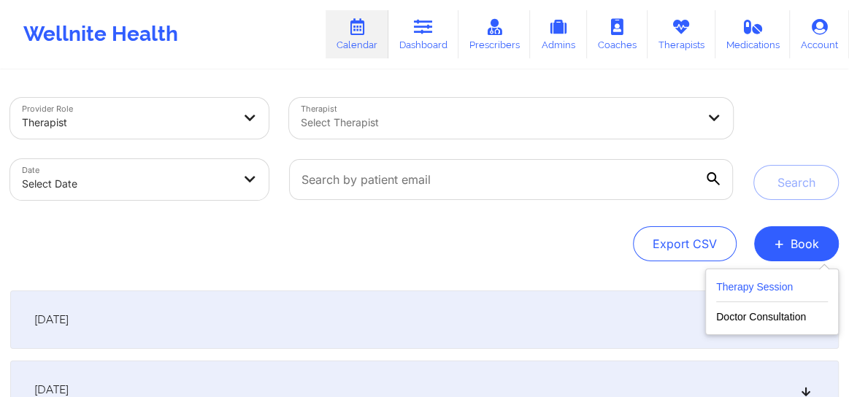
click at [769, 286] on button "Therapy Session" at bounding box center [773, 290] width 112 height 24
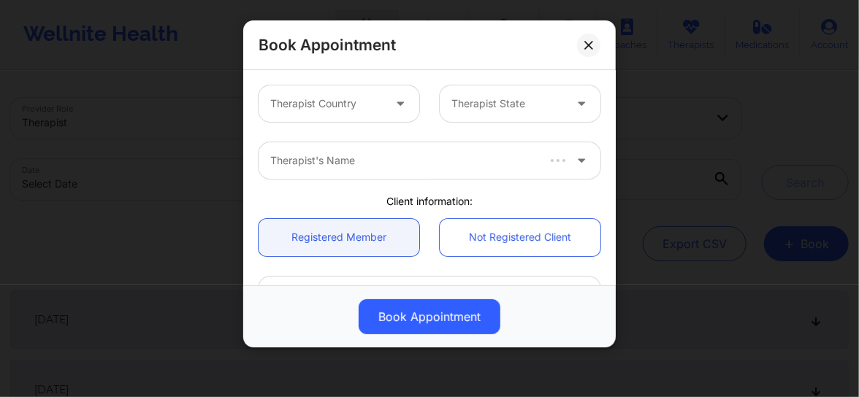
click at [386, 101] on div at bounding box center [401, 103] width 35 height 37
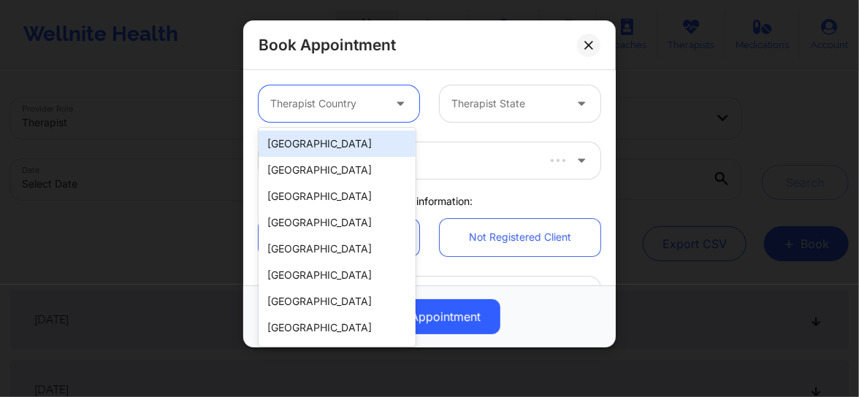
click at [355, 148] on div "[GEOGRAPHIC_DATA]" at bounding box center [337, 144] width 157 height 26
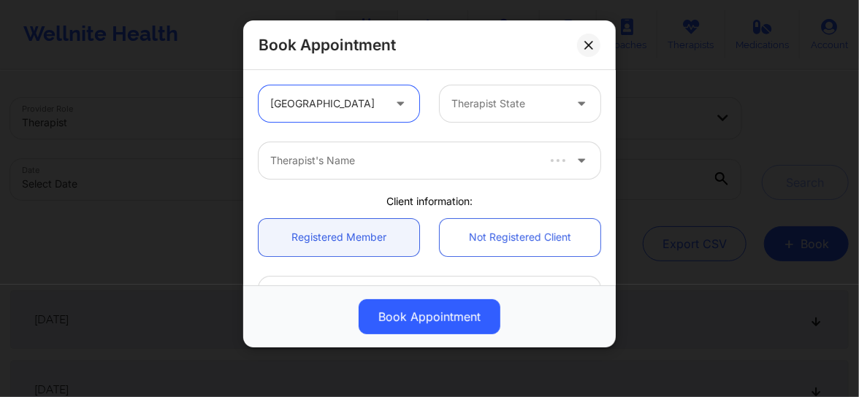
click at [488, 110] on div at bounding box center [507, 104] width 112 height 18
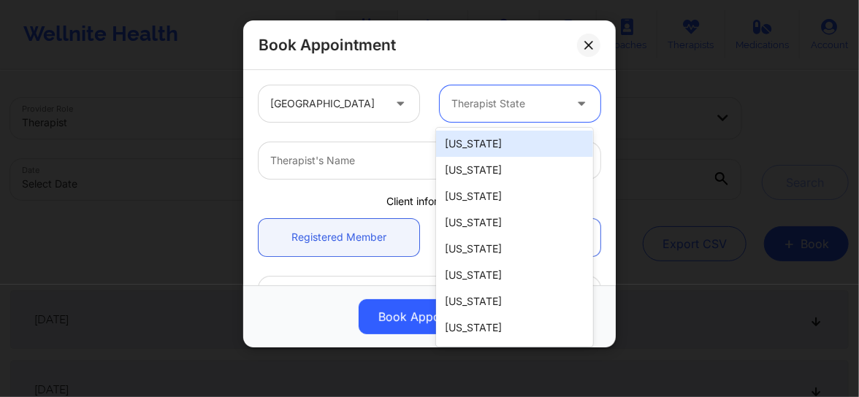
type input "f"
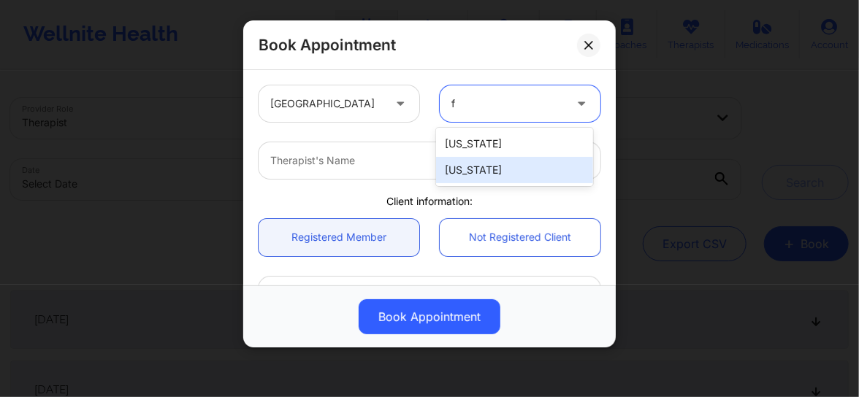
click at [473, 159] on div "[US_STATE]" at bounding box center [514, 170] width 157 height 26
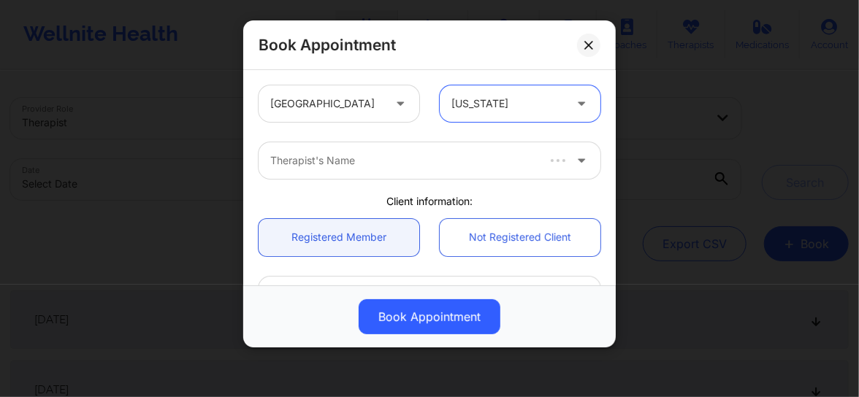
click at [467, 101] on div at bounding box center [507, 104] width 112 height 18
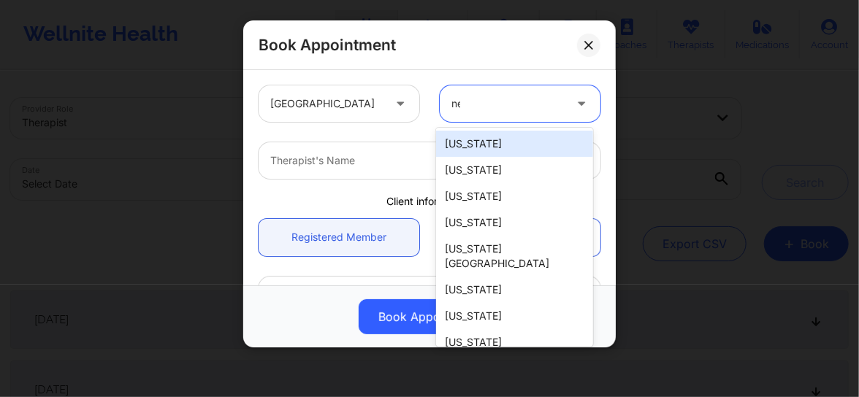
type input "new"
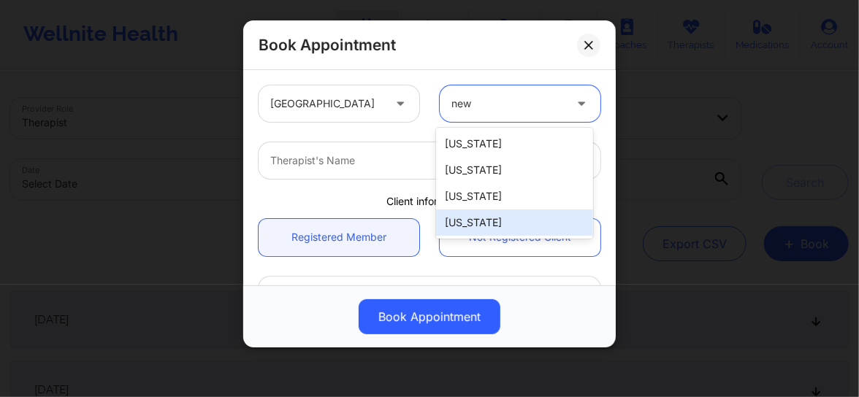
click at [470, 221] on div "[US_STATE]" at bounding box center [514, 223] width 157 height 26
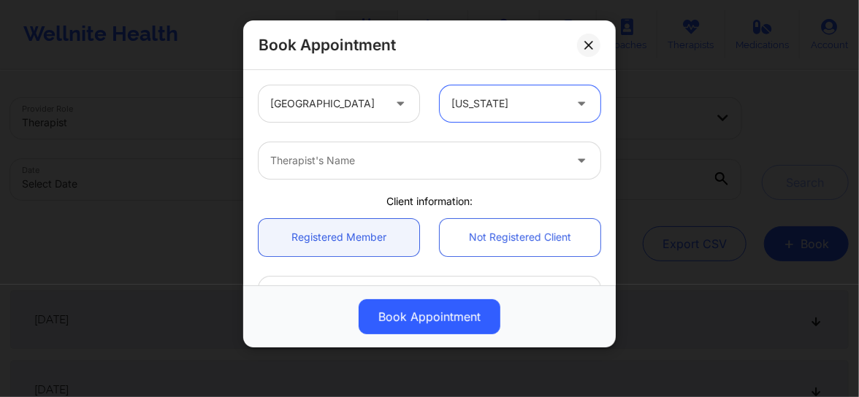
click at [371, 160] on div at bounding box center [417, 161] width 294 height 18
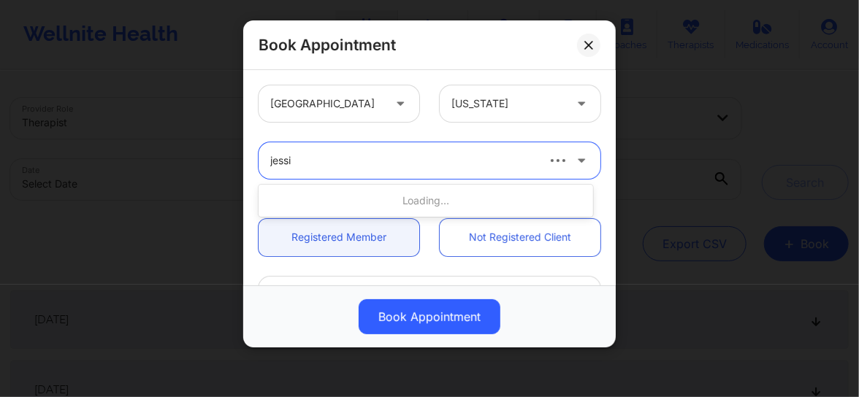
type input "[PERSON_NAME]"
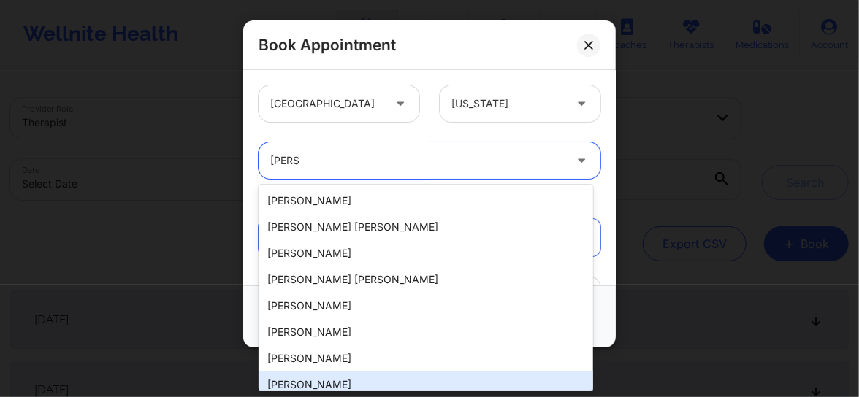
click at [332, 378] on div "[PERSON_NAME]" at bounding box center [426, 385] width 335 height 26
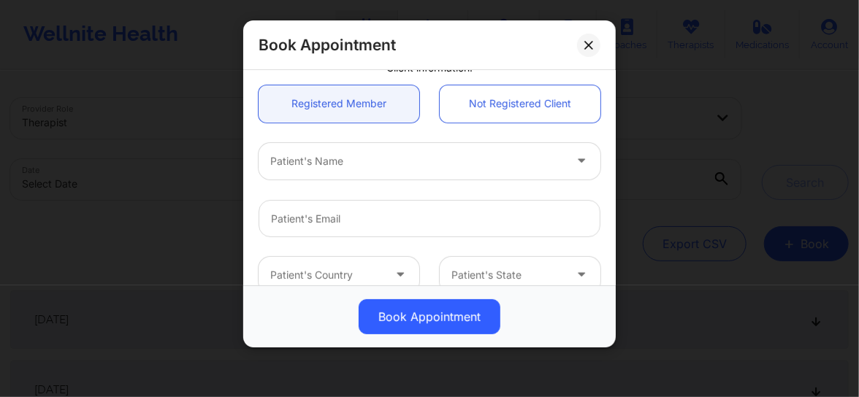
scroll to position [99, 0]
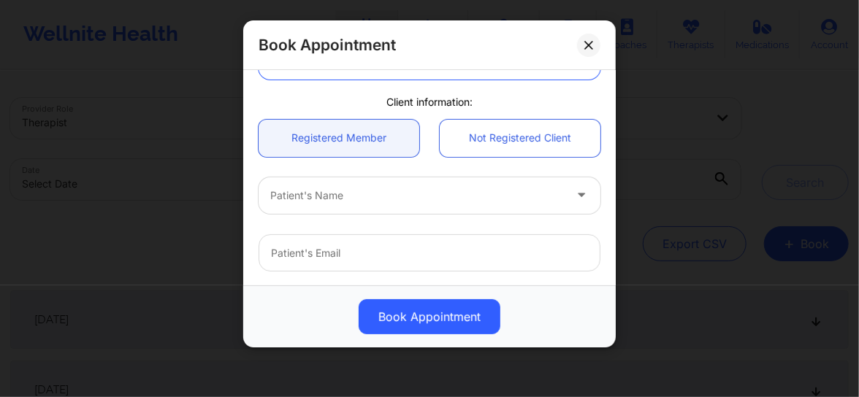
click at [316, 186] on div "Patient's Name" at bounding box center [412, 195] width 307 height 37
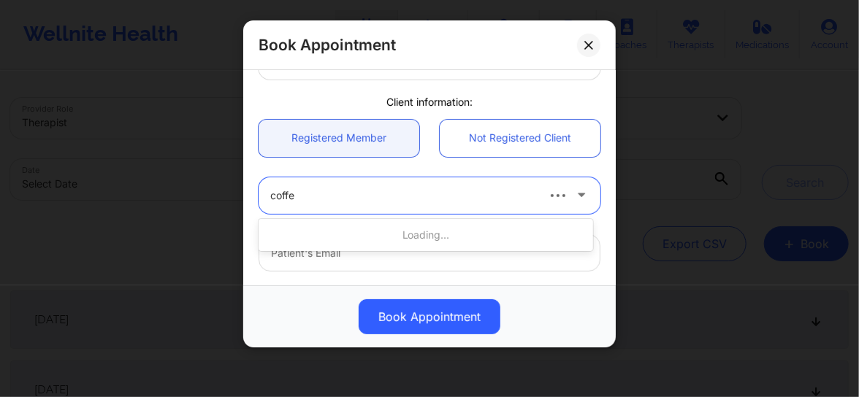
type input "coffee"
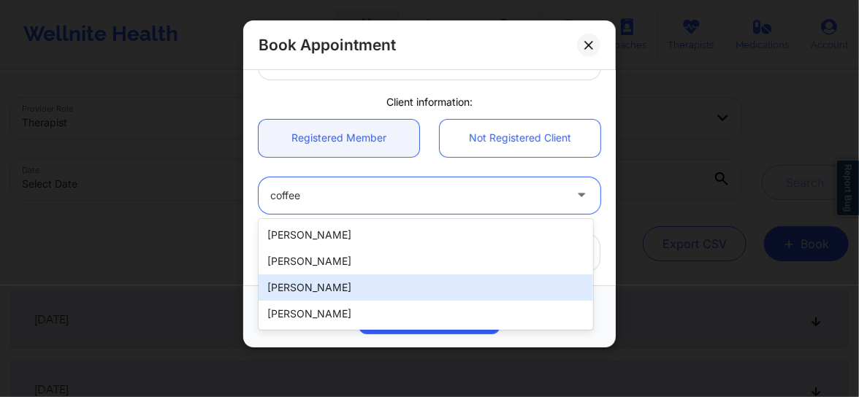
click at [285, 294] on div "[PERSON_NAME]" at bounding box center [426, 288] width 335 height 26
type input "[EMAIL_ADDRESS][DOMAIN_NAME]"
type input "[PHONE_NUMBER]"
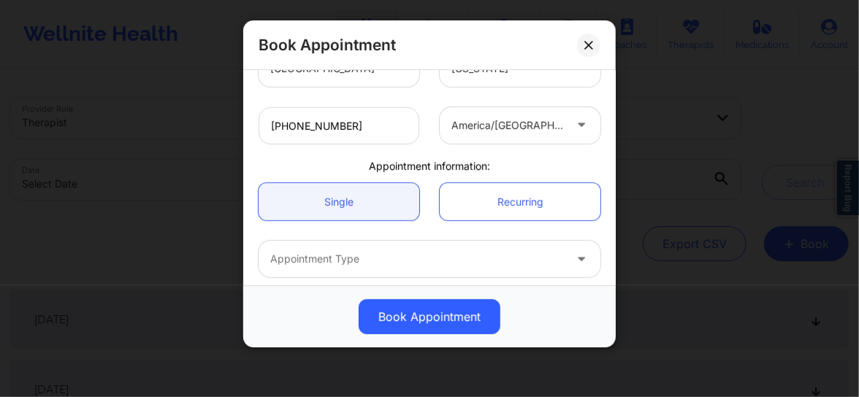
scroll to position [343, 0]
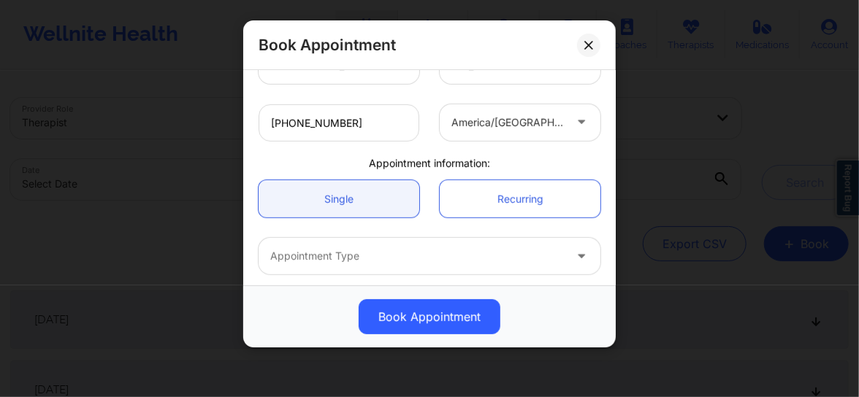
click at [325, 259] on div at bounding box center [417, 257] width 294 height 18
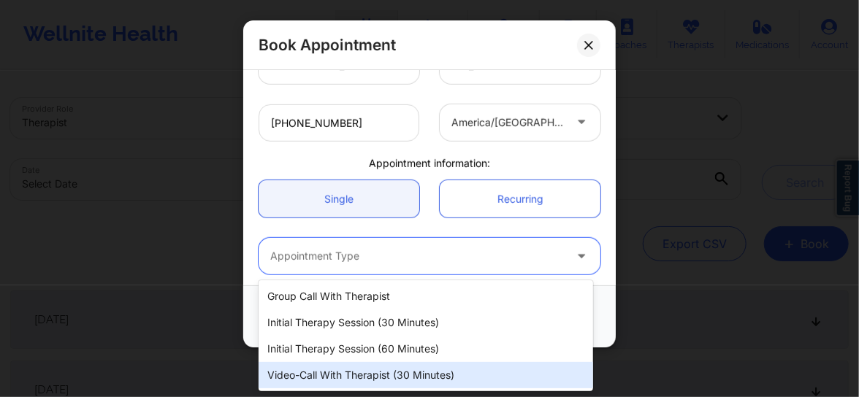
click at [370, 370] on div "Video-Call with Therapist (30 minutes)" at bounding box center [426, 375] width 335 height 26
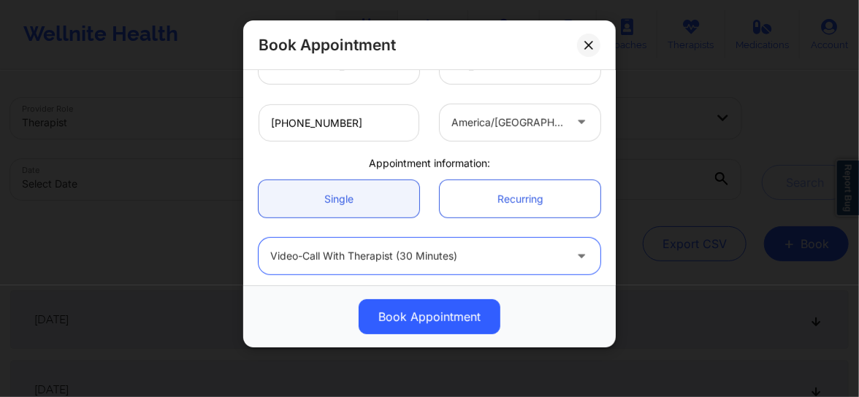
scroll to position [405, 0]
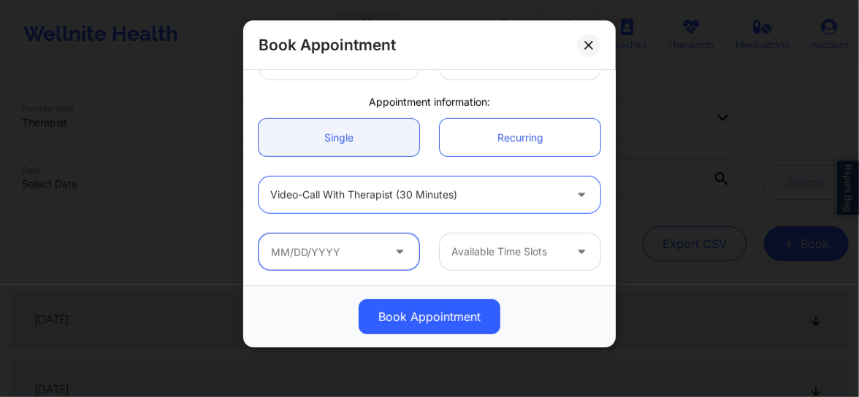
click at [362, 251] on input "text" at bounding box center [339, 252] width 161 height 37
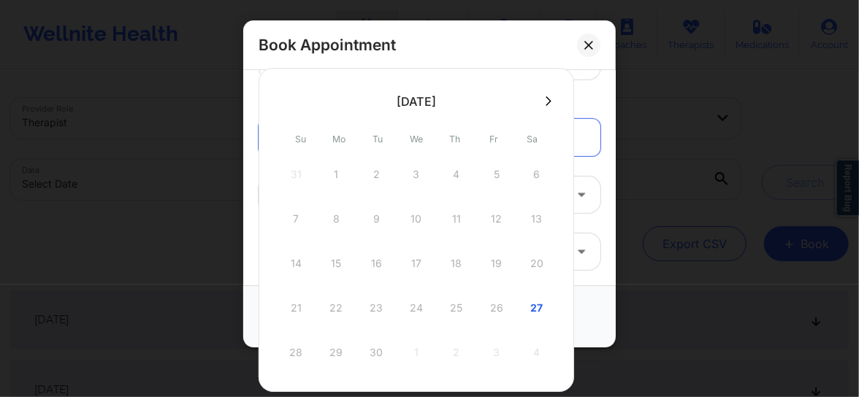
click at [534, 294] on div "27" at bounding box center [537, 308] width 37 height 41
type input "[DATE]"
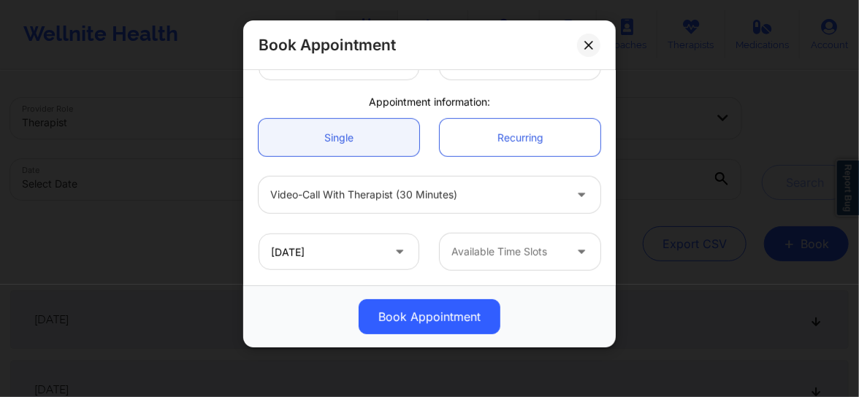
click at [532, 259] on div "Available Time Slots" at bounding box center [503, 252] width 126 height 37
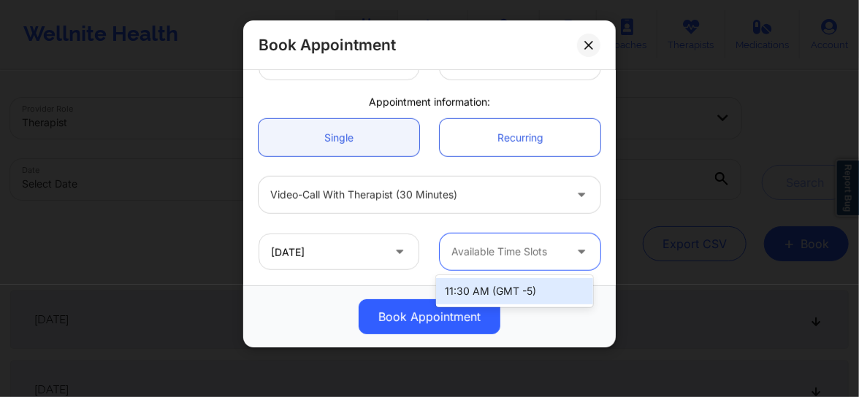
click at [539, 294] on div "11:30 AM (GMT -5)" at bounding box center [514, 291] width 157 height 26
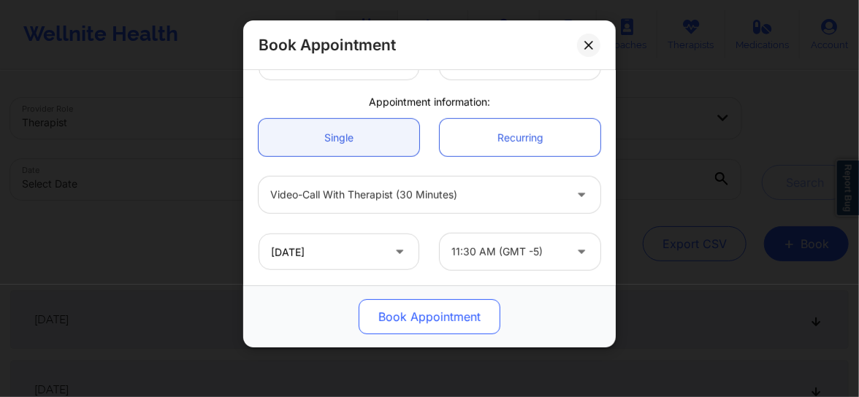
click at [447, 316] on button "Book Appointment" at bounding box center [430, 316] width 142 height 35
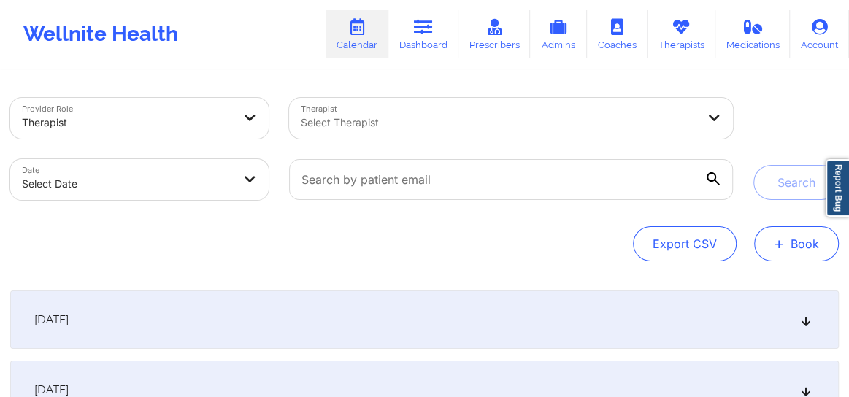
click at [795, 248] on button "+ Book" at bounding box center [797, 243] width 85 height 35
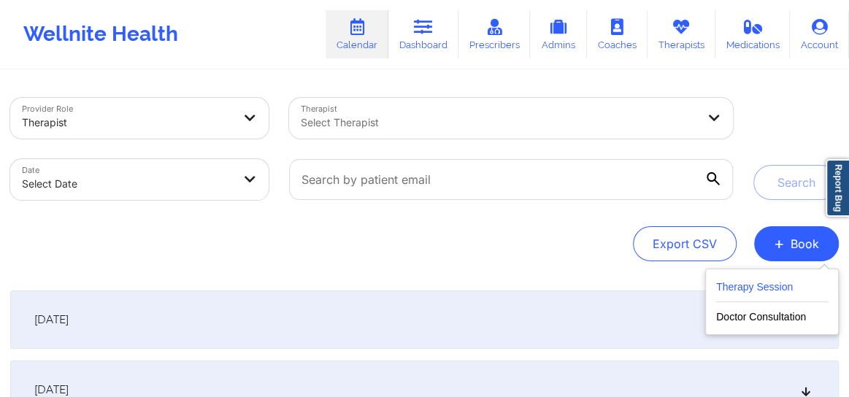
click at [749, 291] on button "Therapy Session" at bounding box center [773, 290] width 112 height 24
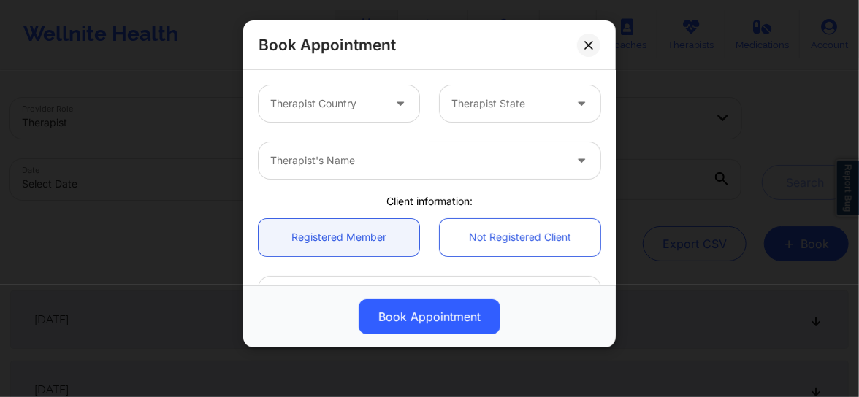
click at [346, 158] on div at bounding box center [417, 161] width 294 height 18
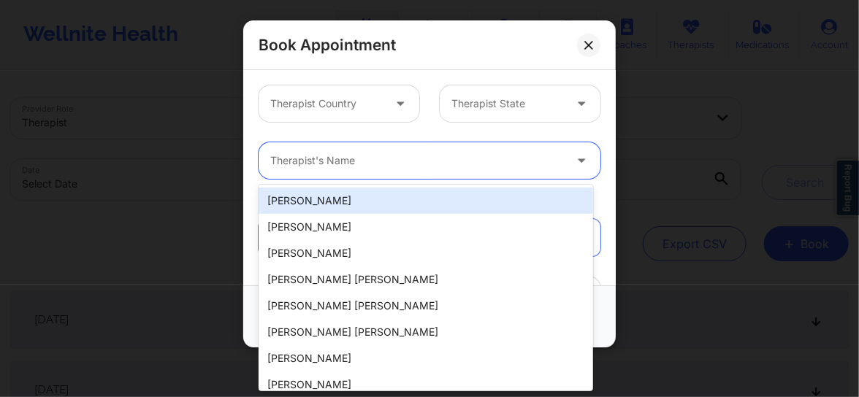
click at [346, 158] on div at bounding box center [417, 161] width 294 height 18
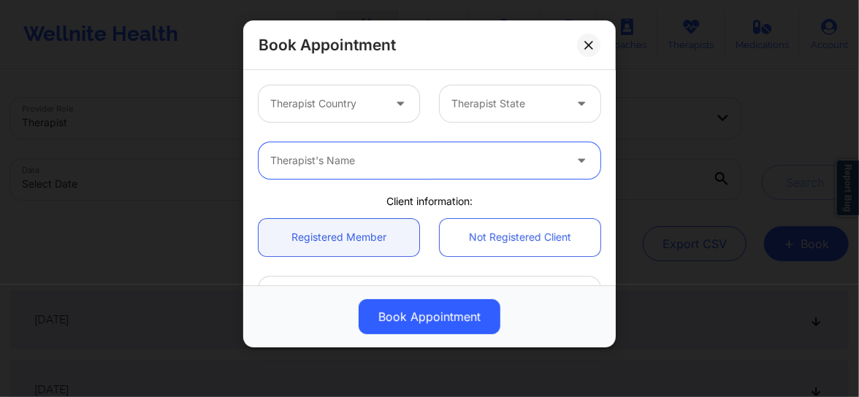
click at [364, 102] on div at bounding box center [326, 104] width 112 height 18
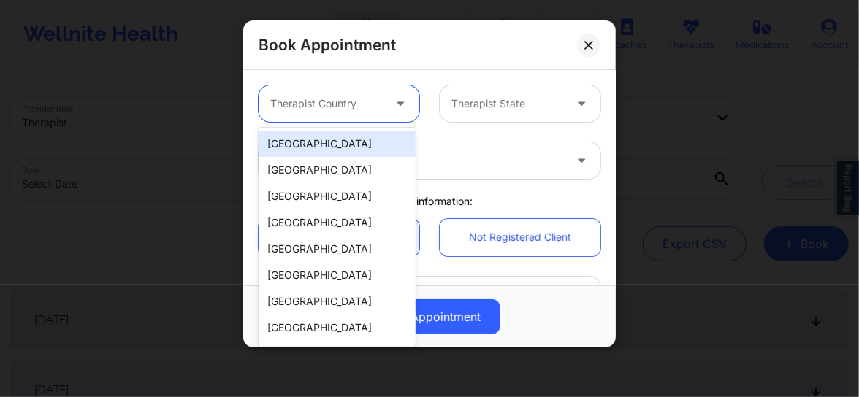
click at [348, 145] on div "[GEOGRAPHIC_DATA]" at bounding box center [337, 144] width 157 height 26
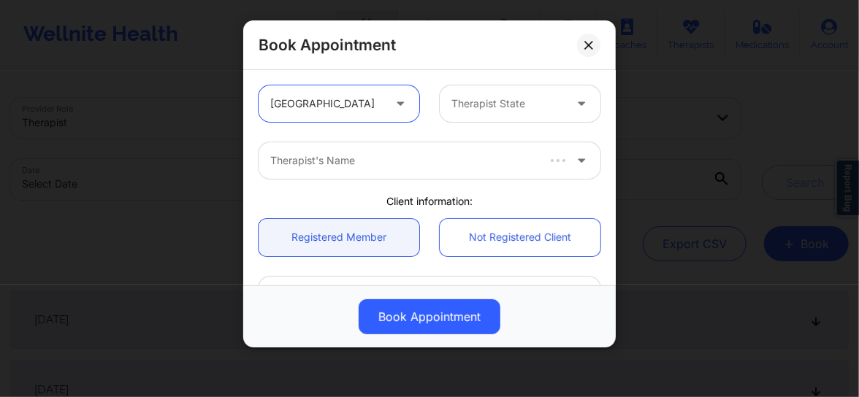
click at [484, 106] on div at bounding box center [507, 104] width 112 height 18
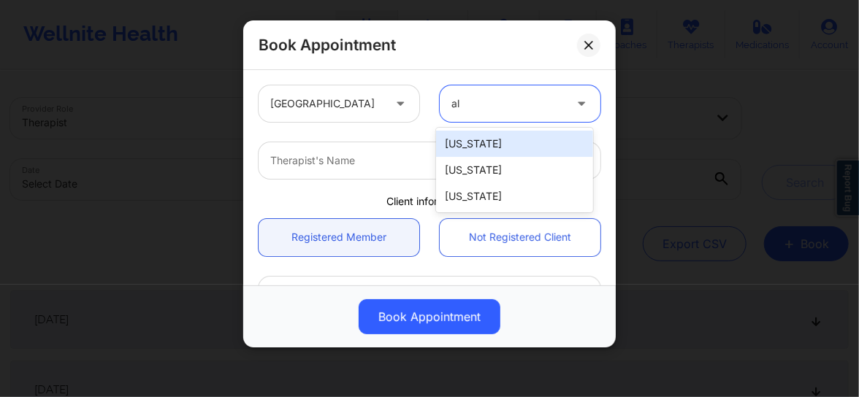
type input "ala"
click at [456, 150] on div "[US_STATE]" at bounding box center [514, 144] width 157 height 26
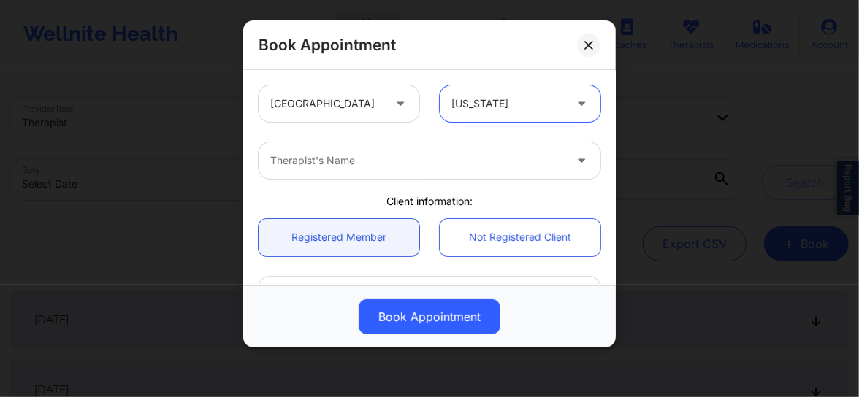
click at [383, 169] on div at bounding box center [417, 161] width 294 height 18
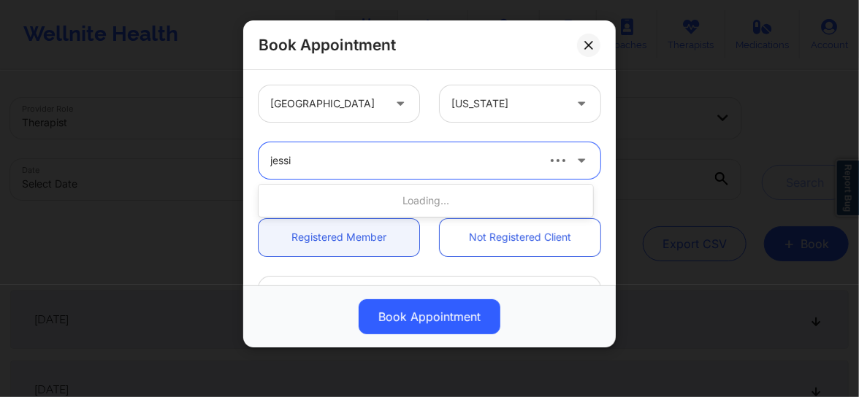
type input "[PERSON_NAME]"
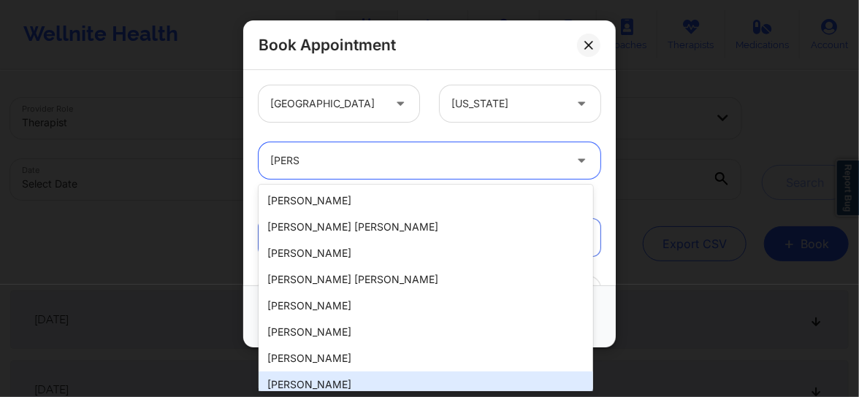
click at [312, 386] on div "[PERSON_NAME]" at bounding box center [426, 385] width 335 height 26
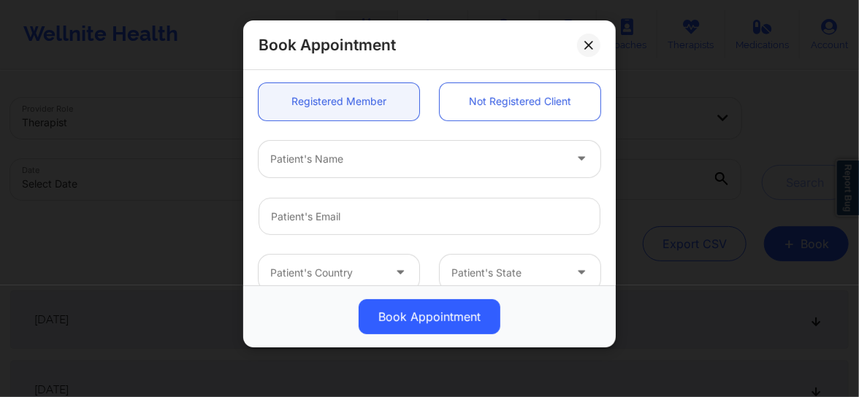
scroll to position [144, 0]
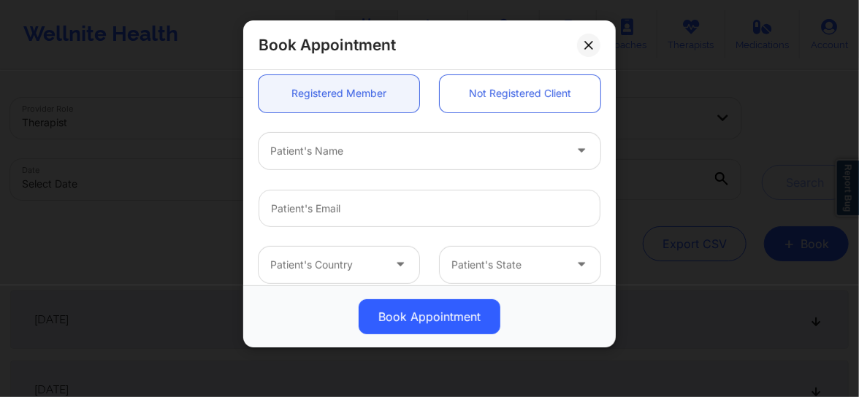
click at [326, 151] on div at bounding box center [417, 151] width 294 height 18
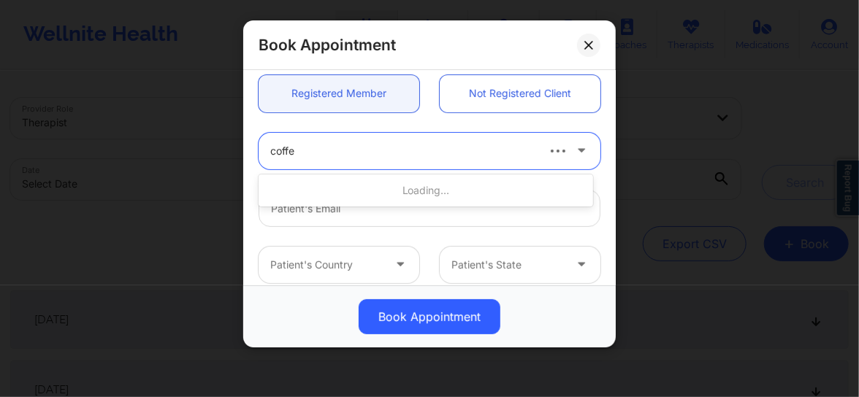
type input "coffee"
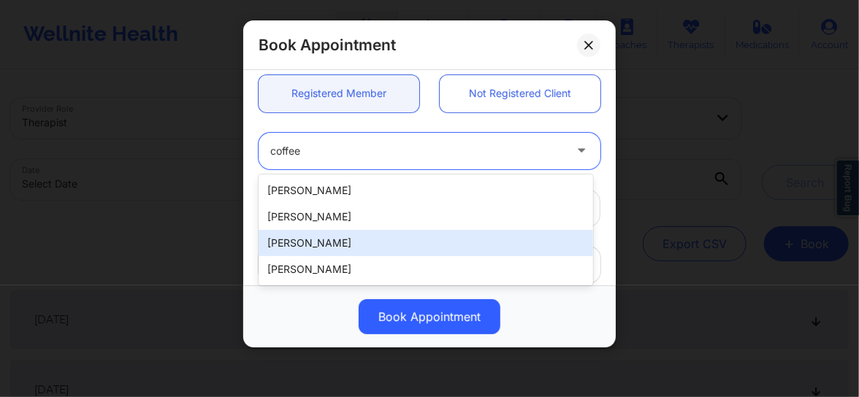
click at [305, 250] on div "[PERSON_NAME]" at bounding box center [426, 243] width 335 height 26
type input "[EMAIL_ADDRESS][DOMAIN_NAME]"
type input "[PHONE_NUMBER]"
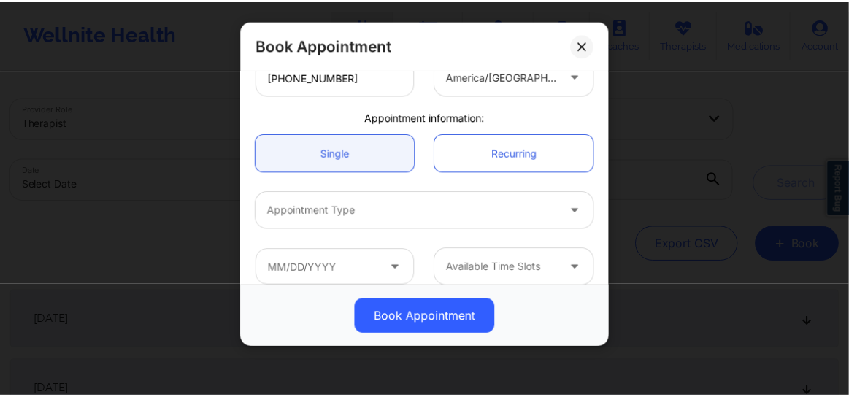
scroll to position [405, 0]
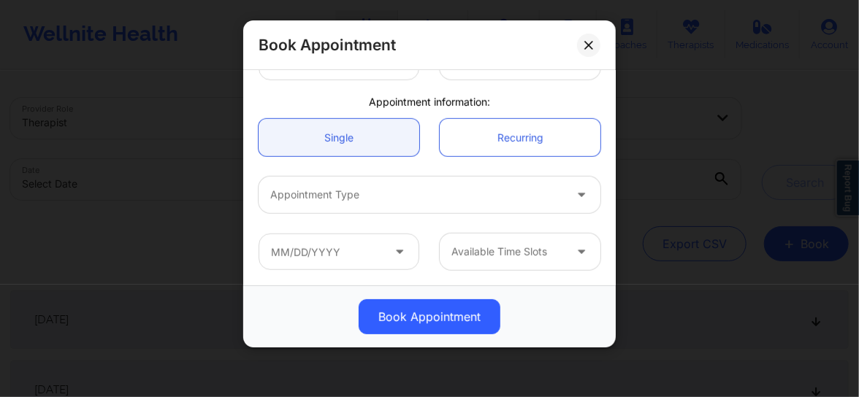
click at [337, 205] on div "Appointment Type" at bounding box center [412, 195] width 307 height 37
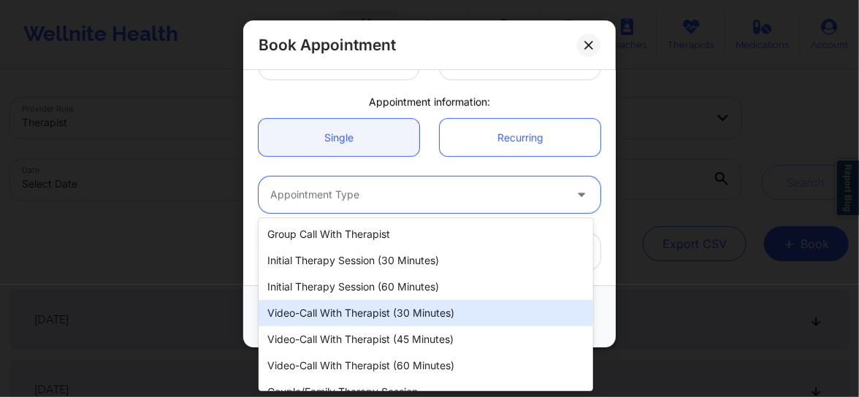
click at [346, 309] on div "Video-Call with Therapist (30 minutes)" at bounding box center [426, 313] width 335 height 26
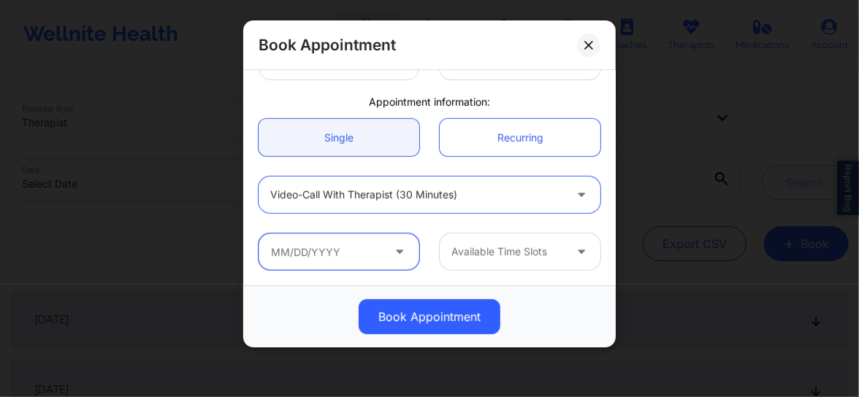
click at [354, 259] on input "text" at bounding box center [339, 252] width 161 height 37
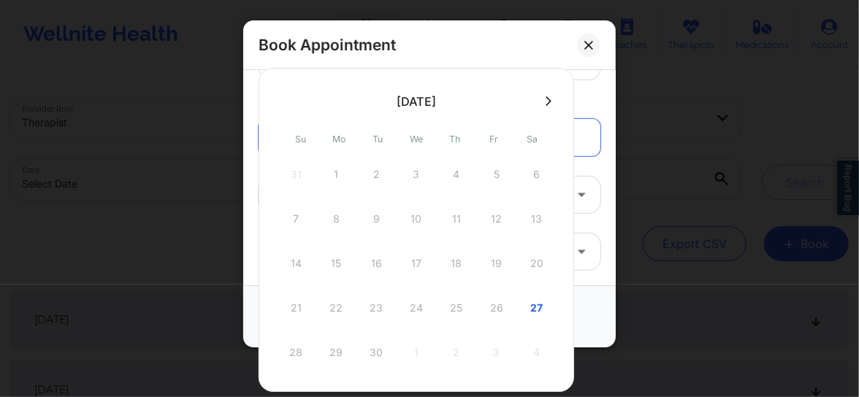
click at [535, 307] on div "27" at bounding box center [537, 308] width 37 height 41
type input "[DATE]"
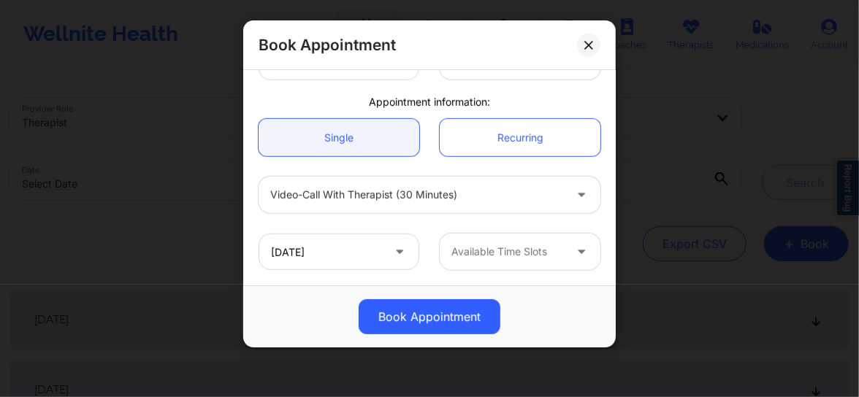
click at [511, 243] on div "Available Time Slots" at bounding box center [503, 252] width 126 height 37
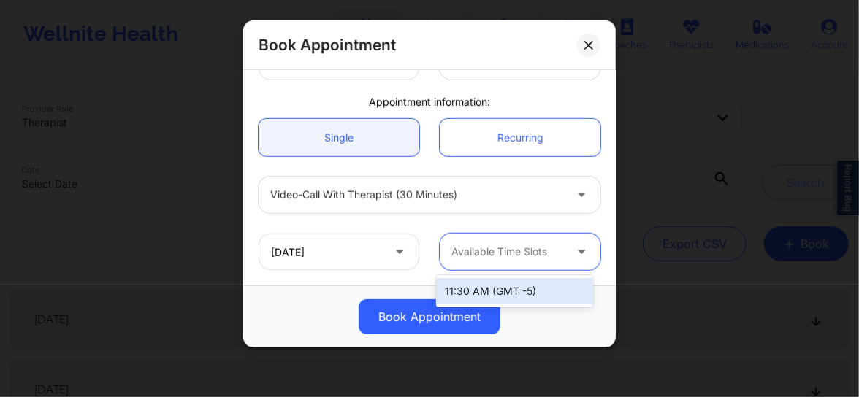
click at [479, 292] on div "11:30 AM (GMT -5)" at bounding box center [514, 291] width 157 height 26
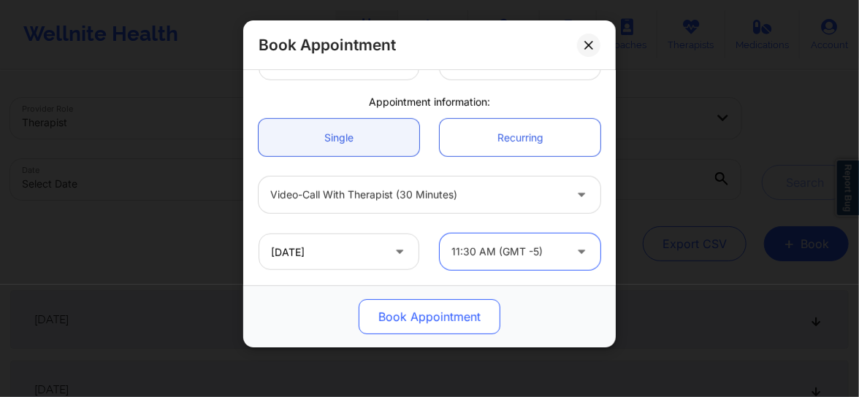
click at [432, 309] on button "Book Appointment" at bounding box center [430, 316] width 142 height 35
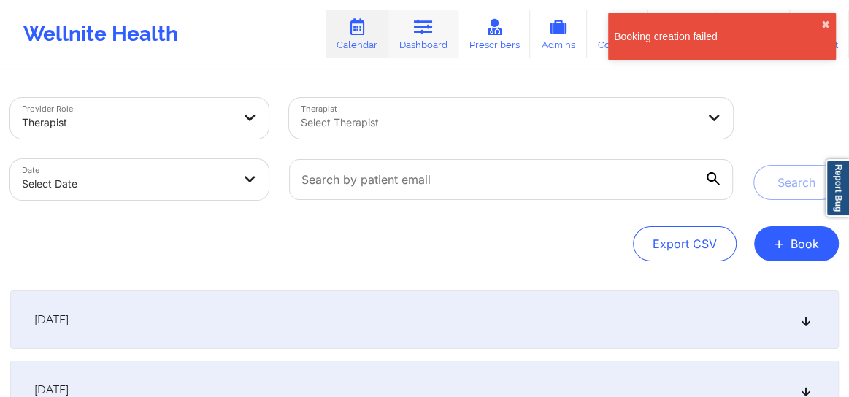
click at [433, 37] on link "Dashboard" at bounding box center [424, 34] width 70 height 48
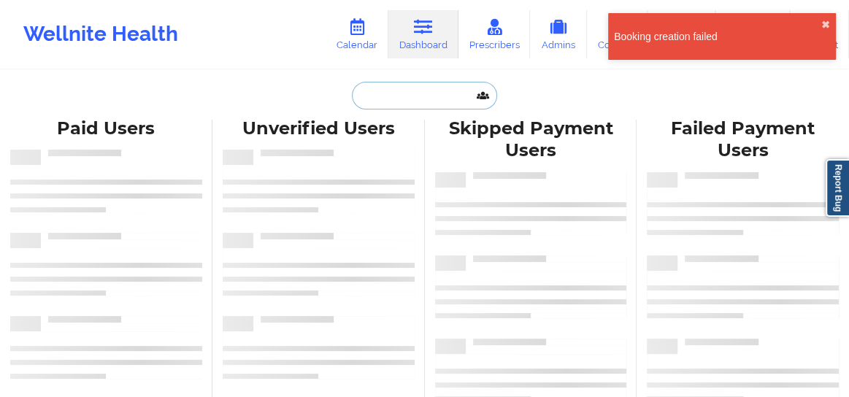
click at [400, 93] on input "text" at bounding box center [424, 96] width 145 height 28
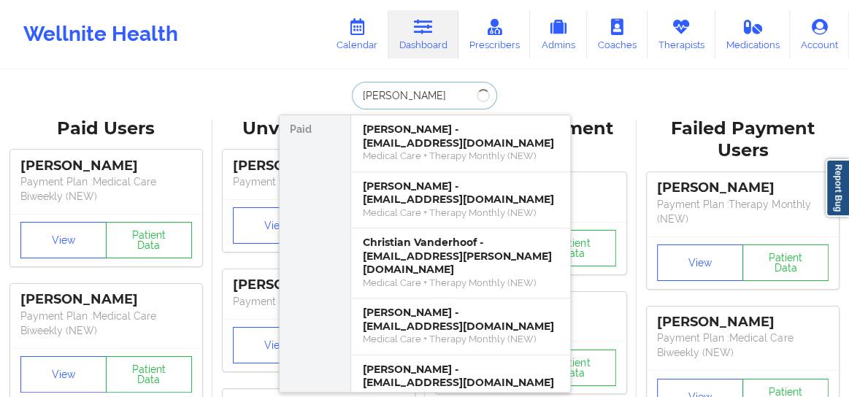
type input "[PERSON_NAME]"
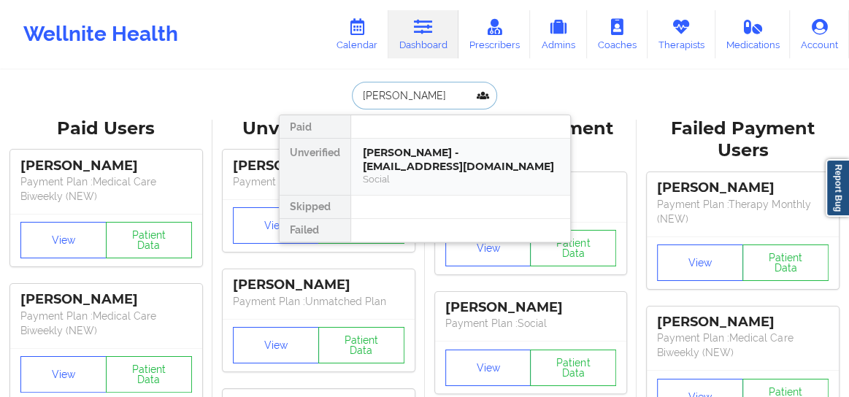
click at [397, 173] on div "Social" at bounding box center [461, 179] width 196 height 12
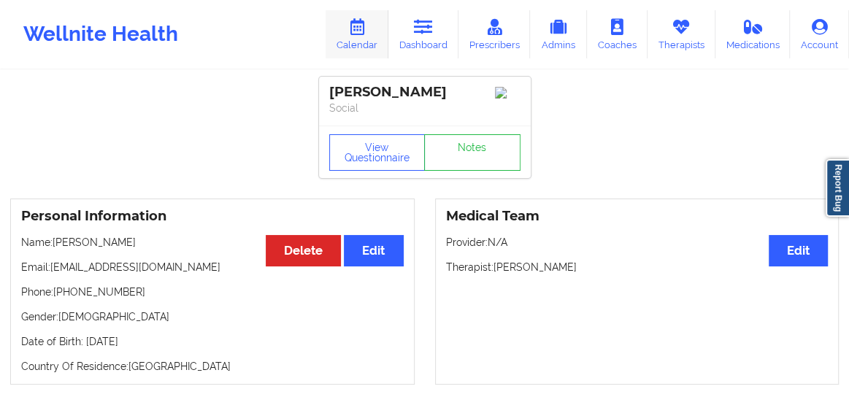
click at [372, 45] on link "Calendar" at bounding box center [357, 34] width 63 height 48
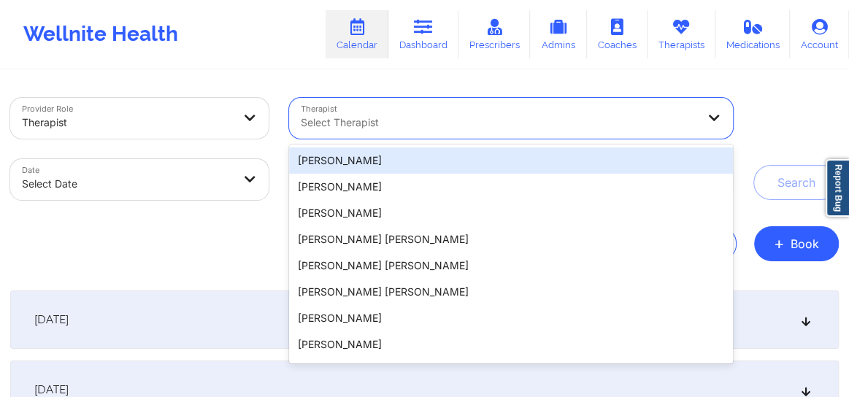
click at [444, 126] on div at bounding box center [499, 123] width 396 height 18
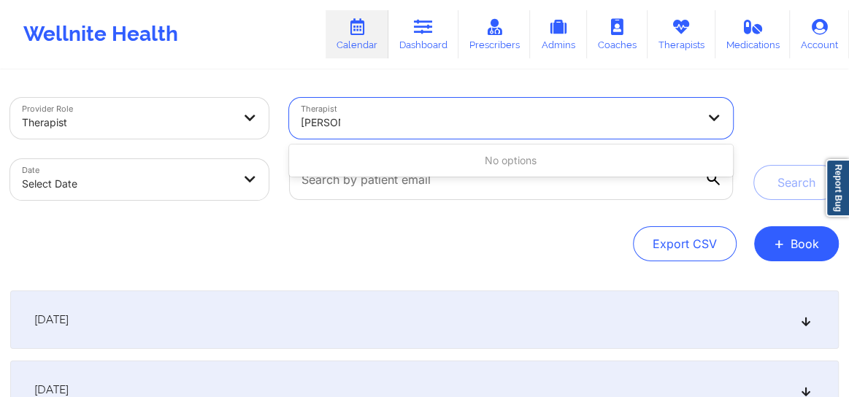
type input "[PERSON_NAME]"
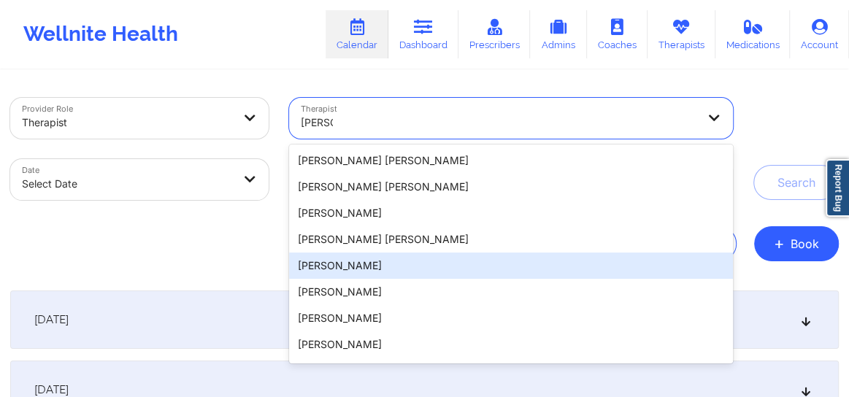
scroll to position [23, 0]
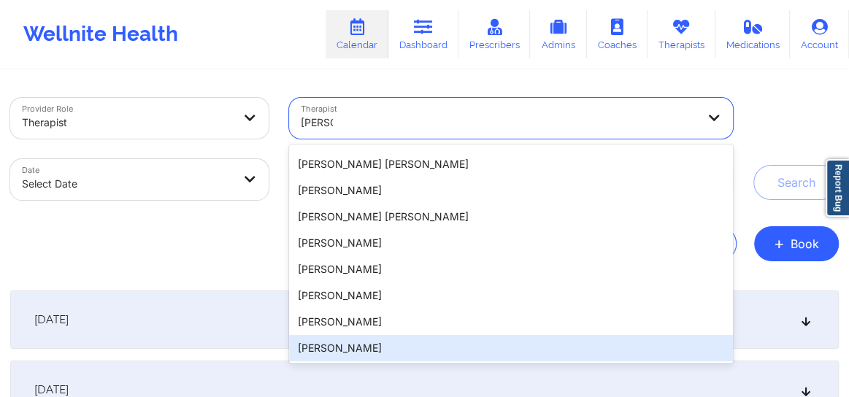
click at [349, 348] on div "[PERSON_NAME]" at bounding box center [511, 348] width 444 height 26
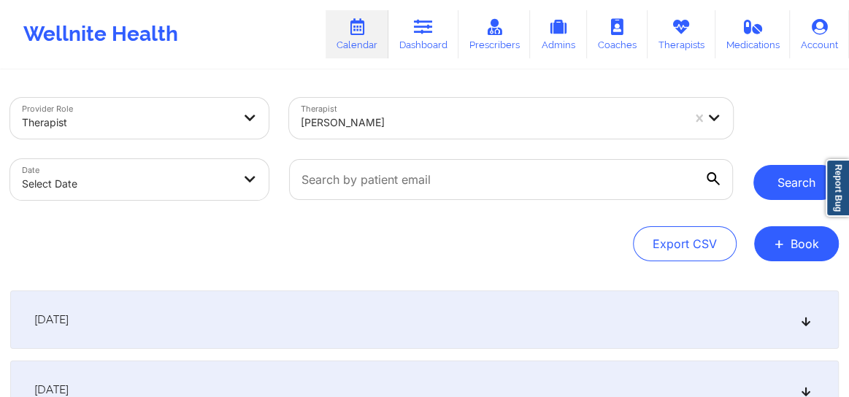
click at [790, 182] on button "Search" at bounding box center [796, 182] width 85 height 35
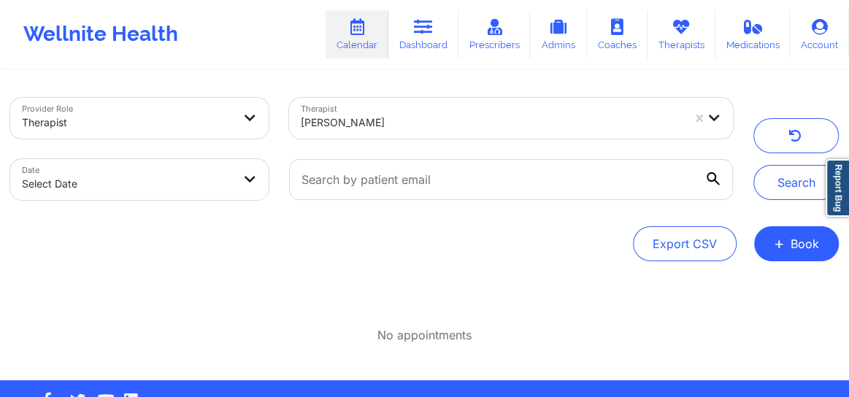
scroll to position [43, 0]
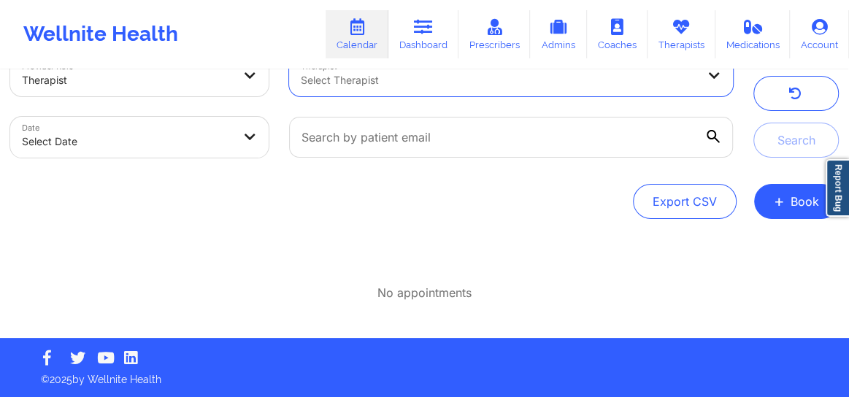
click at [150, 82] on div at bounding box center [127, 81] width 210 height 18
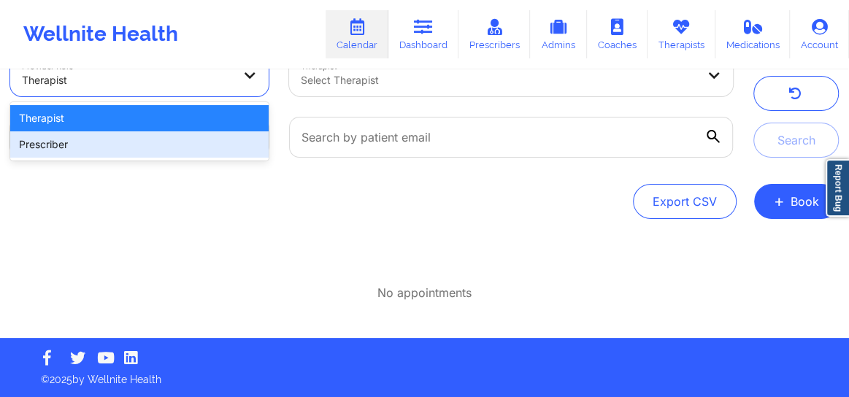
drag, startPoint x: 162, startPoint y: 146, endPoint x: 218, endPoint y: 137, distance: 56.3
click at [162, 145] on div "Prescriber" at bounding box center [139, 144] width 259 height 26
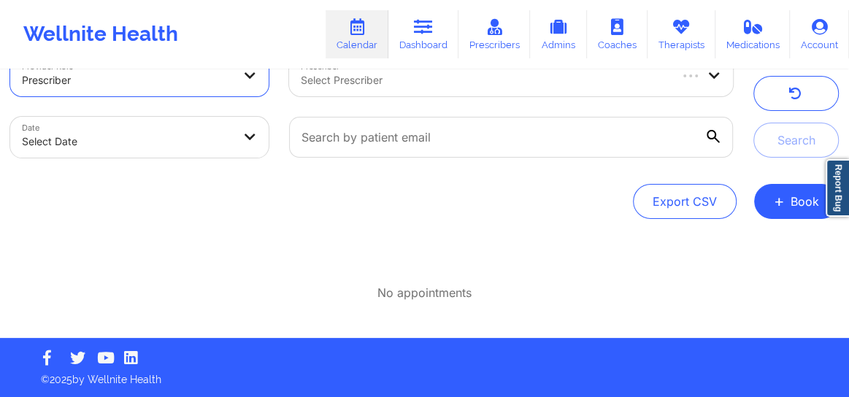
click at [357, 78] on div at bounding box center [484, 81] width 367 height 18
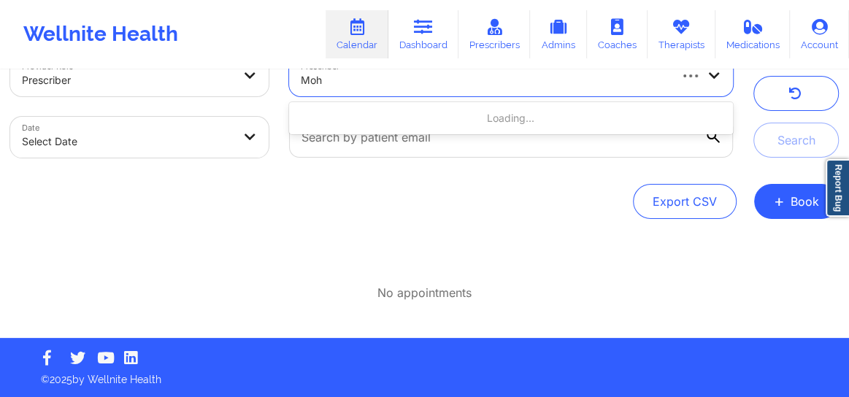
type input "Moha"
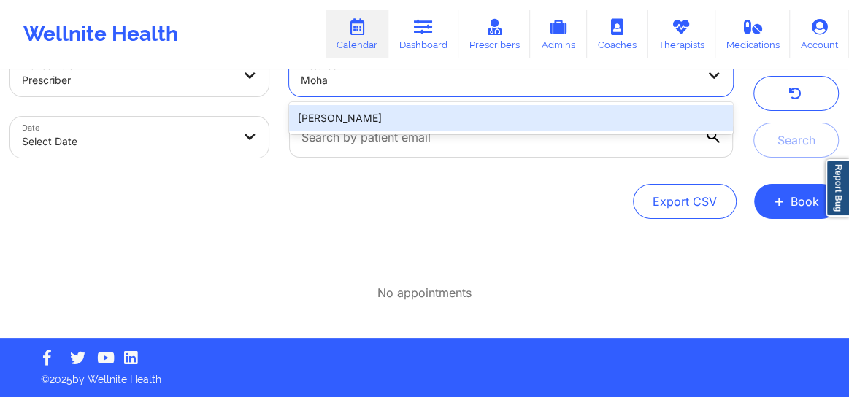
click at [351, 110] on div "[PERSON_NAME]" at bounding box center [511, 118] width 444 height 26
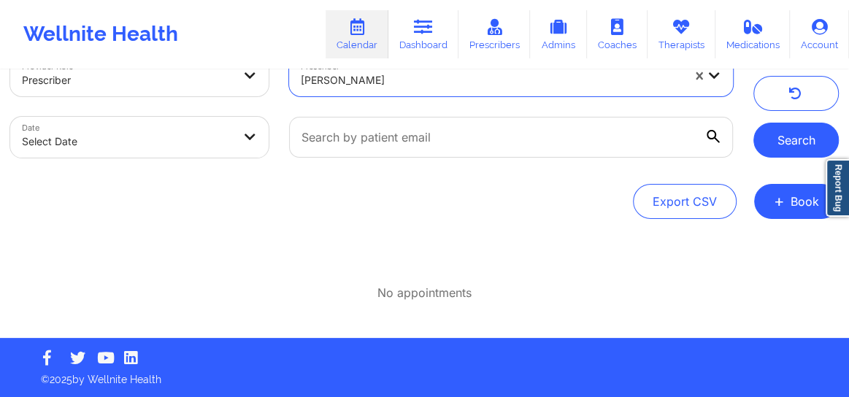
click at [772, 137] on button "Search" at bounding box center [796, 140] width 85 height 35
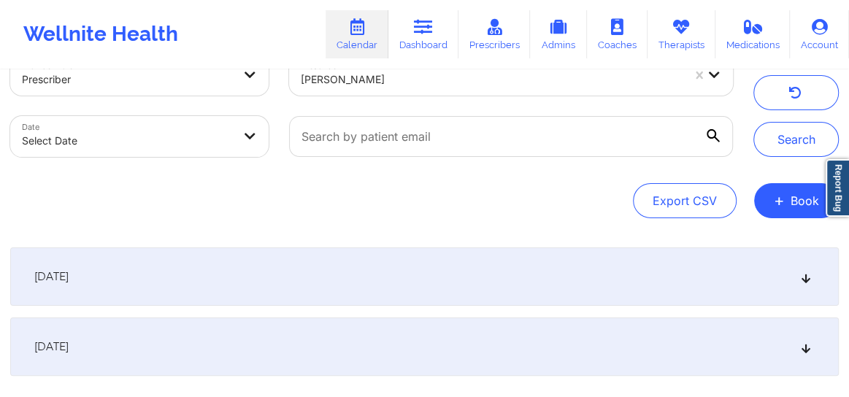
click at [808, 278] on icon at bounding box center [807, 277] width 12 height 10
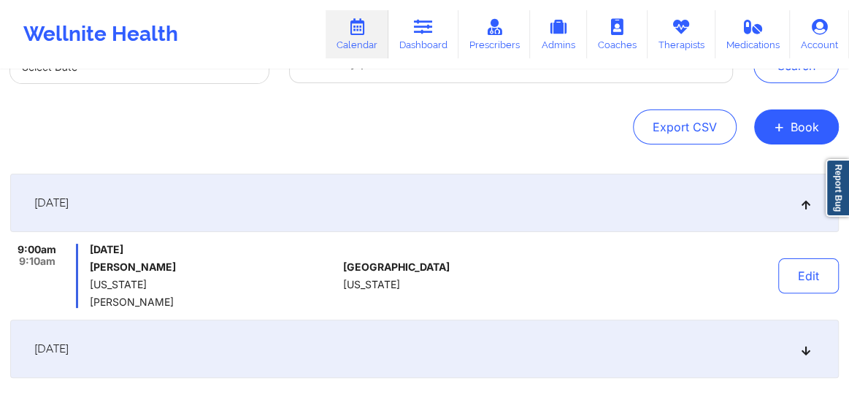
scroll to position [131, 0]
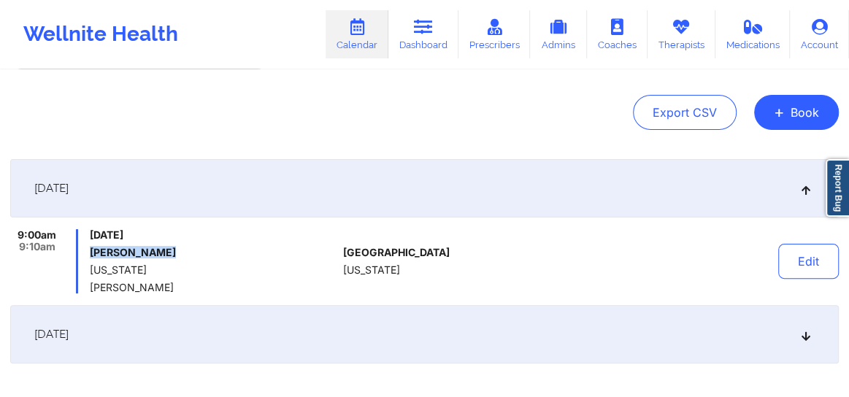
drag, startPoint x: 158, startPoint y: 252, endPoint x: 88, endPoint y: 257, distance: 70.3
click at [88, 257] on div "9:00am 9:10am [DATE] [PERSON_NAME] [US_STATE] [PERSON_NAME]" at bounding box center [173, 261] width 327 height 64
copy h6 "[PERSON_NAME]"
click at [446, 21] on link "Dashboard" at bounding box center [424, 34] width 70 height 48
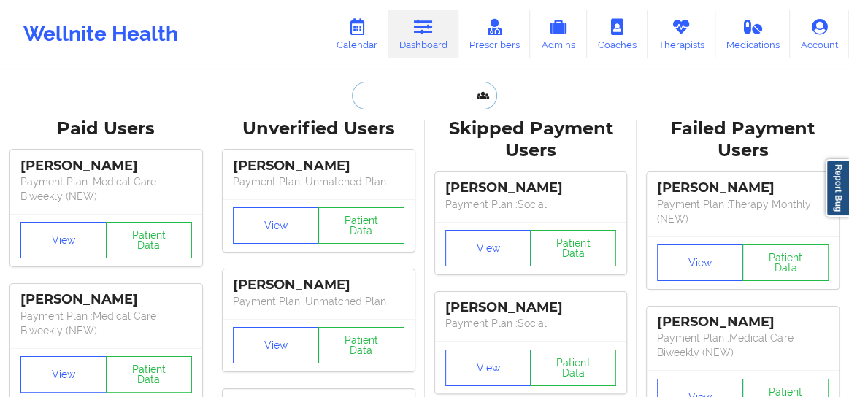
click at [408, 93] on input "text" at bounding box center [424, 96] width 145 height 28
paste input "[PERSON_NAME]"
type input "[PERSON_NAME]"
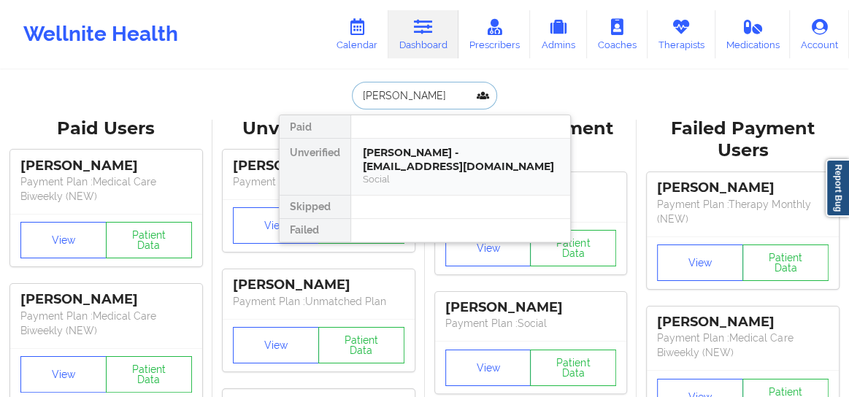
click at [402, 175] on div "Social" at bounding box center [461, 179] width 196 height 12
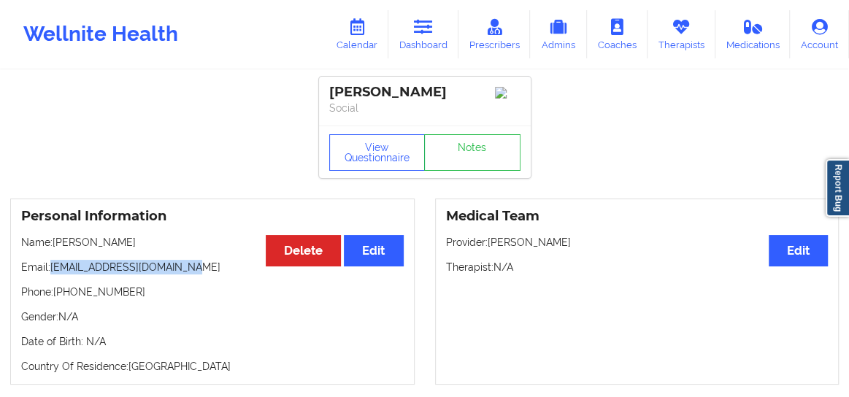
drag, startPoint x: 194, startPoint y: 274, endPoint x: 52, endPoint y: 273, distance: 141.7
click at [52, 273] on p "Email: [EMAIL_ADDRESS][DOMAIN_NAME]" at bounding box center [212, 267] width 383 height 15
copy p "[EMAIL_ADDRESS][DOMAIN_NAME]"
click at [367, 34] on icon at bounding box center [357, 27] width 19 height 16
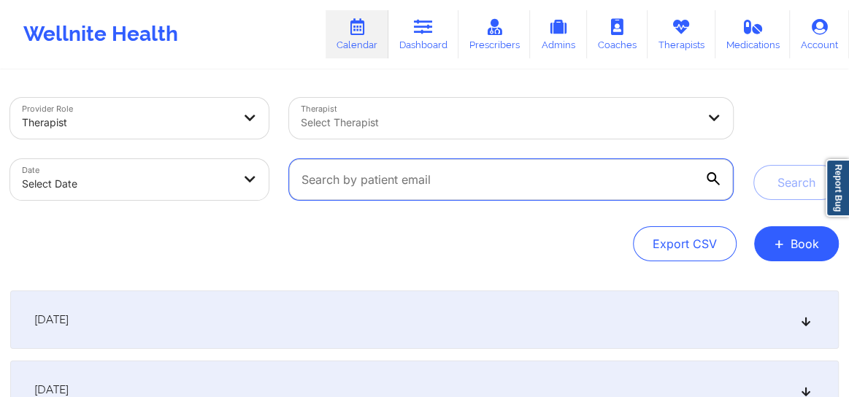
click at [394, 193] on input "text" at bounding box center [511, 179] width 444 height 41
paste input "[EMAIL_ADDRESS][DOMAIN_NAME]"
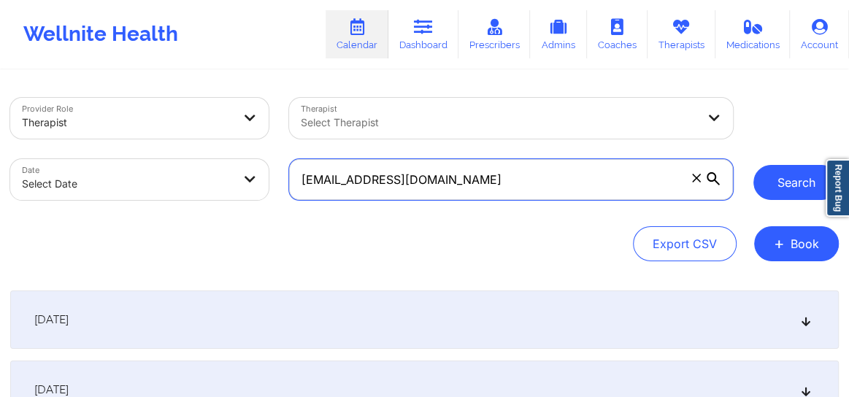
type input "[EMAIL_ADDRESS][DOMAIN_NAME]"
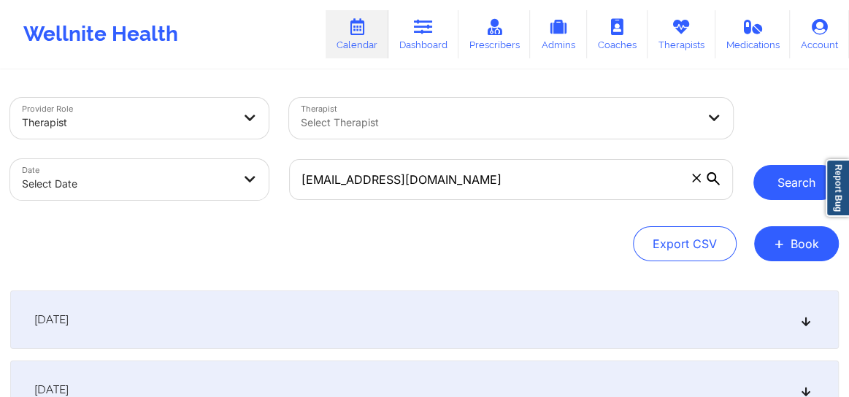
click at [792, 188] on button "Search" at bounding box center [796, 182] width 85 height 35
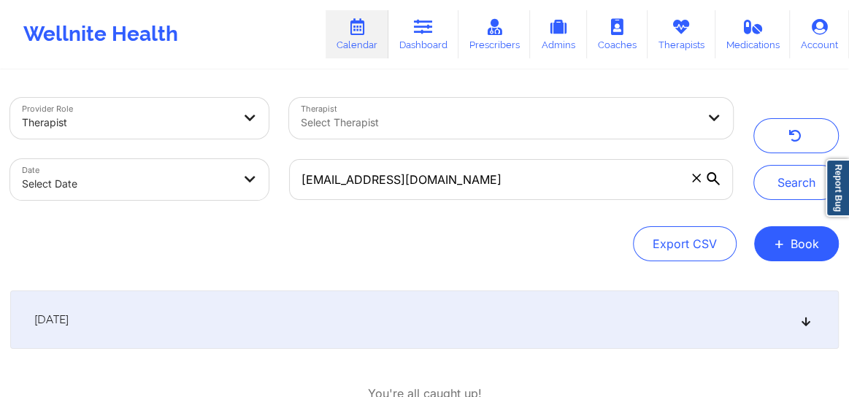
click at [804, 325] on icon at bounding box center [807, 320] width 12 height 10
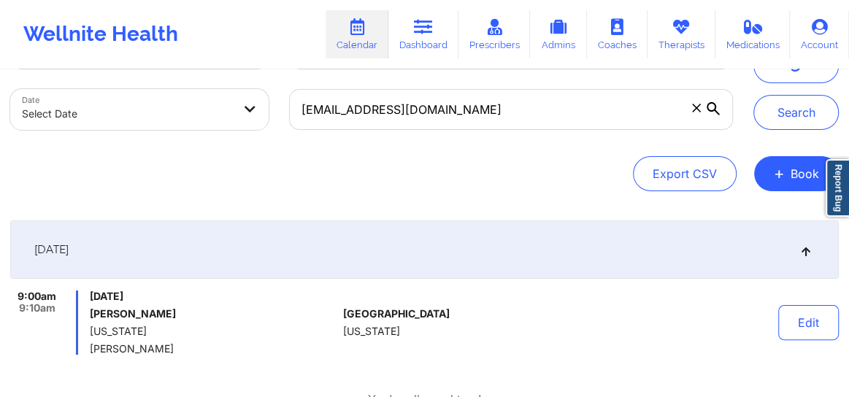
scroll to position [55, 0]
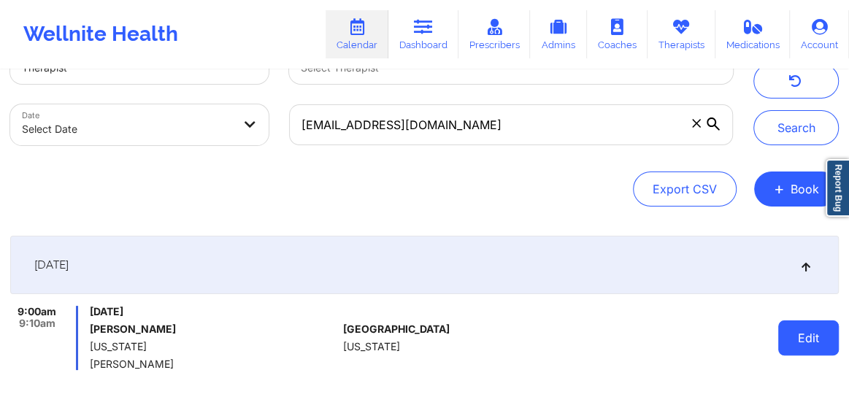
click at [801, 335] on button "Edit" at bounding box center [809, 338] width 61 height 35
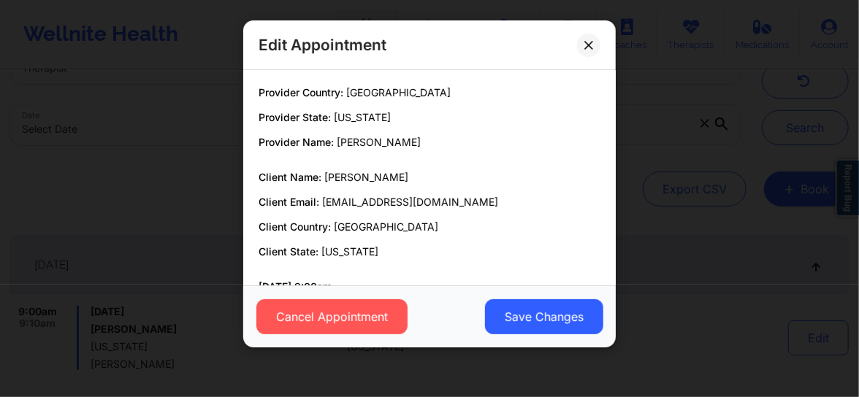
click at [709, 136] on div "Edit Appointment Provider Country: [GEOGRAPHIC_DATA] Provider State: [US_STATE]…" at bounding box center [429, 198] width 859 height 397
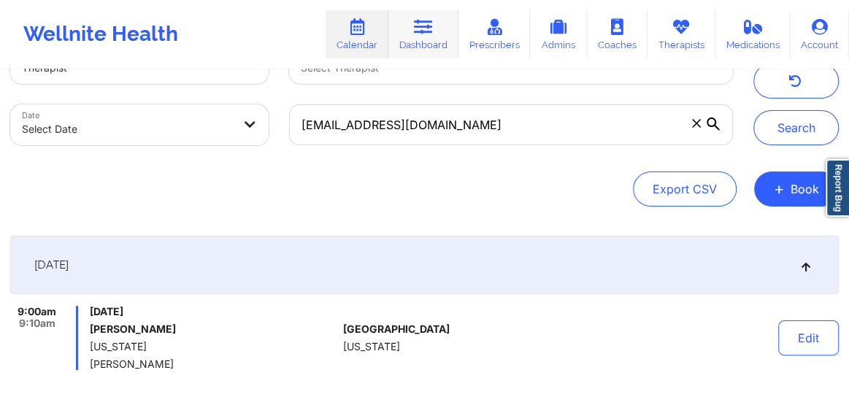
click at [433, 41] on link "Dashboard" at bounding box center [424, 34] width 70 height 48
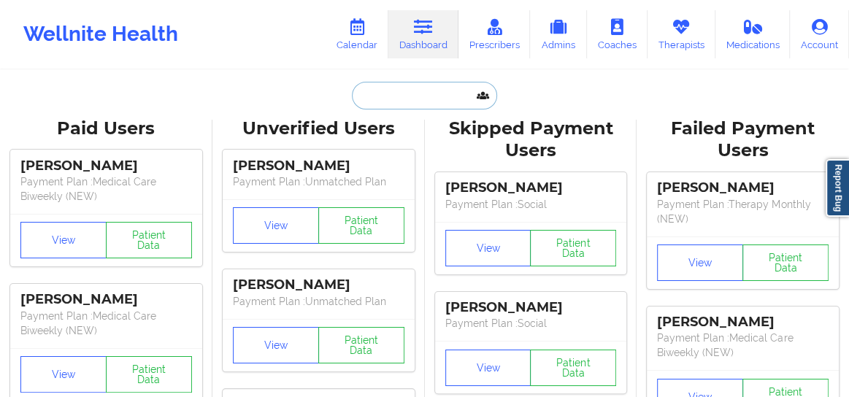
click at [382, 93] on input "text" at bounding box center [424, 96] width 145 height 28
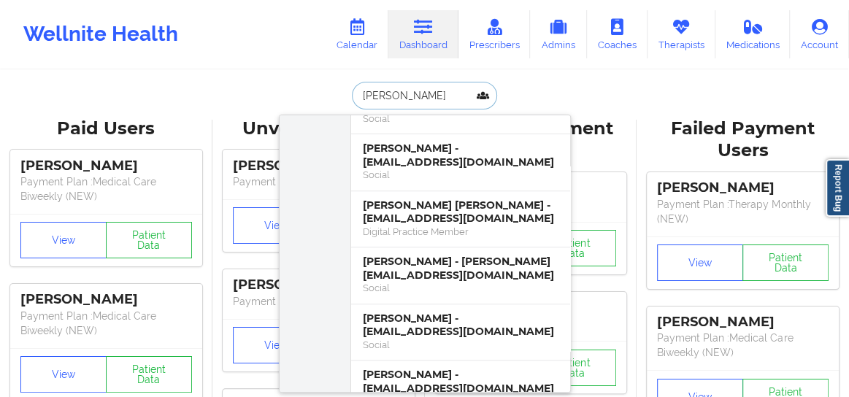
scroll to position [332, 0]
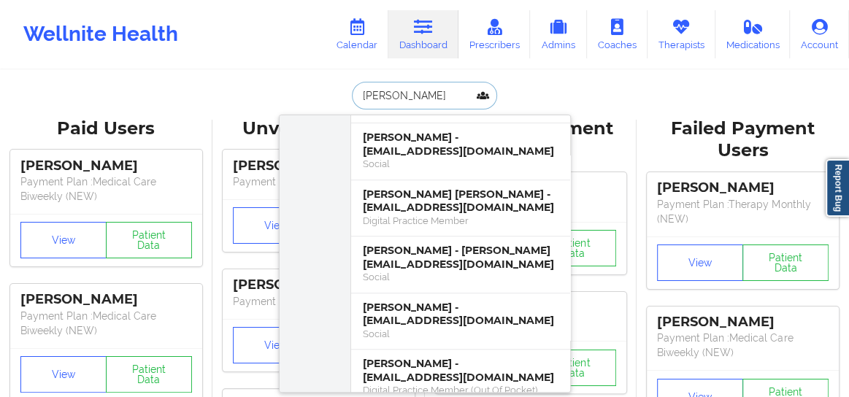
type input "[PERSON_NAME]"
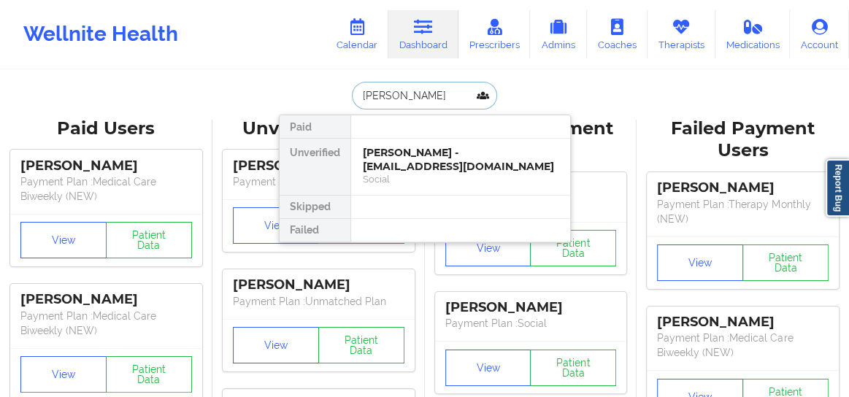
scroll to position [0, 0]
click at [433, 175] on div "Social" at bounding box center [461, 179] width 196 height 12
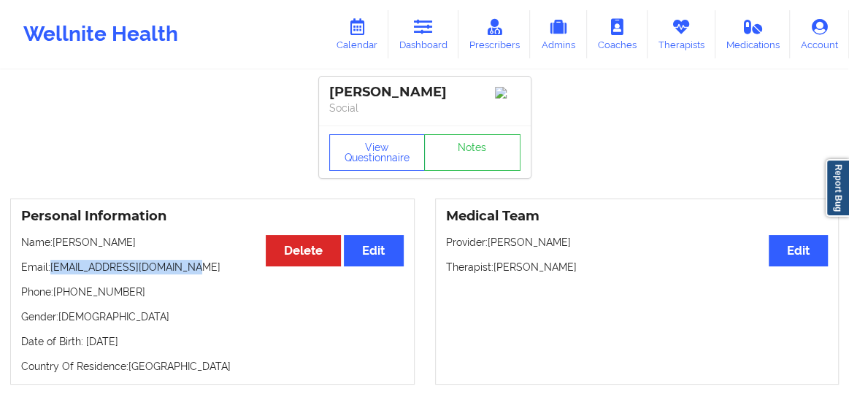
drag, startPoint x: 182, startPoint y: 273, endPoint x: 52, endPoint y: 272, distance: 130.0
click at [52, 272] on p "Email: [EMAIL_ADDRESS][DOMAIN_NAME]" at bounding box center [212, 267] width 383 height 15
copy p "[EMAIL_ADDRESS][DOMAIN_NAME]"
click at [359, 37] on link "Calendar" at bounding box center [357, 34] width 63 height 48
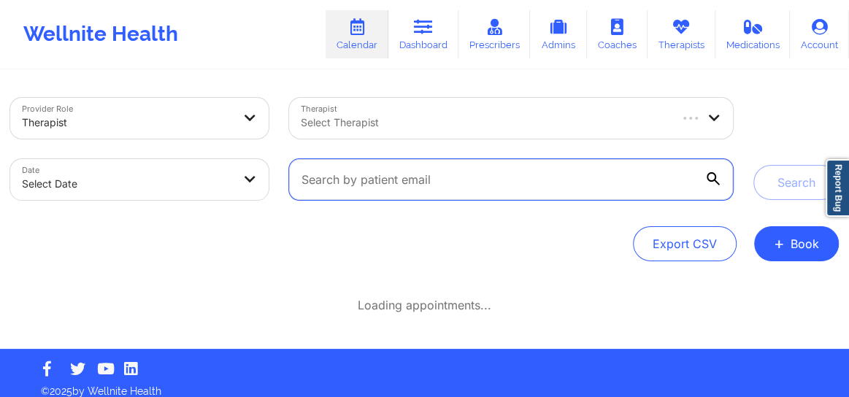
click at [431, 186] on input "text" at bounding box center [511, 179] width 444 height 41
paste input "[EMAIL_ADDRESS][DOMAIN_NAME]"
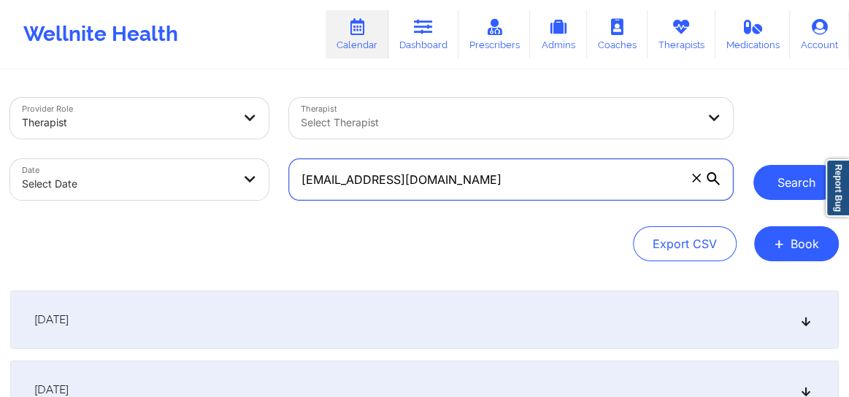
type input "[EMAIL_ADDRESS][DOMAIN_NAME]"
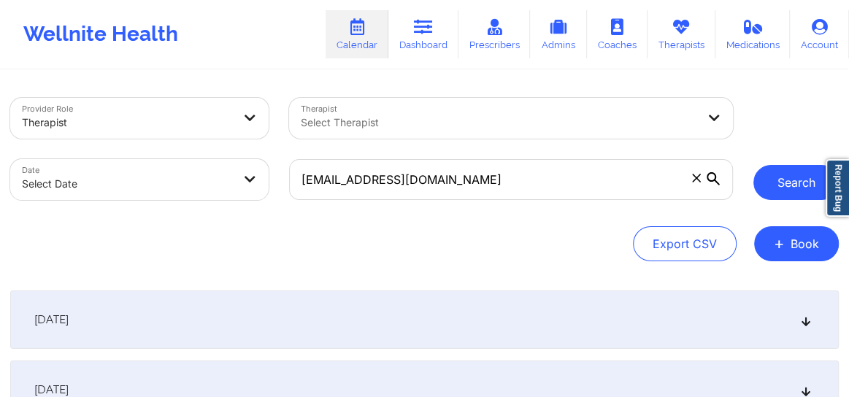
click at [790, 181] on button "Search" at bounding box center [796, 182] width 85 height 35
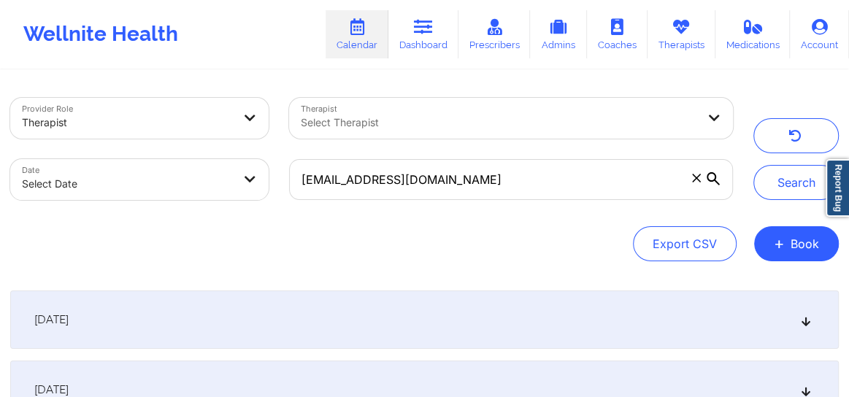
click at [809, 322] on icon at bounding box center [807, 320] width 12 height 10
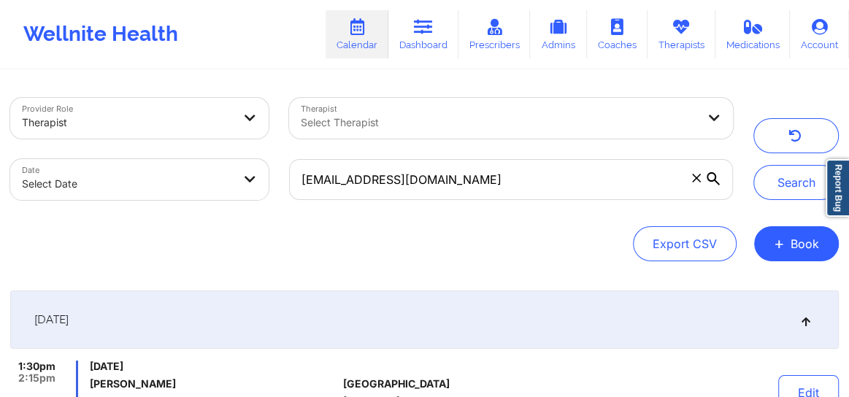
select select "2025-8"
select select "2025-9"
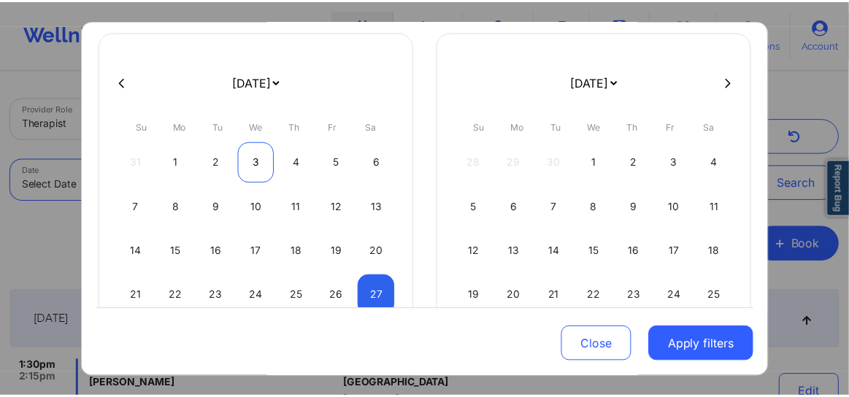
scroll to position [99, 0]
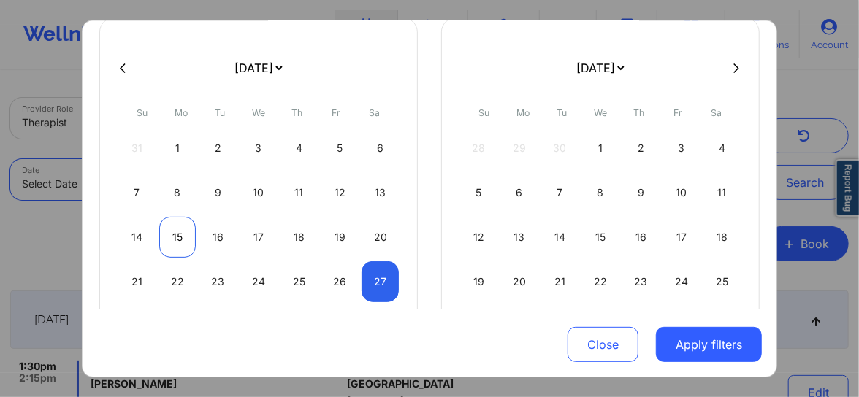
click at [175, 236] on div "15" at bounding box center [177, 237] width 37 height 41
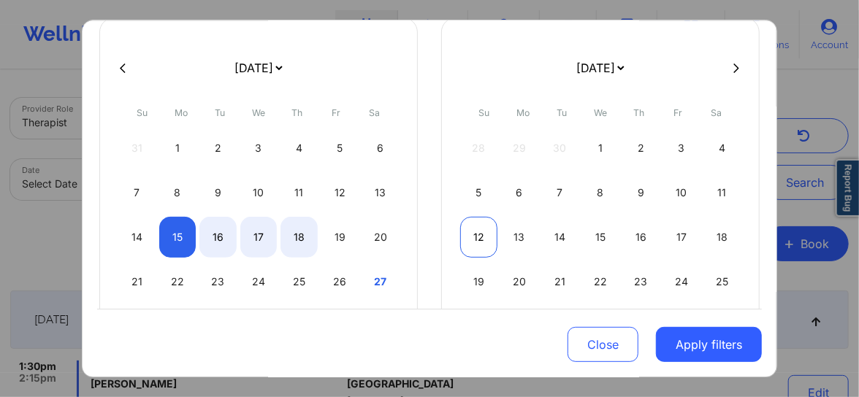
select select "2025-8"
select select "2025-9"
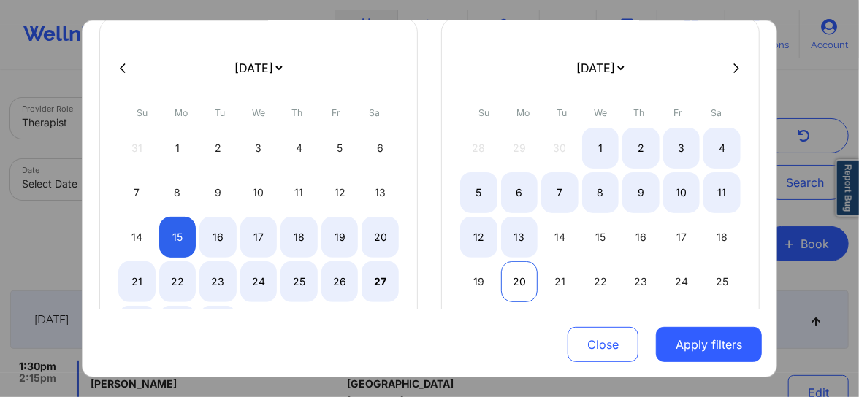
select select "2025-8"
select select "2025-9"
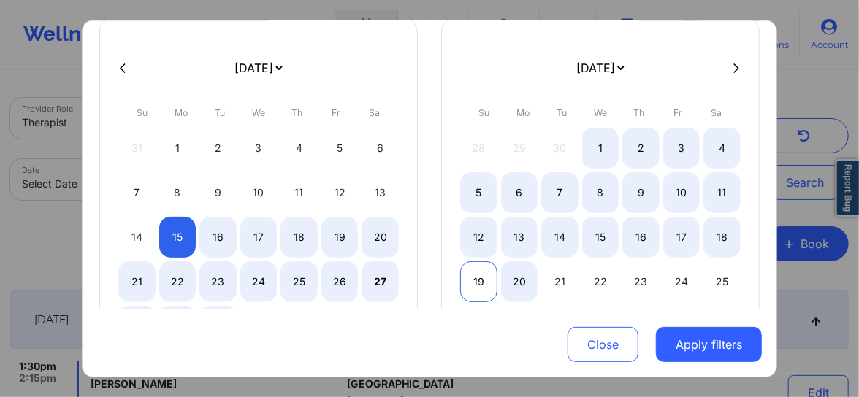
select select "2025-8"
select select "2025-9"
click at [484, 281] on div "19" at bounding box center [478, 281] width 37 height 41
select select "2025-8"
select select "2025-9"
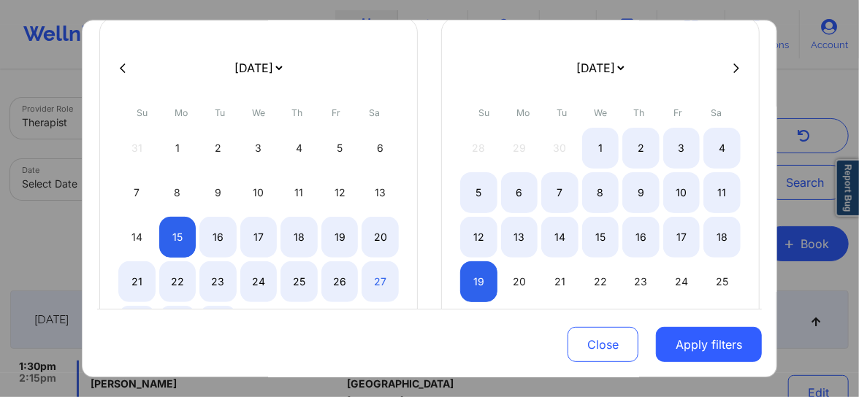
click at [690, 339] on button "Apply filters" at bounding box center [709, 344] width 106 height 35
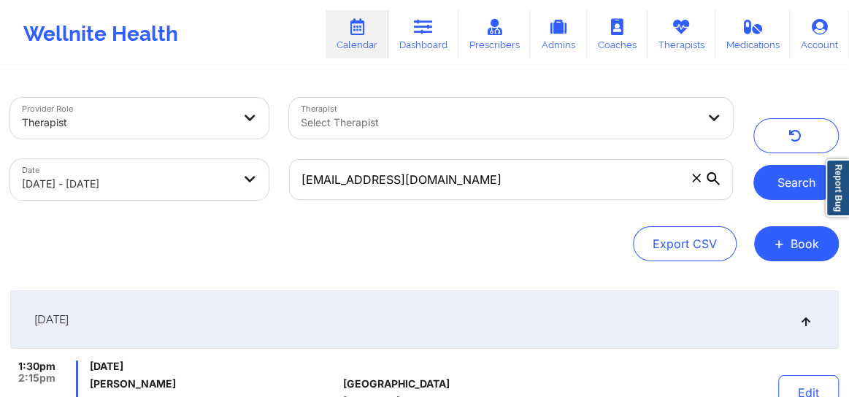
click at [789, 186] on button "Search" at bounding box center [796, 182] width 85 height 35
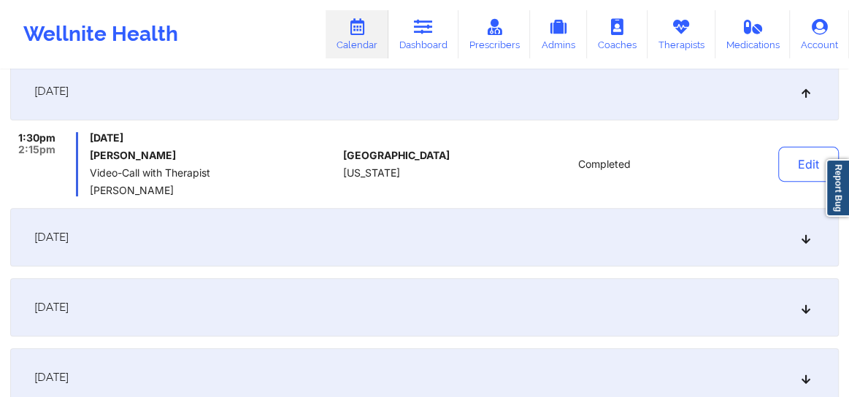
scroll to position [232, 0]
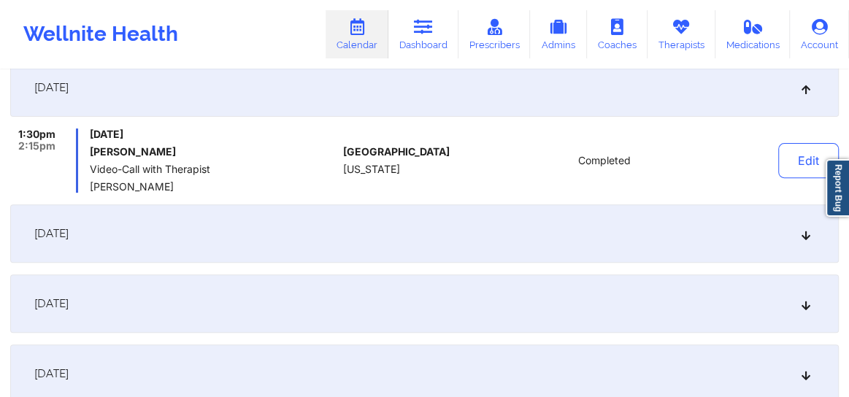
click at [811, 302] on icon at bounding box center [807, 304] width 12 height 10
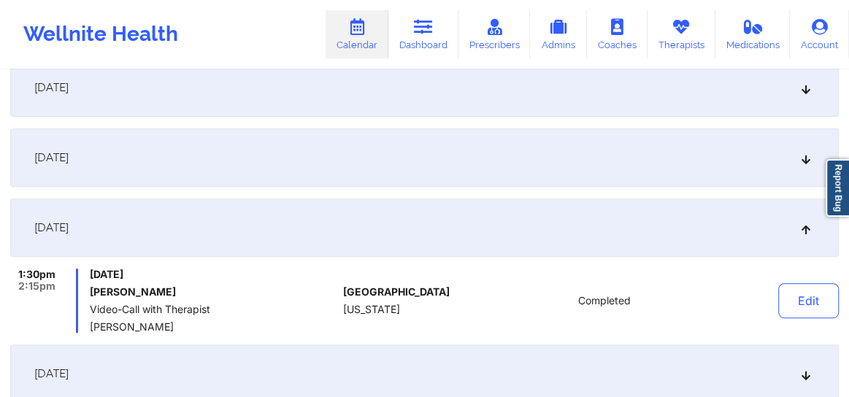
click at [803, 377] on icon at bounding box center [807, 374] width 12 height 10
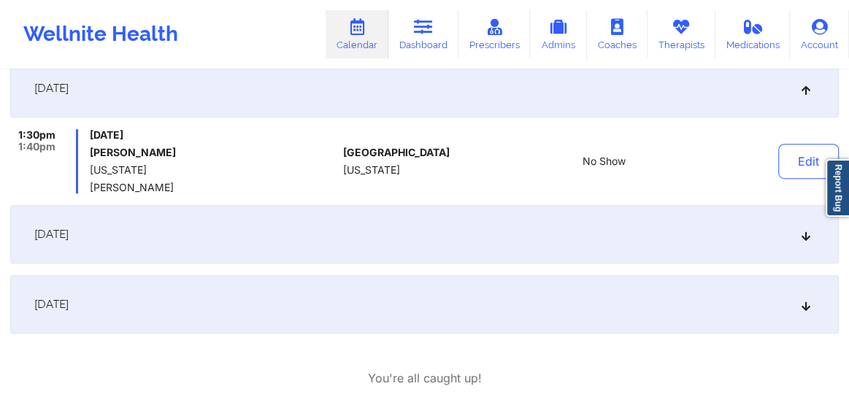
scroll to position [443, 0]
click at [807, 241] on div "[DATE]" at bounding box center [424, 234] width 829 height 58
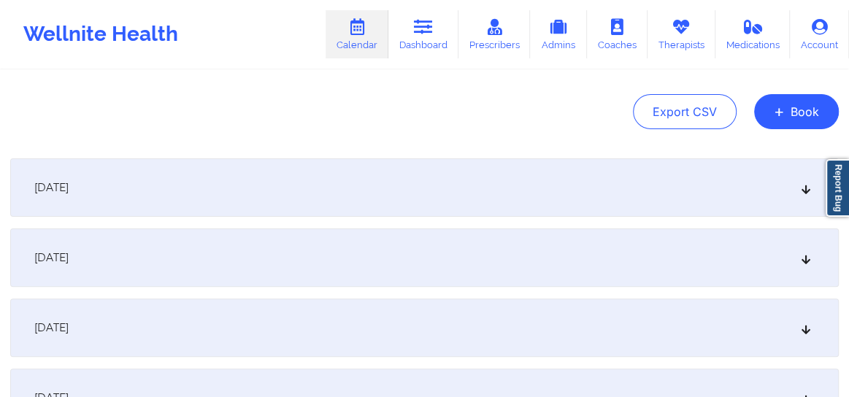
scroll to position [110, 0]
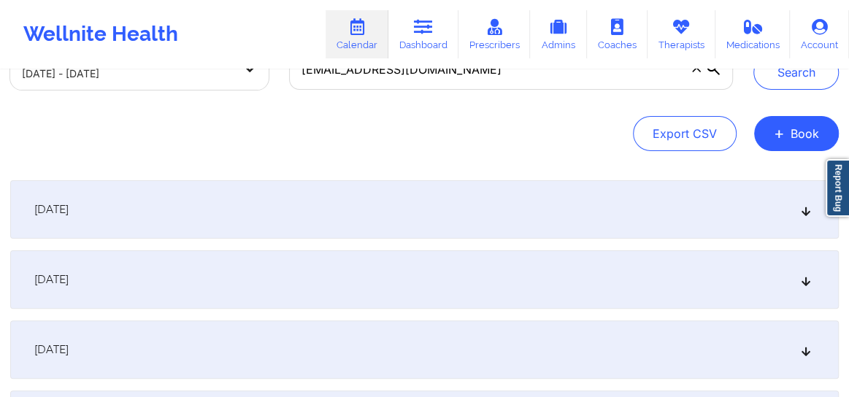
click at [802, 213] on icon at bounding box center [807, 210] width 12 height 10
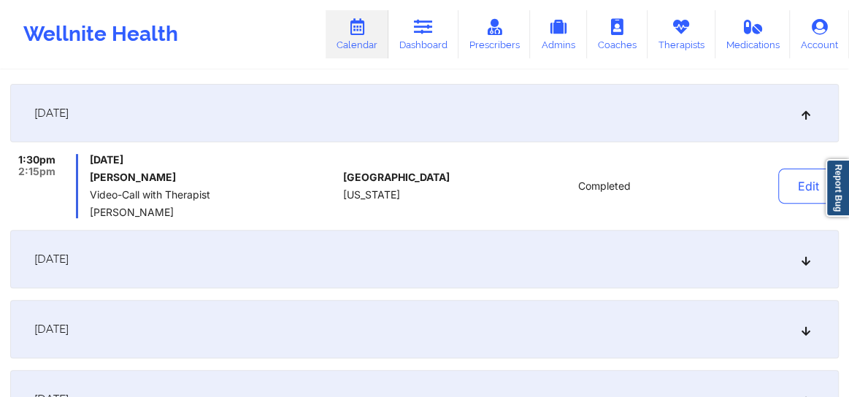
scroll to position [232, 0]
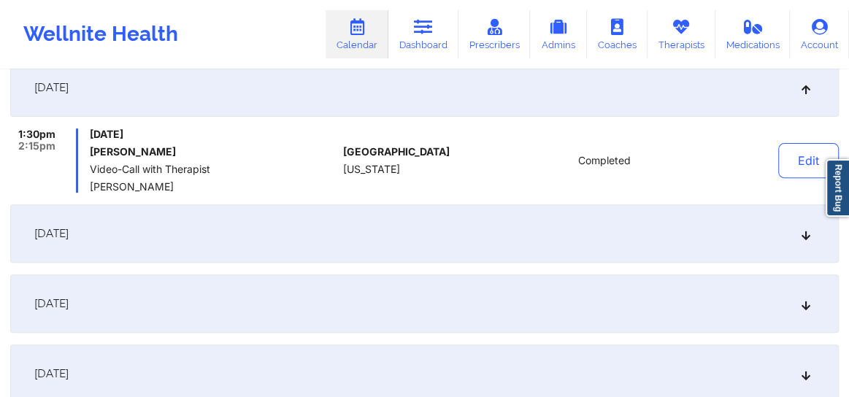
click at [809, 234] on icon at bounding box center [807, 234] width 12 height 10
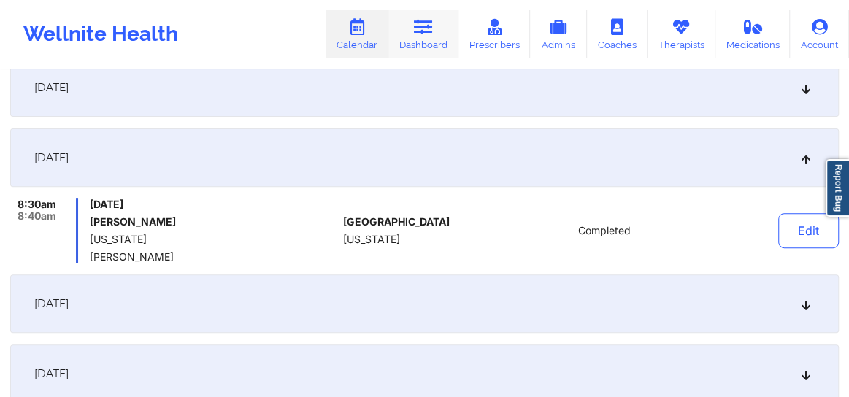
click at [413, 45] on link "Dashboard" at bounding box center [424, 34] width 70 height 48
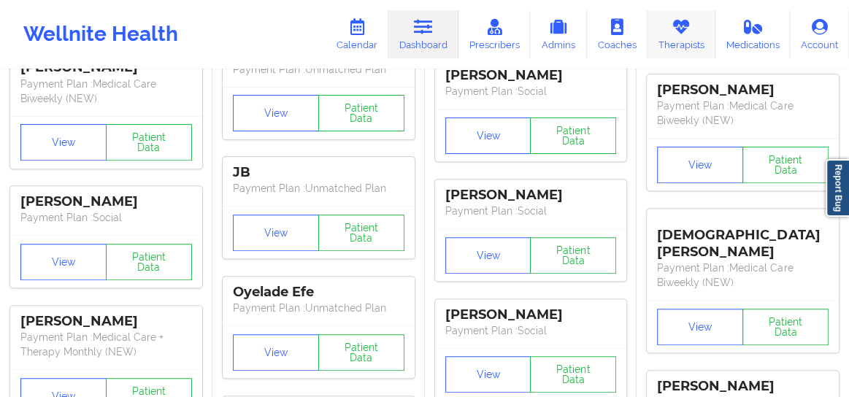
click at [687, 50] on link "Therapists" at bounding box center [682, 34] width 68 height 48
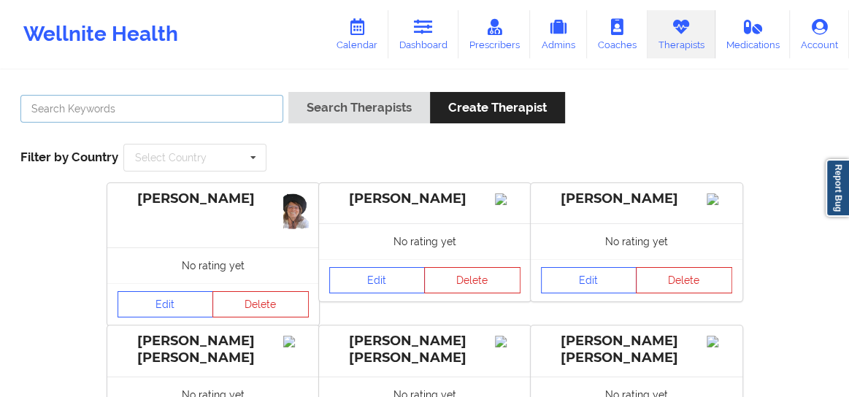
click at [177, 104] on input "text" at bounding box center [151, 109] width 263 height 28
paste input "[PERSON_NAME]"
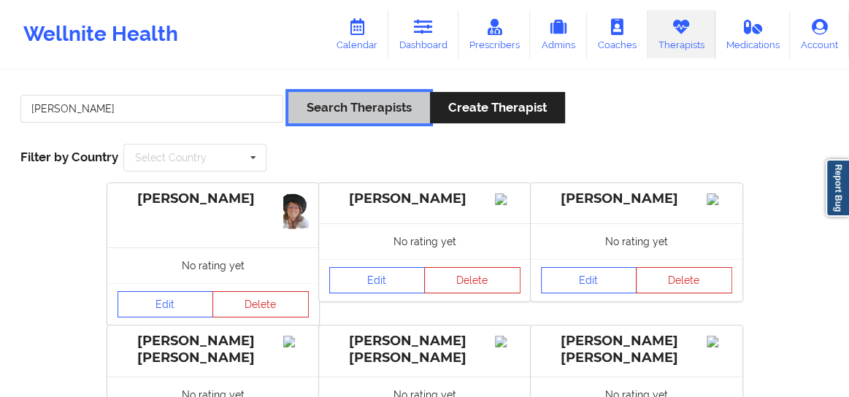
click at [307, 113] on button "Search Therapists" at bounding box center [360, 107] width 142 height 31
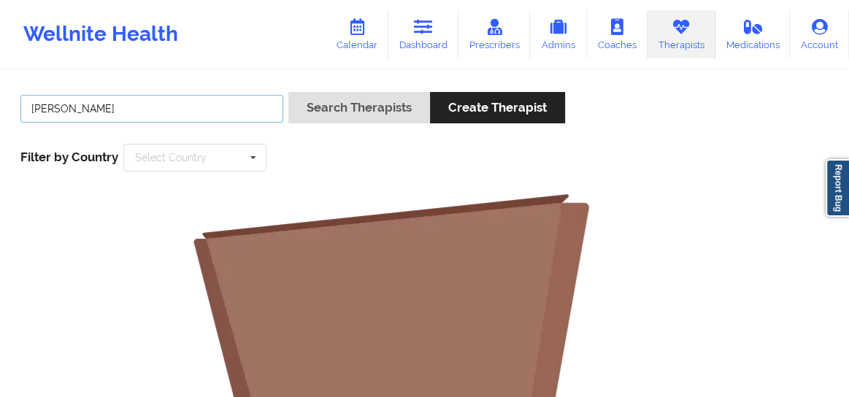
click at [30, 109] on input "[PERSON_NAME]" at bounding box center [151, 109] width 263 height 28
drag, startPoint x: 58, startPoint y: 106, endPoint x: 15, endPoint y: 102, distance: 43.2
click at [15, 102] on div "[PERSON_NAME] Search Therapists Create Therapist Filter by Country Select Count…" at bounding box center [424, 132] width 829 height 100
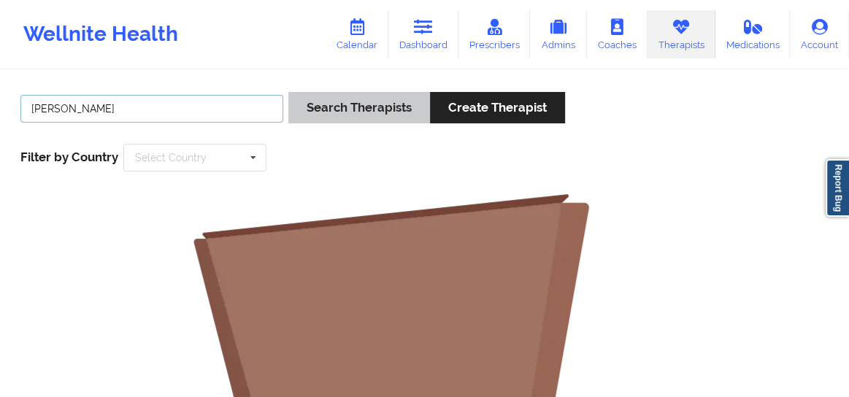
type input "[PERSON_NAME]"
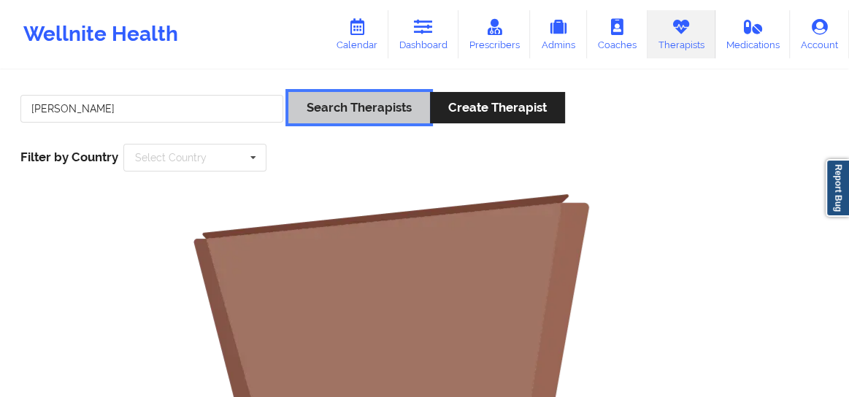
click at [354, 99] on button "Search Therapists" at bounding box center [360, 107] width 142 height 31
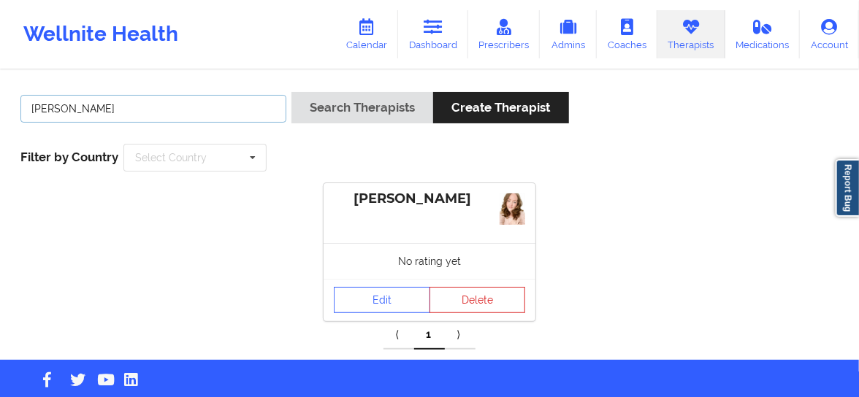
click at [88, 117] on input "[PERSON_NAME]" at bounding box center [153, 109] width 266 height 28
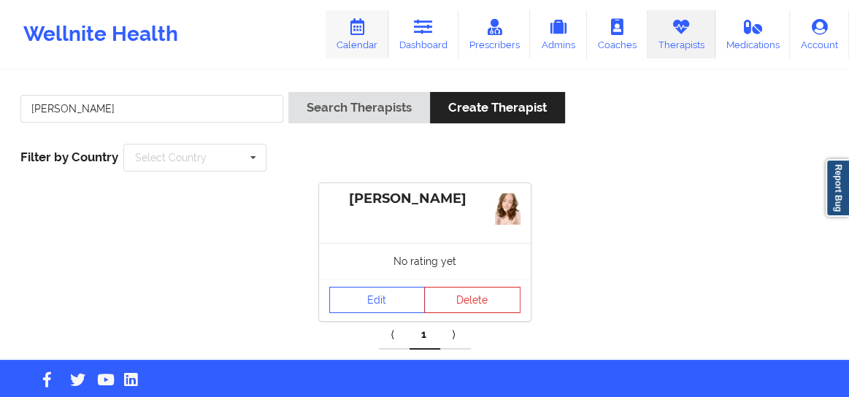
click at [362, 44] on link "Calendar" at bounding box center [357, 34] width 63 height 48
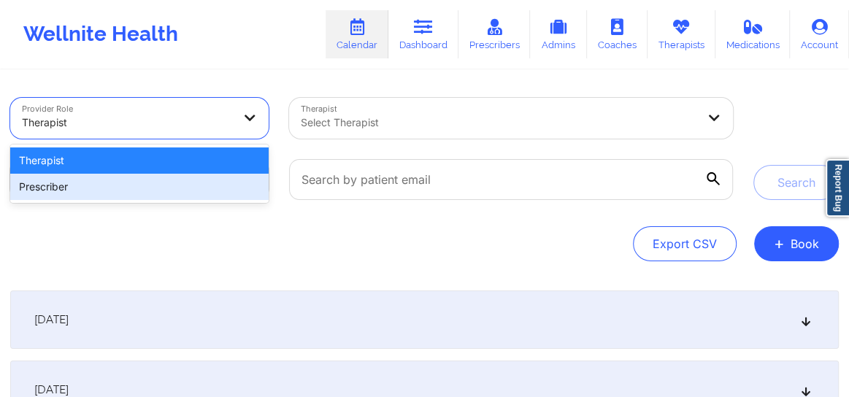
click at [224, 193] on div "Prescriber" at bounding box center [139, 187] width 259 height 26
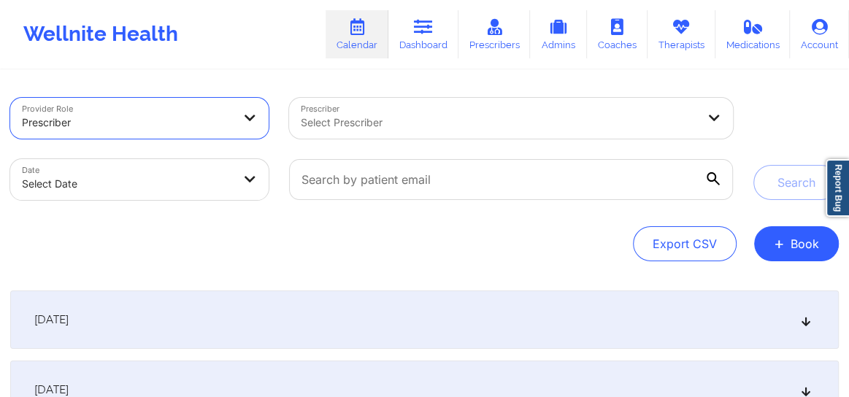
click at [307, 138] on div "Select Prescriber" at bounding box center [493, 118] width 409 height 41
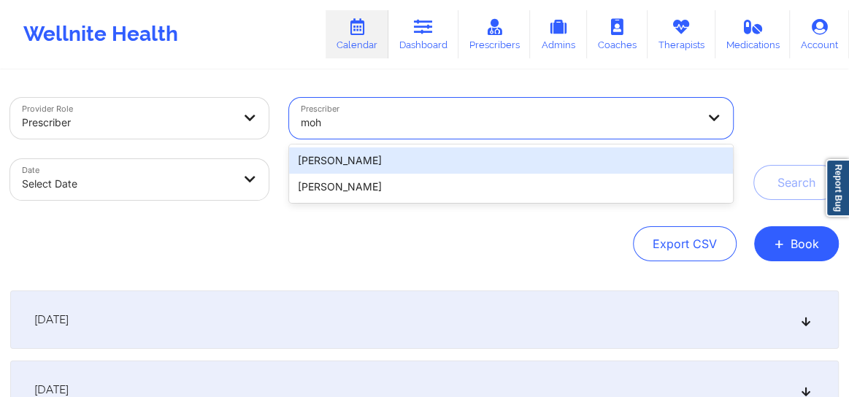
type input "moha"
click at [319, 164] on div "[PERSON_NAME]" at bounding box center [511, 161] width 444 height 26
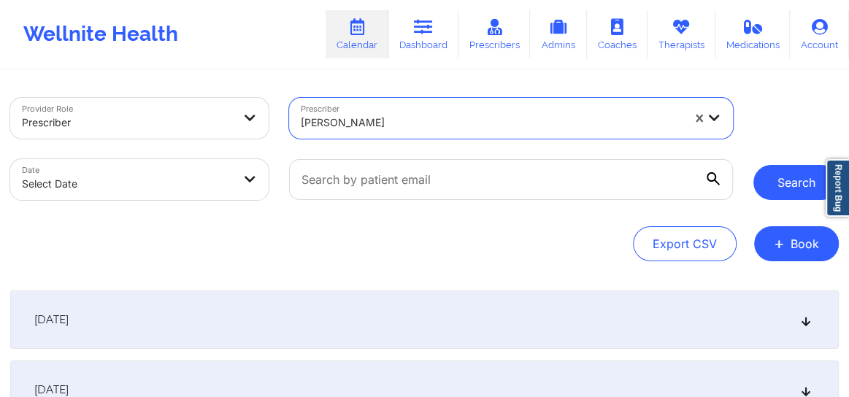
click at [786, 182] on button "Search" at bounding box center [796, 182] width 85 height 35
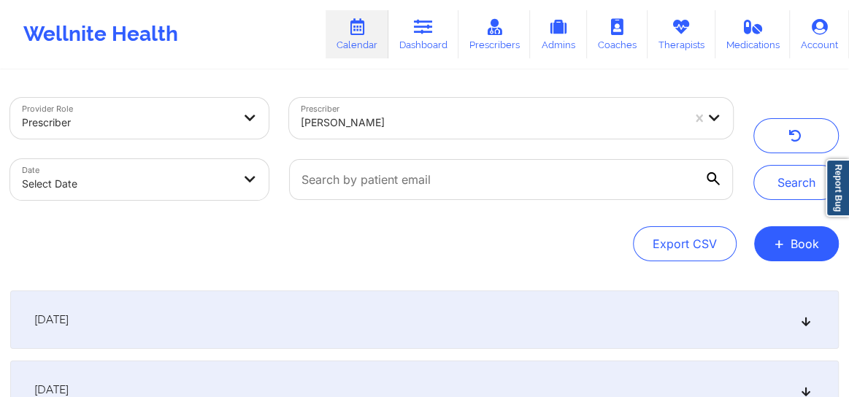
click at [815, 325] on div "[DATE]" at bounding box center [424, 320] width 829 height 58
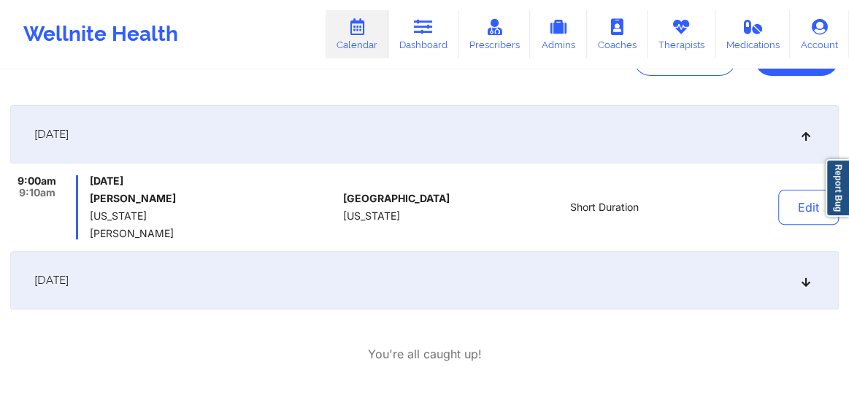
scroll to position [199, 0]
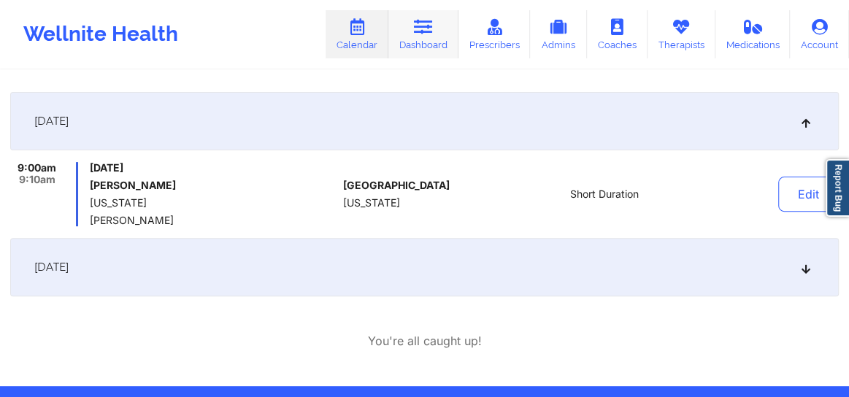
click at [412, 43] on link "Dashboard" at bounding box center [424, 34] width 70 height 48
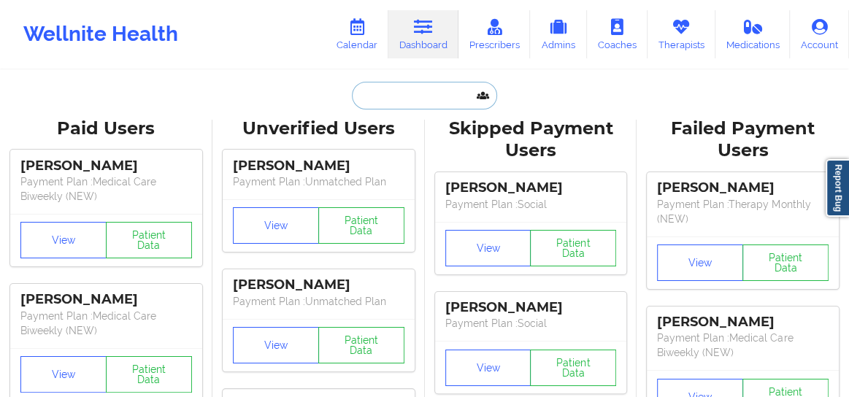
click at [405, 99] on input "text" at bounding box center [424, 96] width 145 height 28
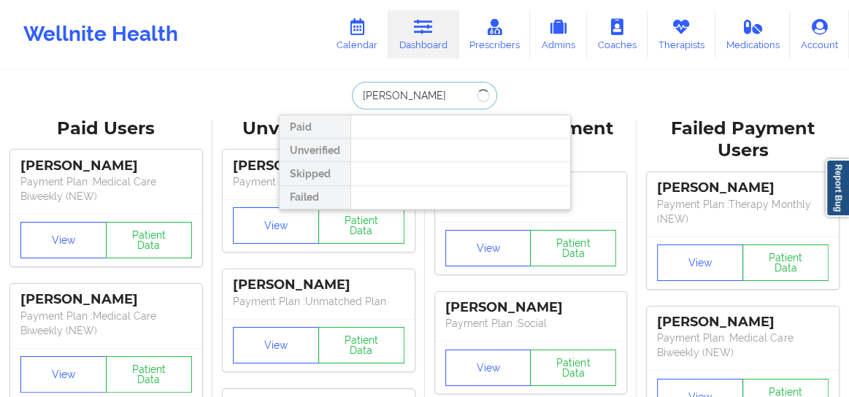
type input "[PERSON_NAME]"
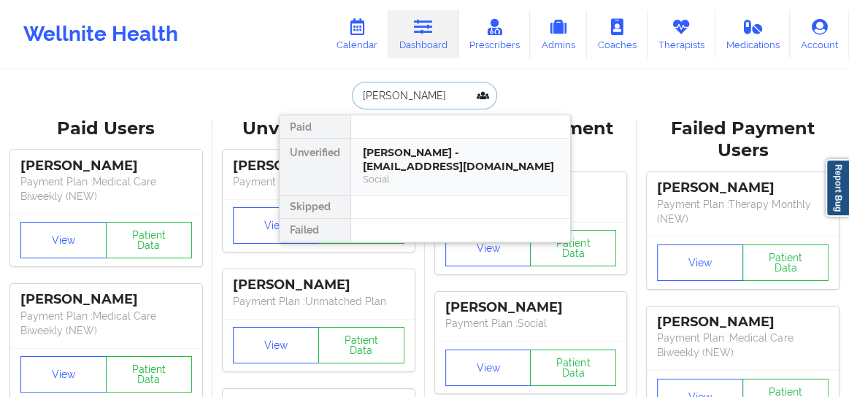
click at [396, 147] on div "[PERSON_NAME] - [EMAIL_ADDRESS][DOMAIN_NAME]" at bounding box center [461, 159] width 196 height 27
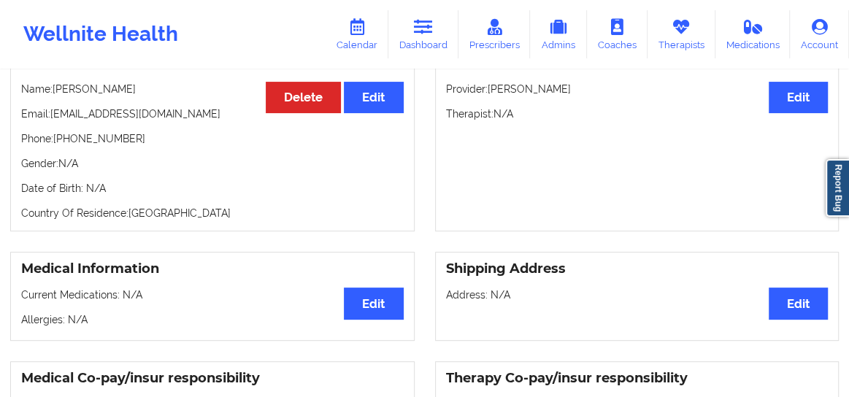
scroll to position [154, 0]
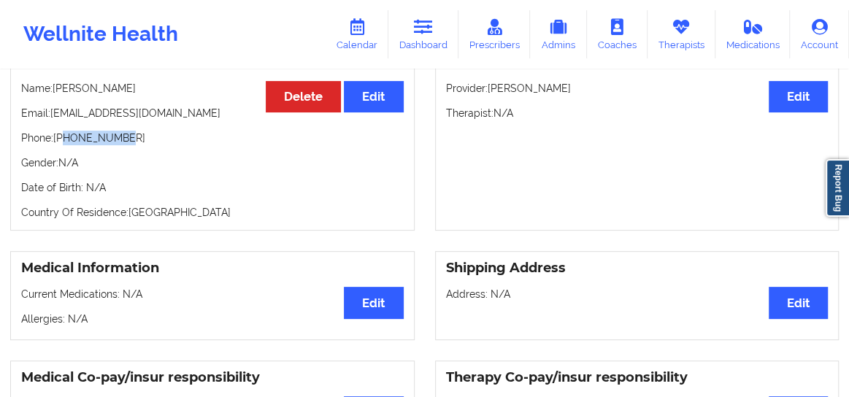
drag, startPoint x: 117, startPoint y: 139, endPoint x: 66, endPoint y: 131, distance: 51.6
click at [66, 131] on div "Personal Information Edit Delete Name: [PERSON_NAME] Email: [EMAIL_ADDRESS][DOM…" at bounding box center [212, 138] width 405 height 186
copy p "5167178370"
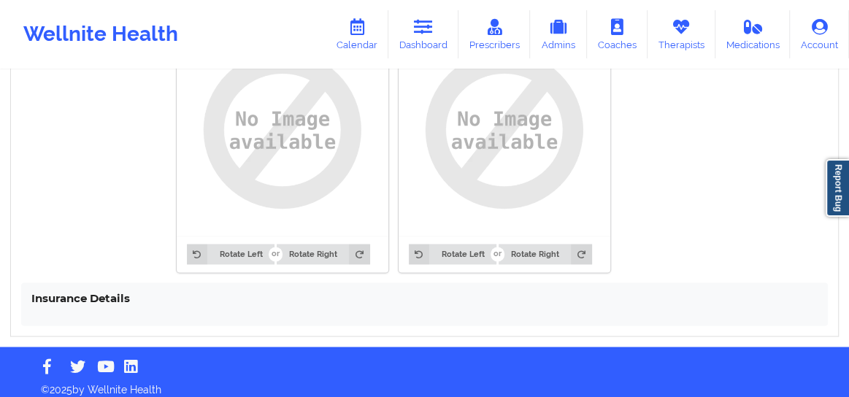
scroll to position [1178, 0]
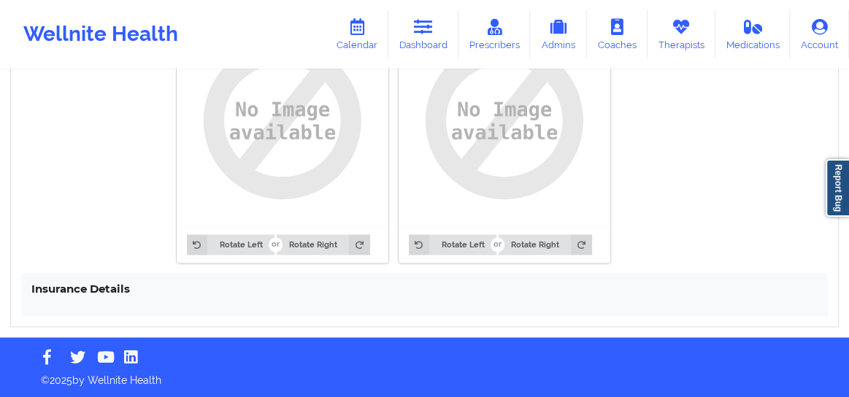
click at [101, 283] on h4 "Insurance Details" at bounding box center [424, 289] width 787 height 14
click at [438, 36] on link "Dashboard" at bounding box center [424, 34] width 70 height 48
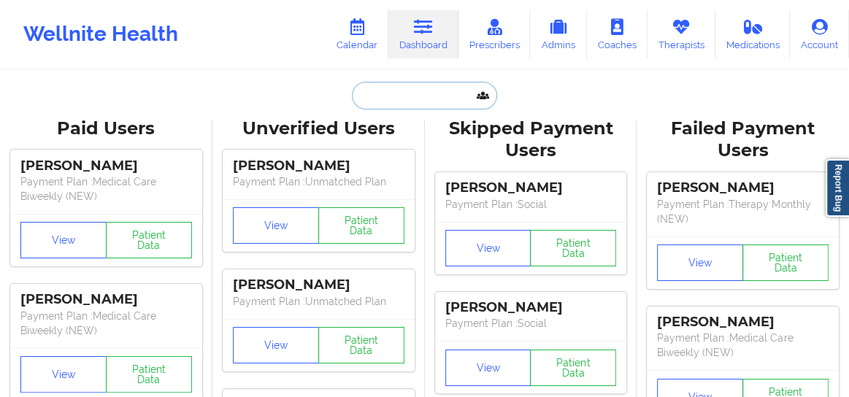
click at [395, 105] on input "text" at bounding box center [424, 96] width 145 height 28
paste input "[EMAIL_ADDRESS][PERSON_NAME][DOMAIN_NAME]"
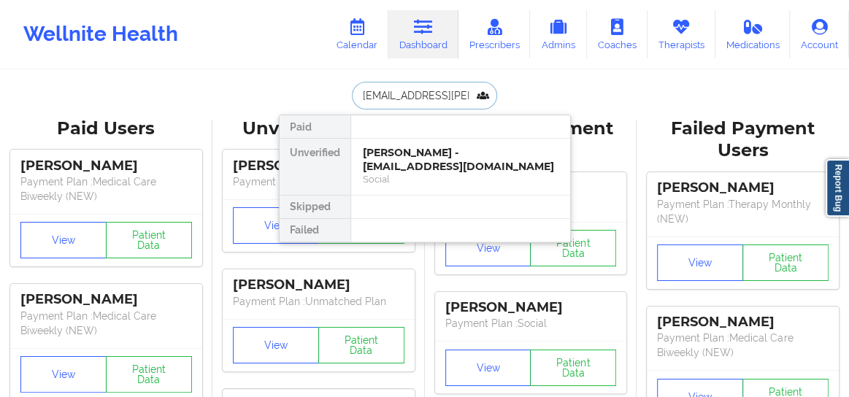
scroll to position [0, 1]
type input "[EMAIL_ADDRESS][PERSON_NAME][DOMAIN_NAME]"
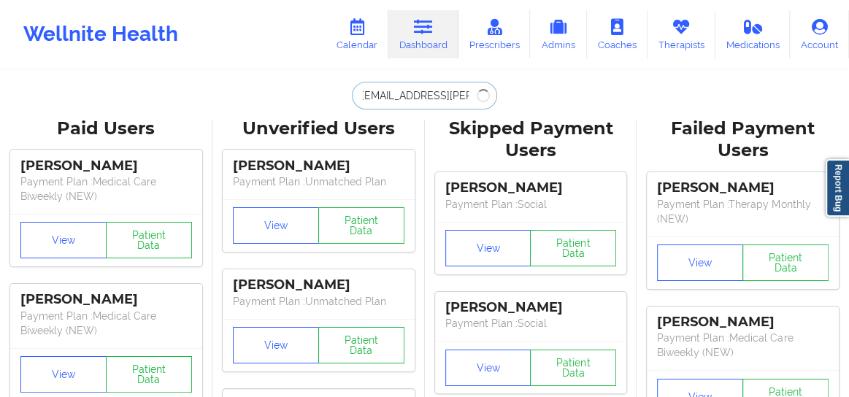
scroll to position [0, 0]
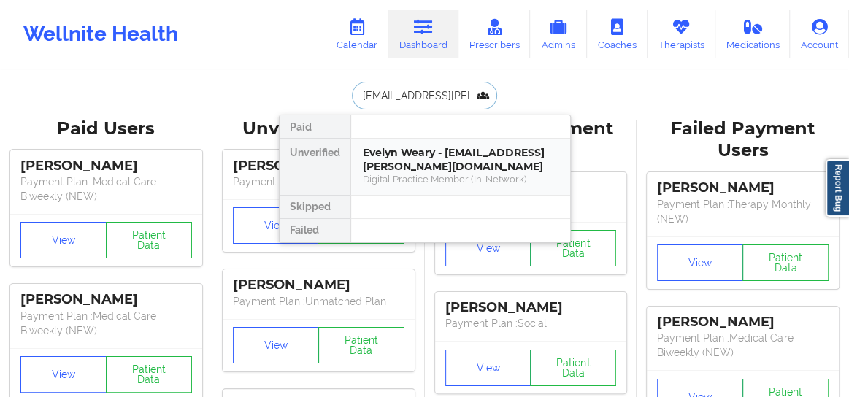
click at [408, 175] on div "Digital Practice Member (In-Network)" at bounding box center [461, 179] width 196 height 12
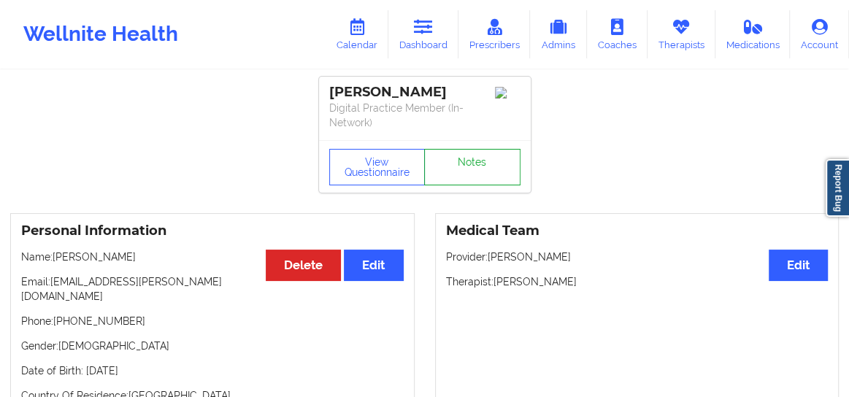
click at [486, 168] on link "Notes" at bounding box center [472, 167] width 96 height 37
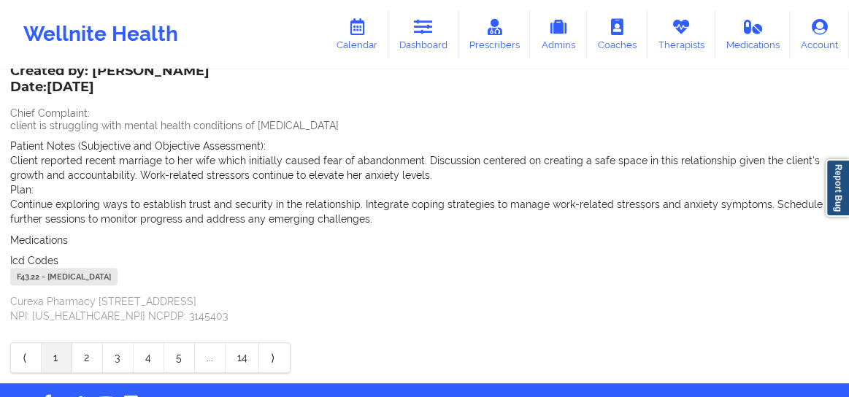
scroll to position [421, 0]
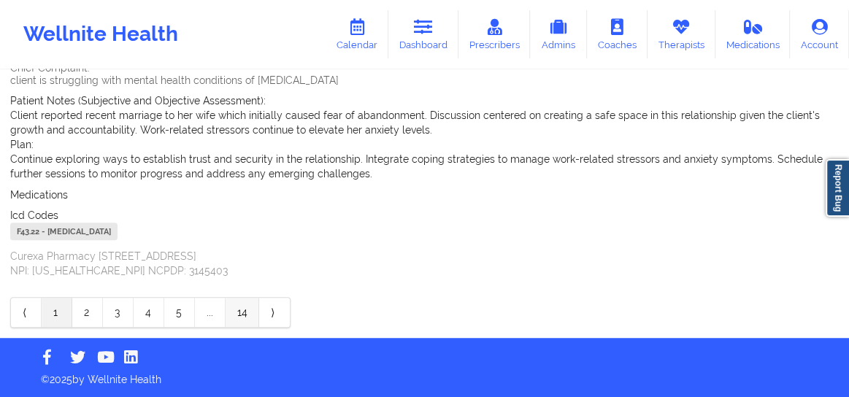
click at [245, 317] on link "14" at bounding box center [243, 312] width 34 height 29
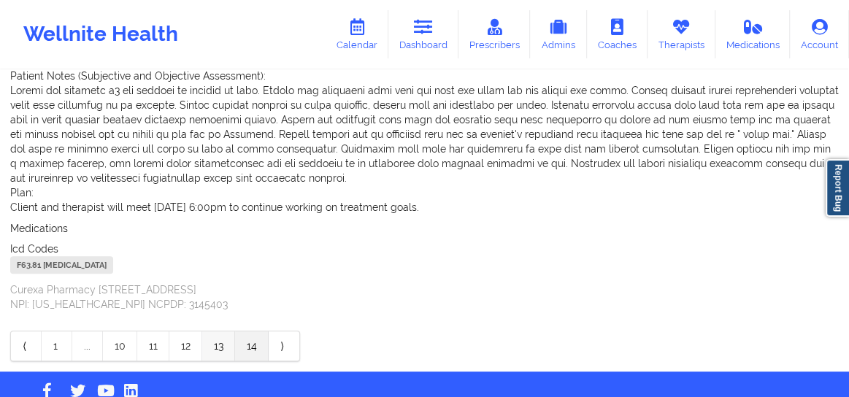
click at [220, 343] on link "13" at bounding box center [218, 346] width 33 height 29
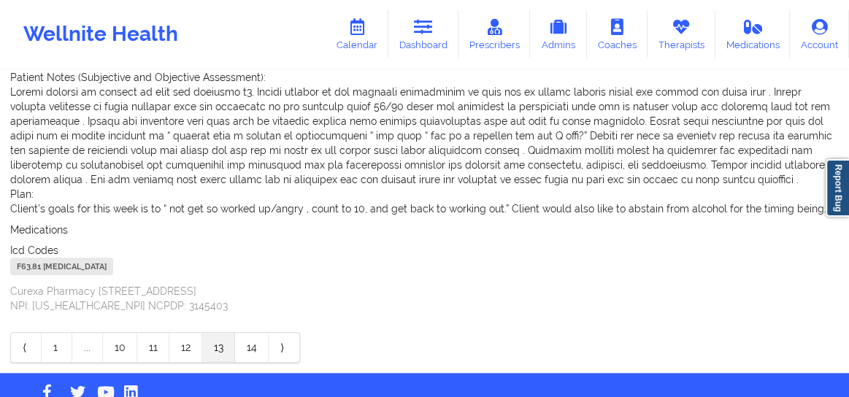
scroll to position [509, 0]
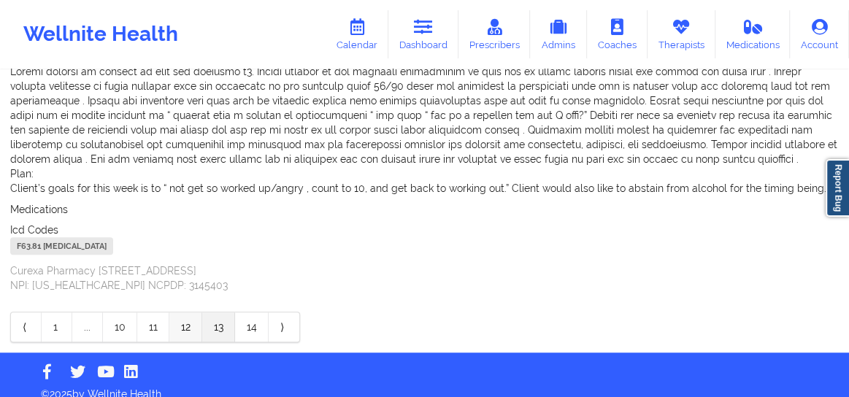
click at [192, 326] on link "12" at bounding box center [185, 327] width 33 height 29
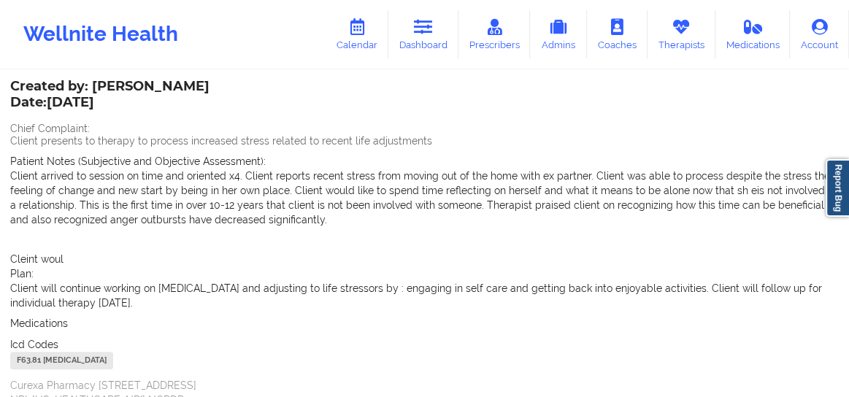
scroll to position [0, 0]
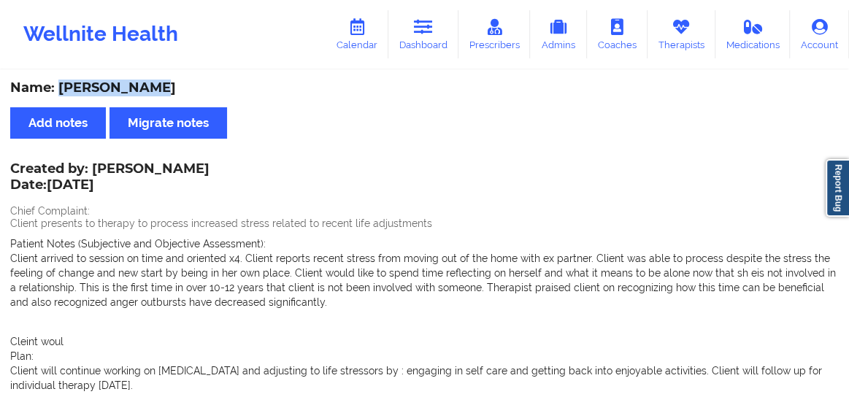
drag, startPoint x: 150, startPoint y: 91, endPoint x: 60, endPoint y: 89, distance: 90.6
click at [60, 89] on div "Name: [PERSON_NAME]" at bounding box center [424, 88] width 829 height 17
copy div "[PERSON_NAME]"
drag, startPoint x: 362, startPoint y: 32, endPoint x: 367, endPoint y: 37, distance: 7.8
click at [363, 32] on icon at bounding box center [357, 27] width 19 height 16
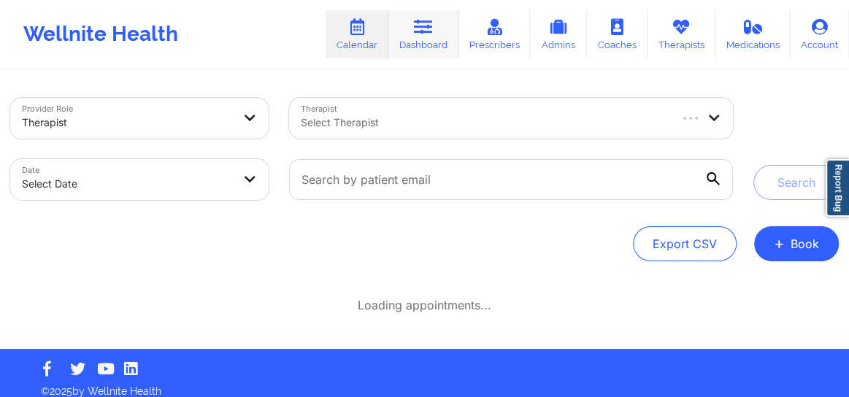
click at [424, 42] on link "Dashboard" at bounding box center [424, 34] width 70 height 48
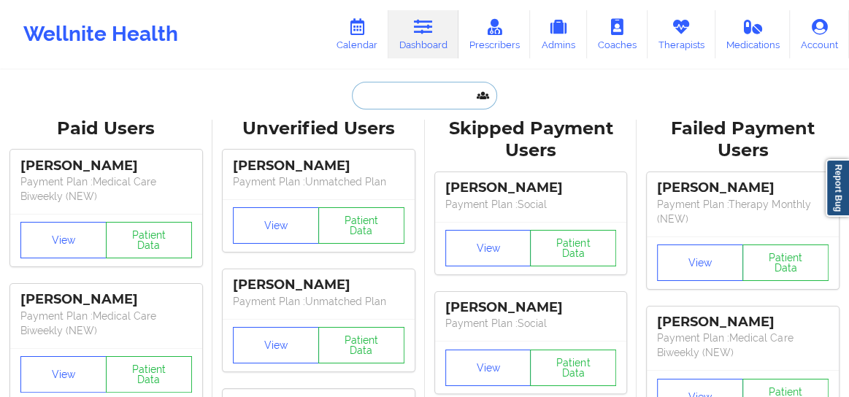
click at [400, 89] on input "text" at bounding box center [424, 96] width 145 height 28
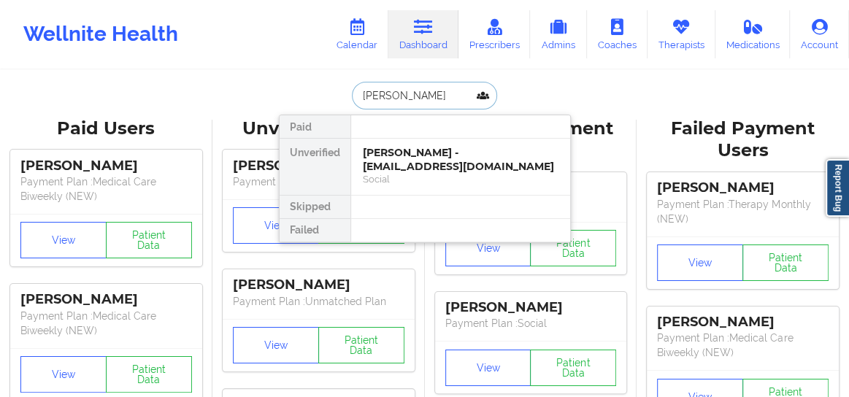
type input "[PERSON_NAME]"
